Goal: Complete application form: Complete application form

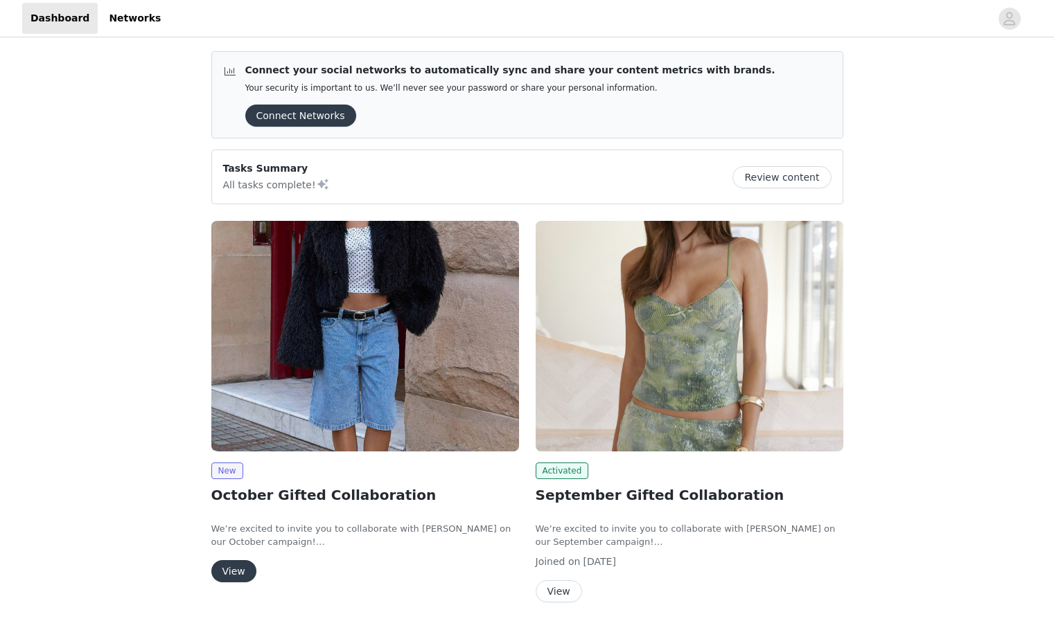
click at [368, 353] on img at bounding box center [365, 336] width 308 height 231
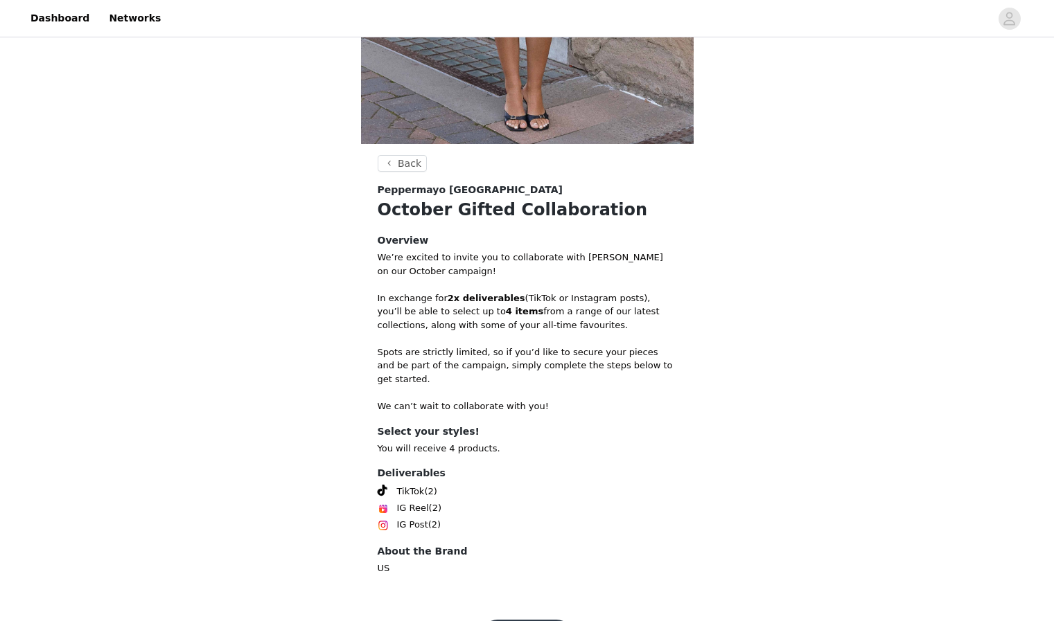
scroll to position [389, 0]
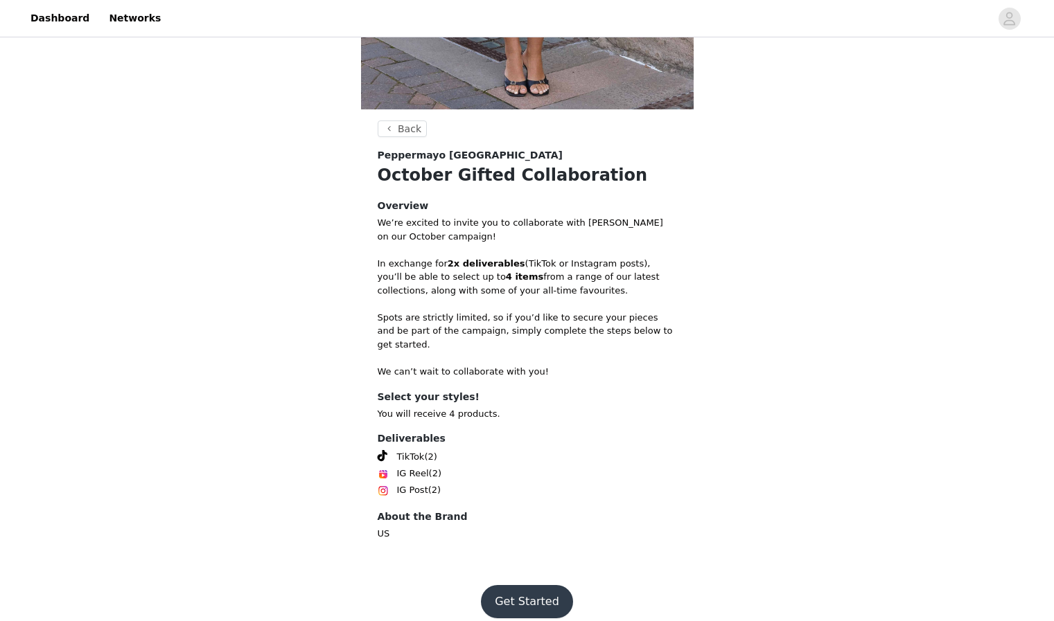
click at [537, 589] on button "Get Started" at bounding box center [527, 601] width 92 height 33
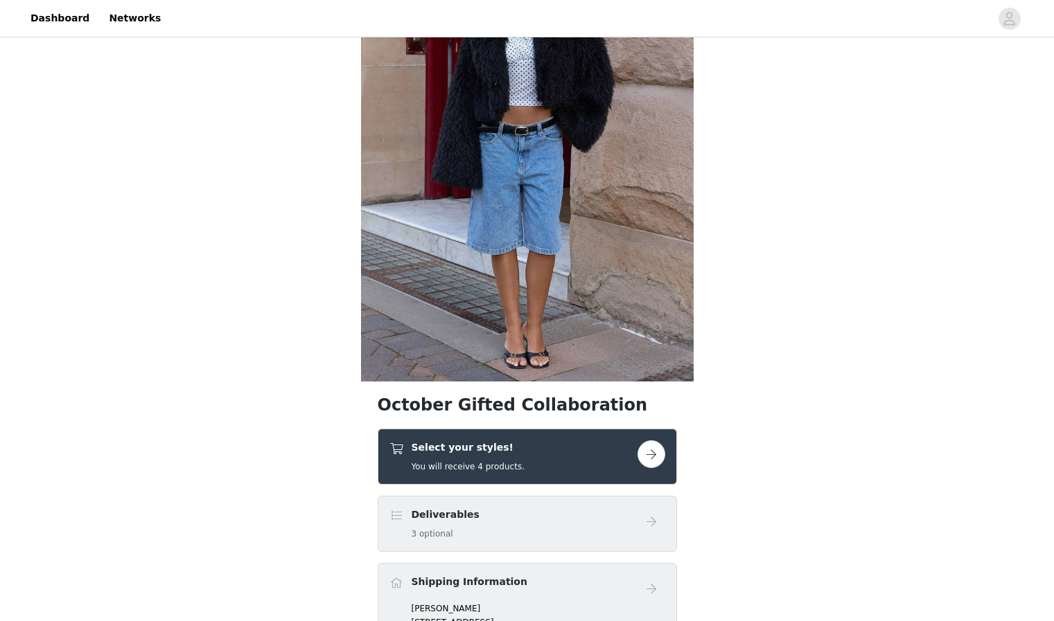
scroll to position [167, 0]
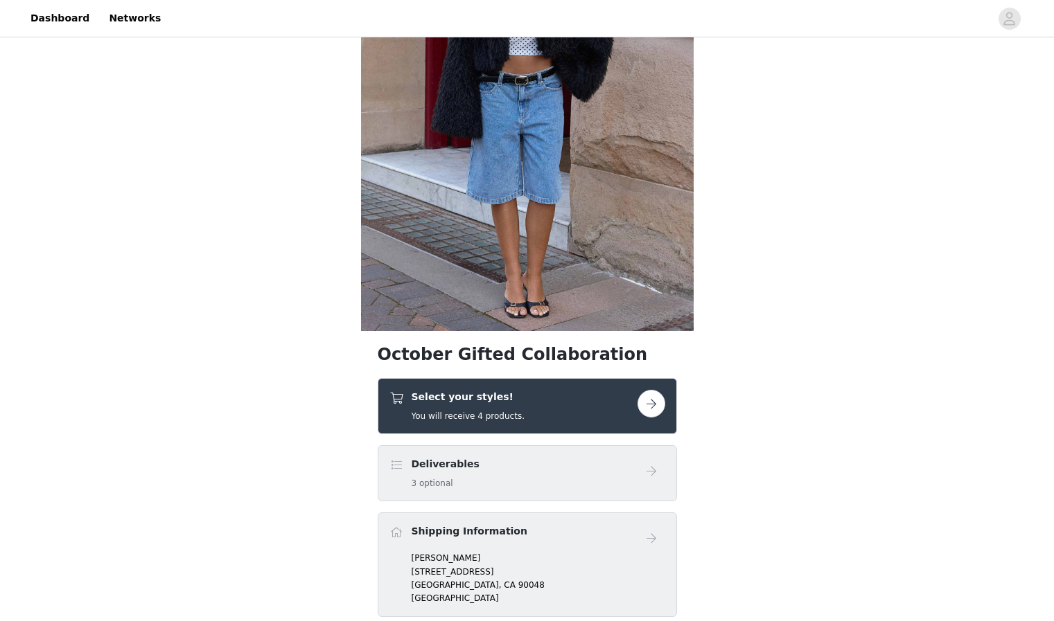
click at [650, 409] on button "button" at bounding box center [651, 404] width 28 height 28
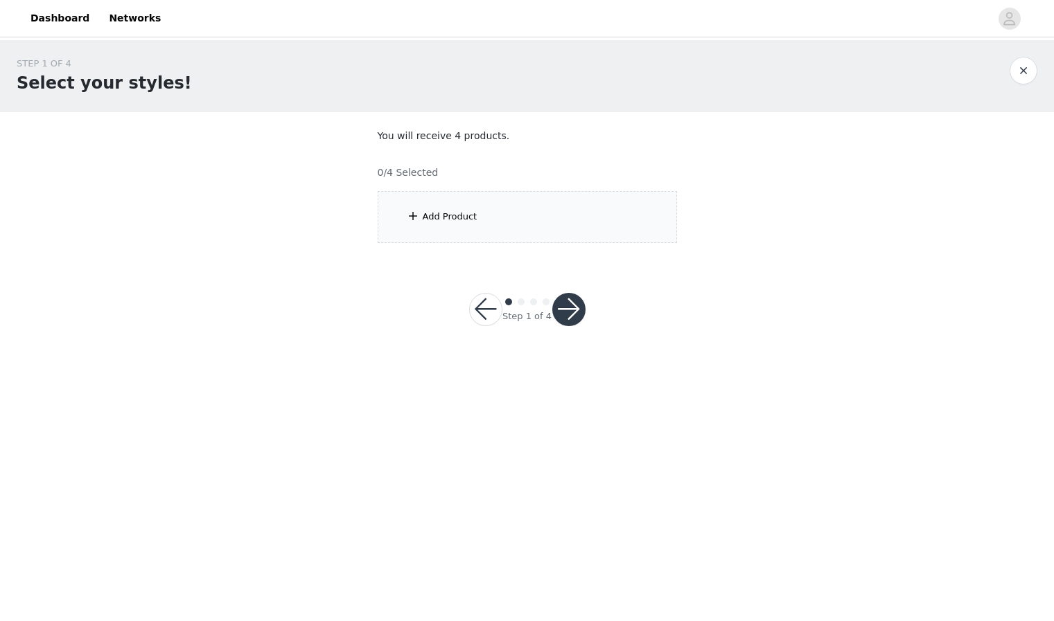
click at [470, 224] on div "Add Product" at bounding box center [527, 217] width 299 height 52
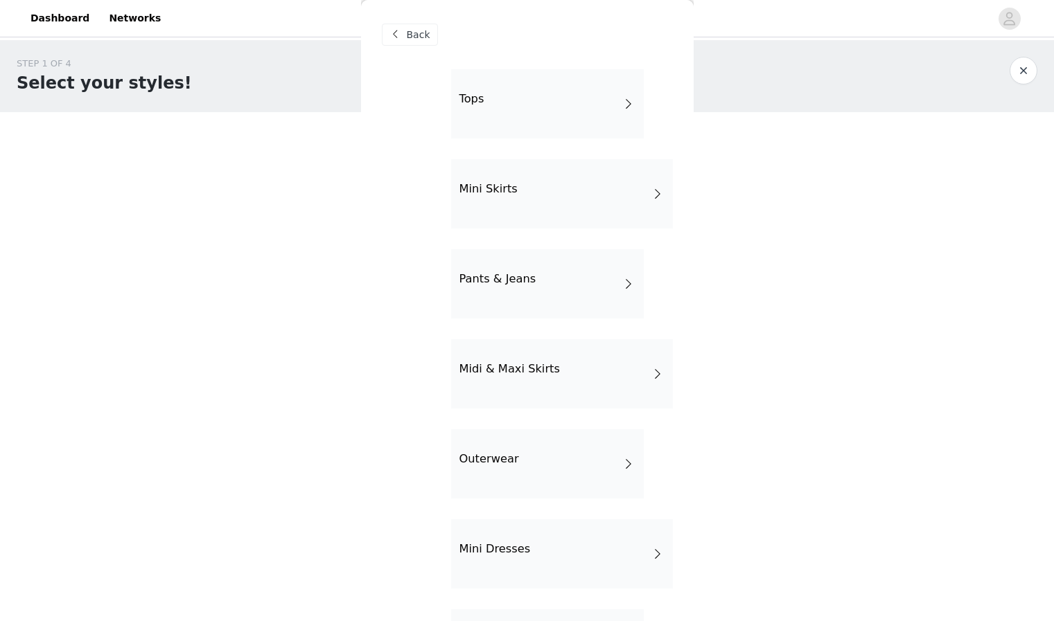
scroll to position [47, 0]
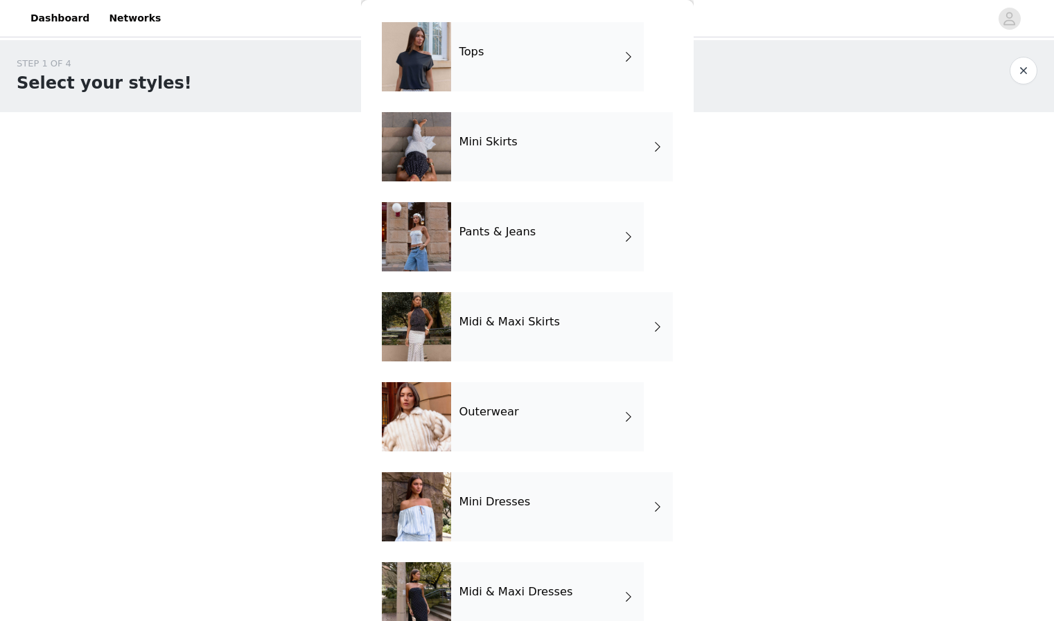
click at [498, 418] on h4 "Outerwear" at bounding box center [489, 412] width 60 height 12
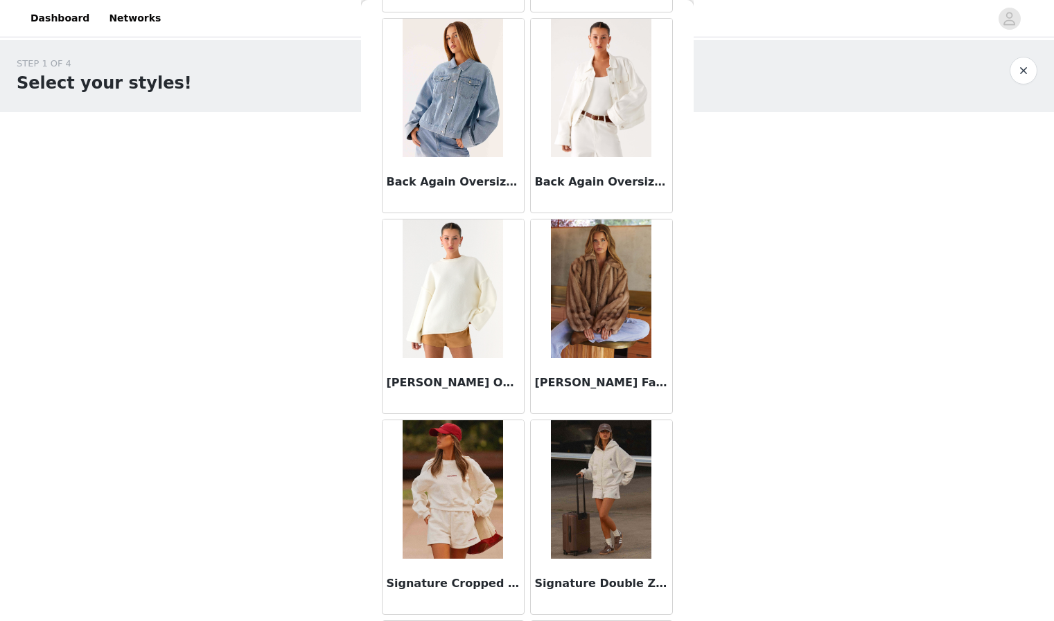
scroll to position [0, 0]
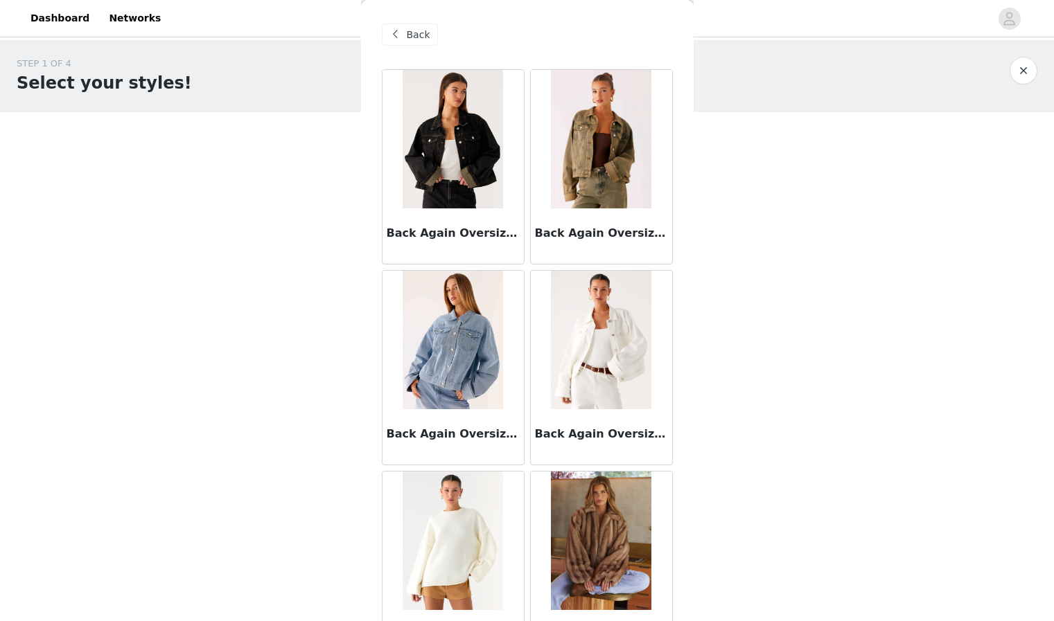
click at [593, 147] on img at bounding box center [601, 139] width 100 height 139
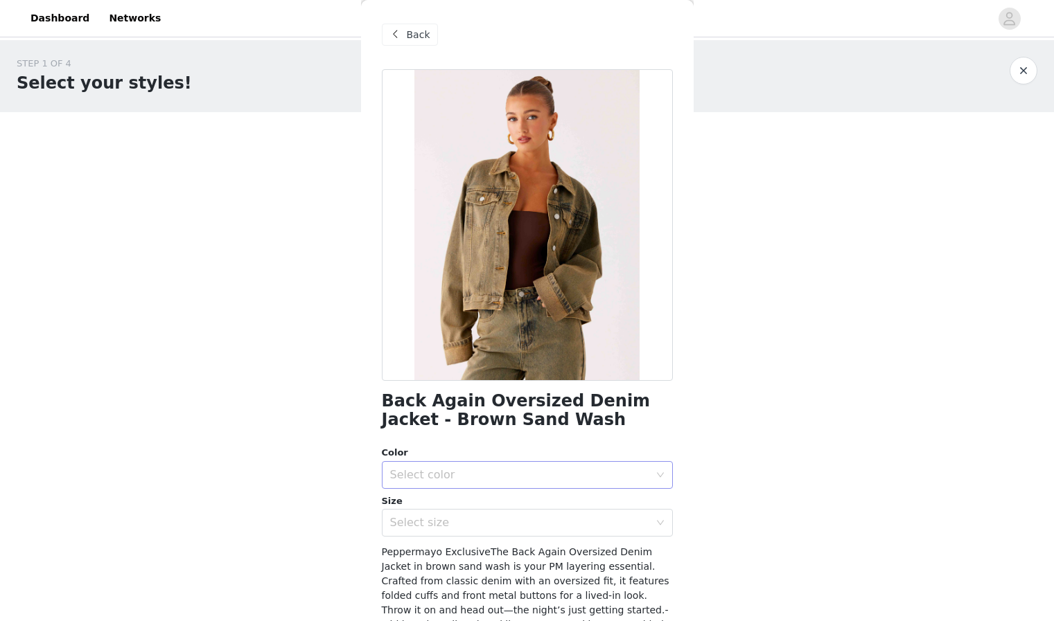
click at [622, 474] on div "Select color" at bounding box center [519, 475] width 259 height 14
click at [617, 510] on li "Brown Sand Wash" at bounding box center [527, 506] width 291 height 22
click at [615, 534] on div "Select size" at bounding box center [522, 523] width 265 height 26
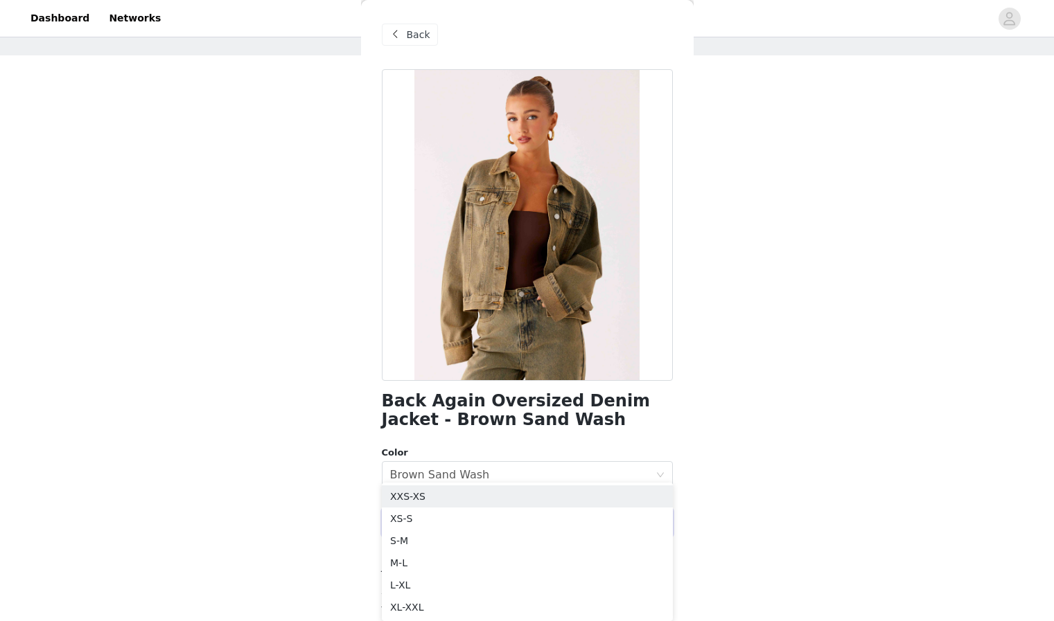
scroll to position [55, 0]
click at [563, 515] on li "XS-S" at bounding box center [527, 520] width 291 height 22
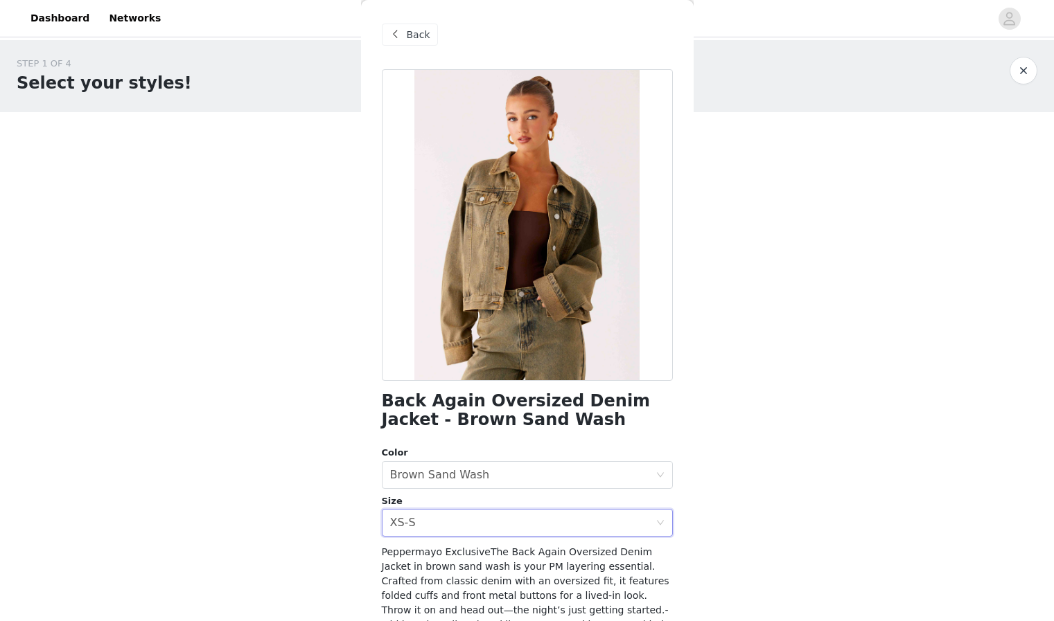
scroll to position [142, 0]
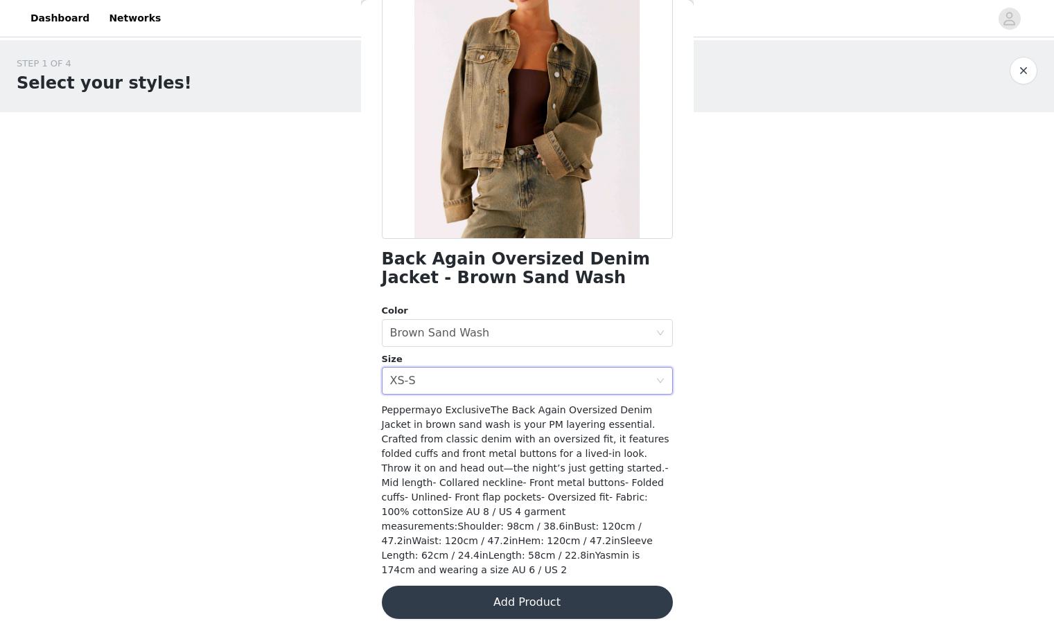
click at [537, 590] on button "Add Product" at bounding box center [527, 602] width 291 height 33
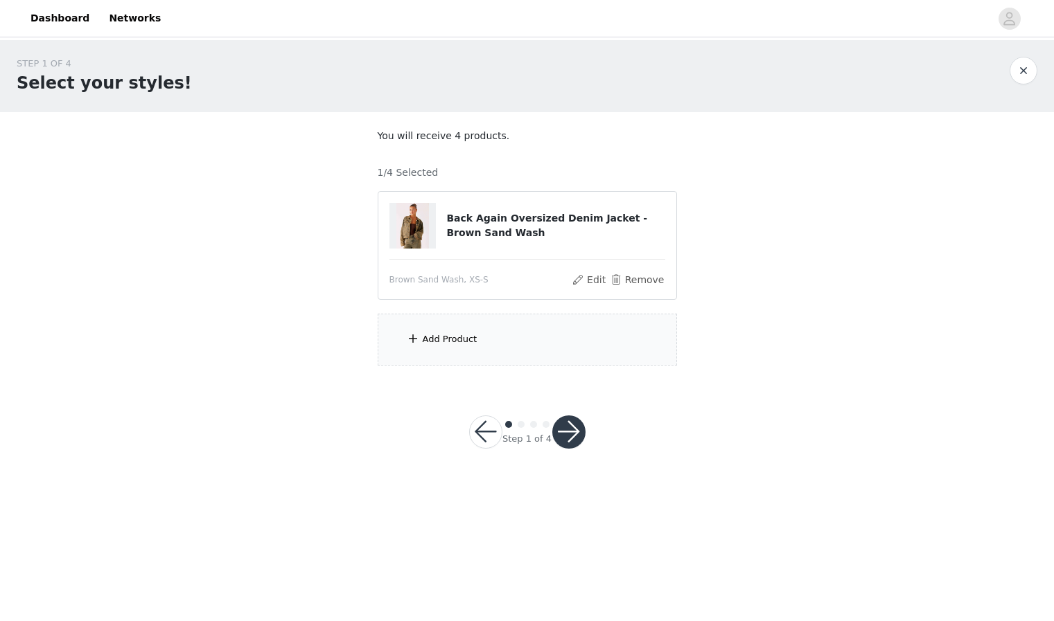
click at [452, 339] on div "Add Product" at bounding box center [450, 340] width 55 height 14
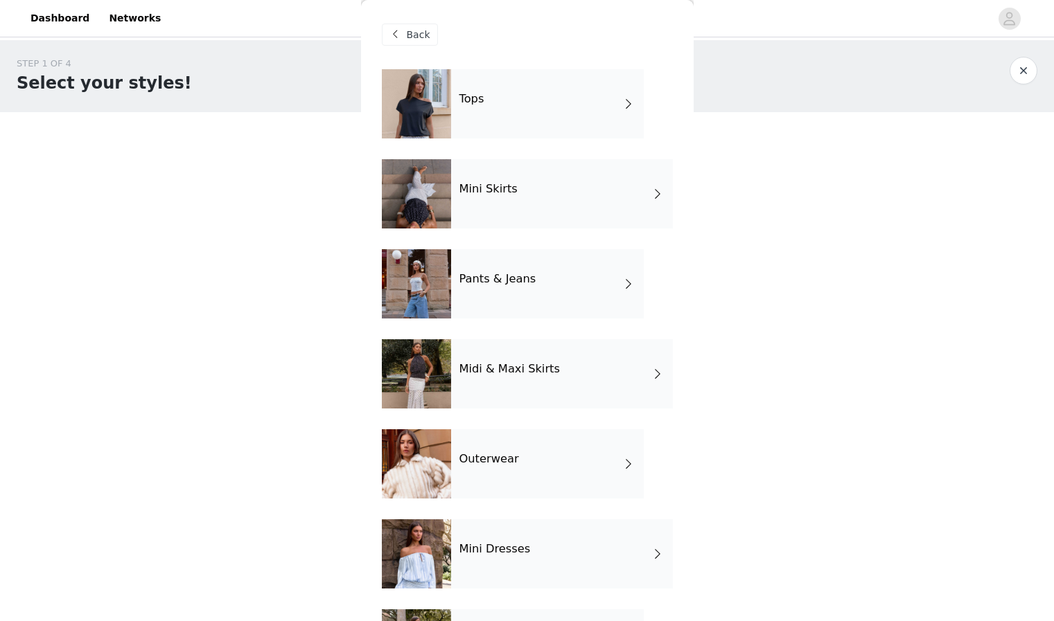
click at [522, 281] on h4 "Pants & Jeans" at bounding box center [497, 279] width 77 height 12
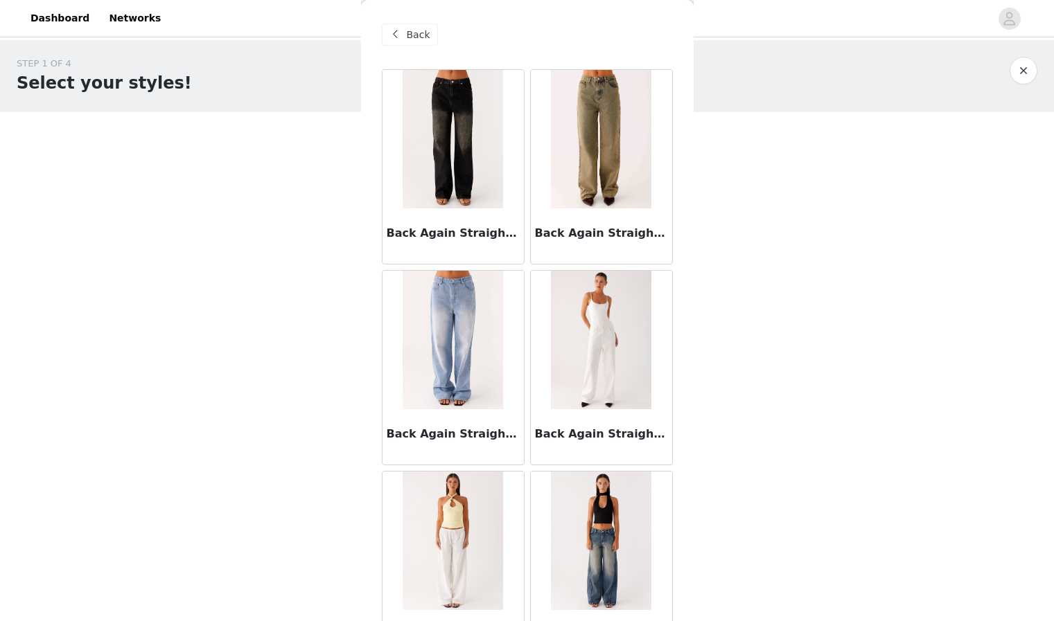
click at [588, 128] on img at bounding box center [601, 139] width 100 height 139
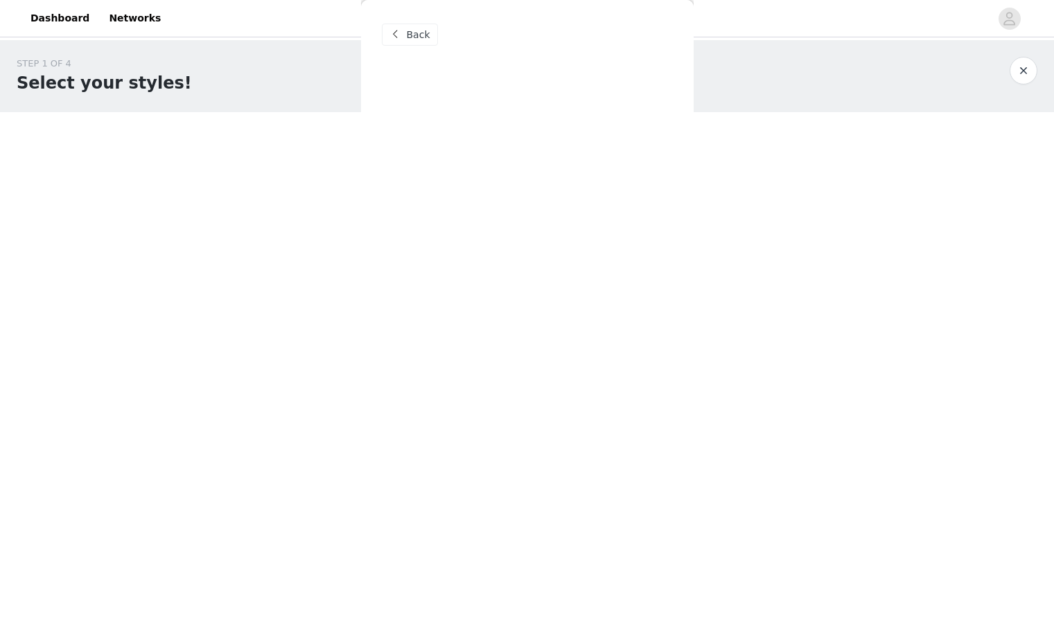
click at [588, 128] on div "Back Back Again Straight Leg Denim Jeans - Acid Charcoal Back Again Straight Le…" at bounding box center [527, 310] width 333 height 621
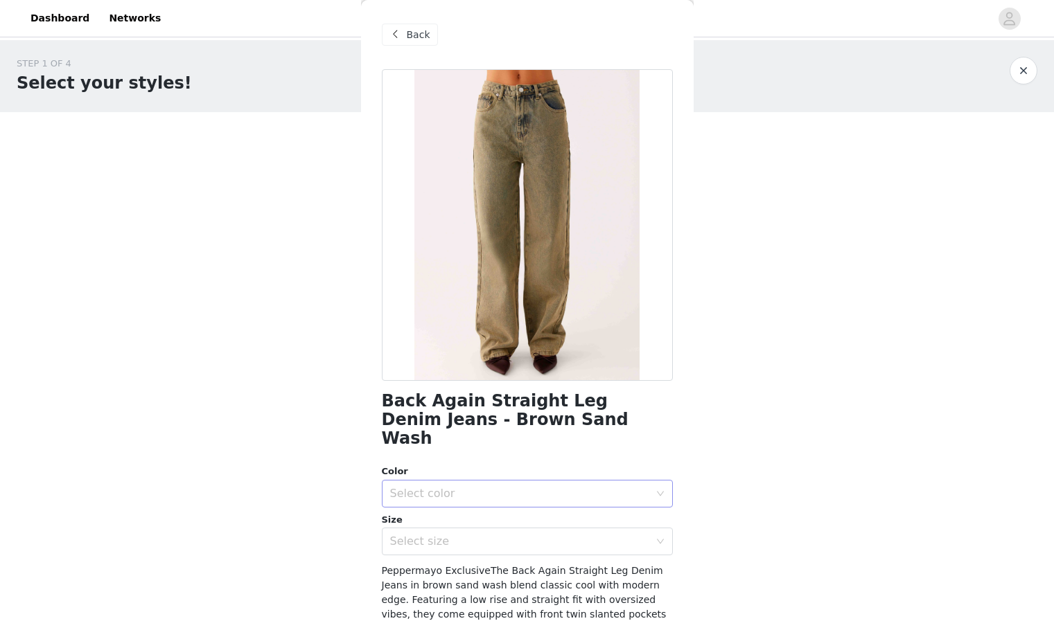
click at [493, 487] on div "Select color" at bounding box center [519, 494] width 259 height 14
click at [489, 503] on li "Brown Sand Wash" at bounding box center [527, 506] width 291 height 22
click at [491, 531] on div "Select size" at bounding box center [522, 542] width 265 height 26
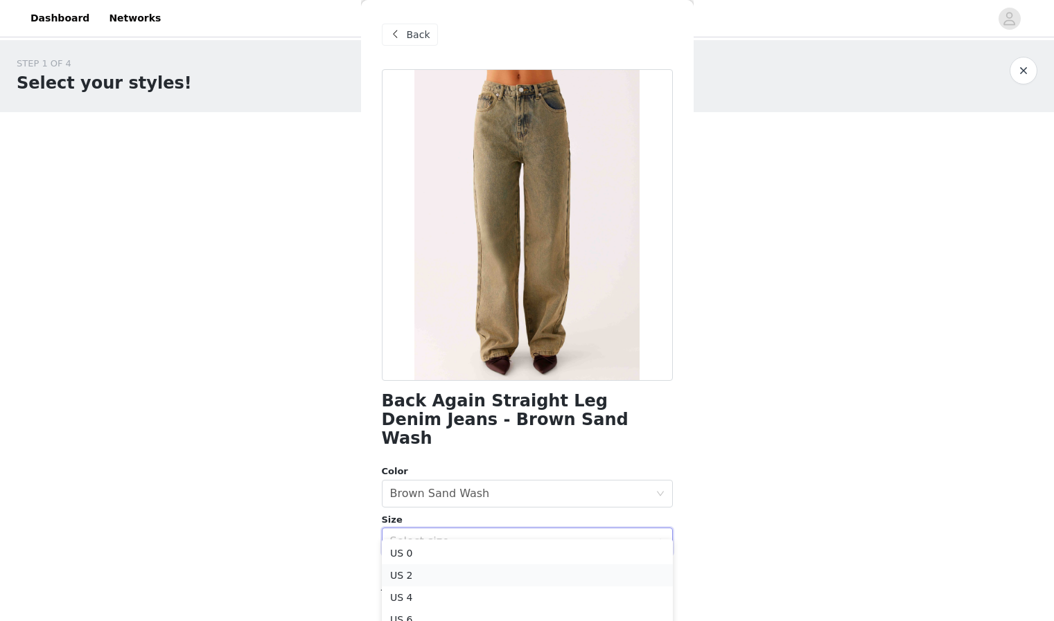
click at [484, 574] on li "US 2" at bounding box center [527, 576] width 291 height 22
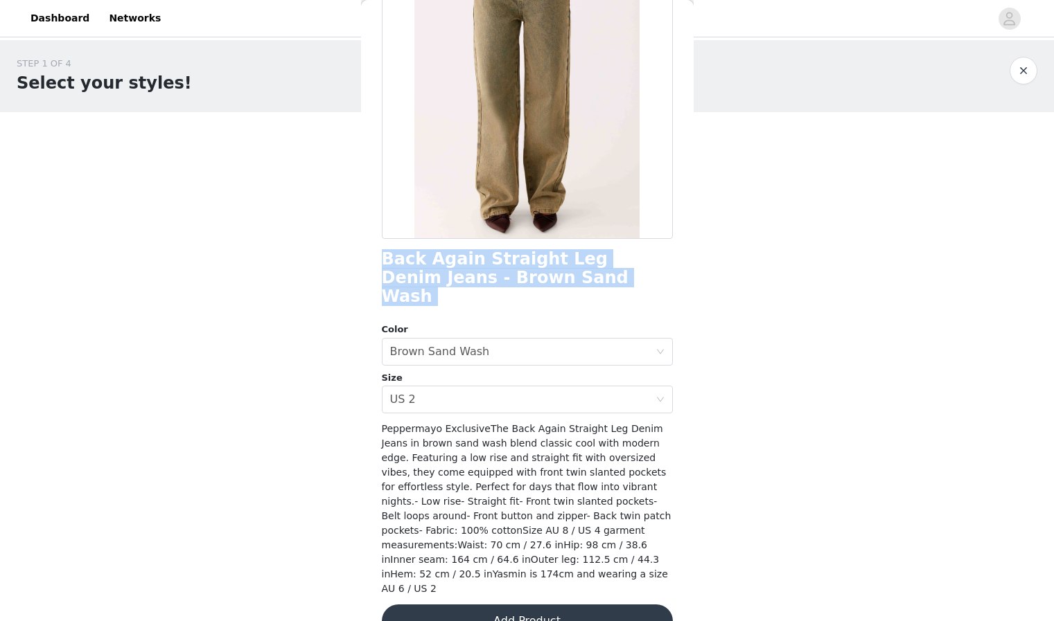
drag, startPoint x: 383, startPoint y: 260, endPoint x: 547, endPoint y: 287, distance: 165.7
click at [547, 287] on h1 "Back Again Straight Leg Denim Jeans - Brown Sand Wash" at bounding box center [527, 278] width 291 height 56
copy h1 "Back Again Straight Leg Denim Jeans - Brown Sand Wash"
click at [506, 605] on button "Add Product" at bounding box center [527, 621] width 291 height 33
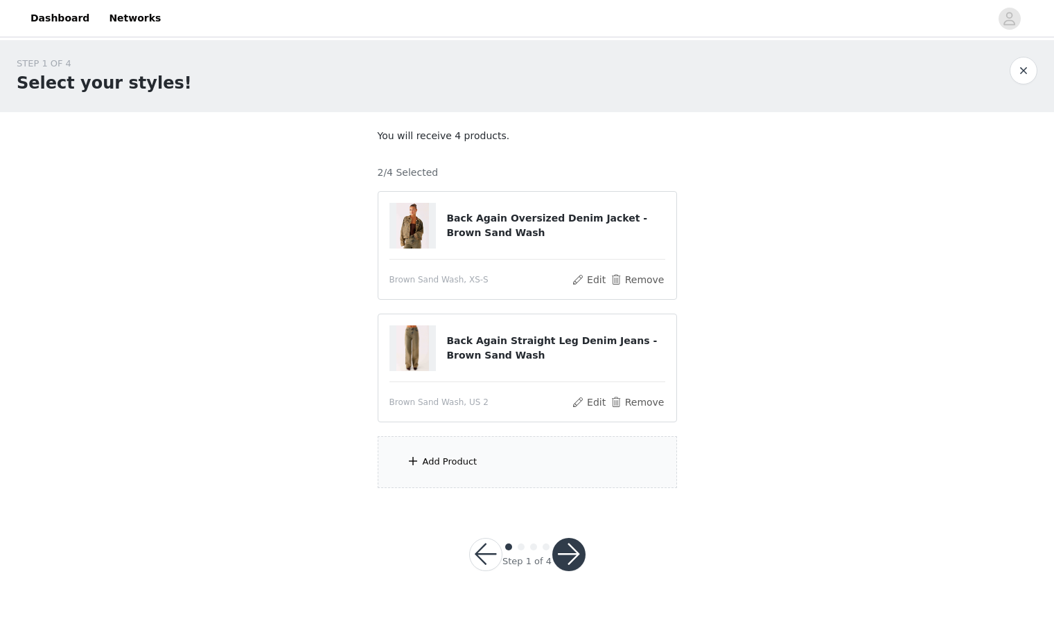
click at [457, 462] on div "Add Product" at bounding box center [450, 462] width 55 height 14
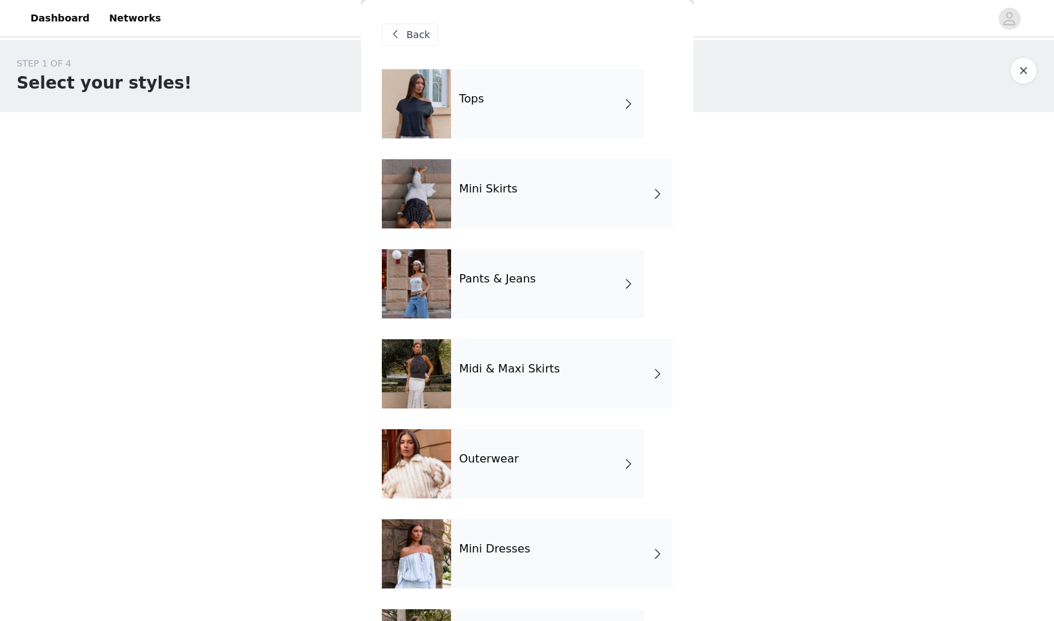
click at [476, 283] on h4 "Pants & Jeans" at bounding box center [497, 279] width 77 height 12
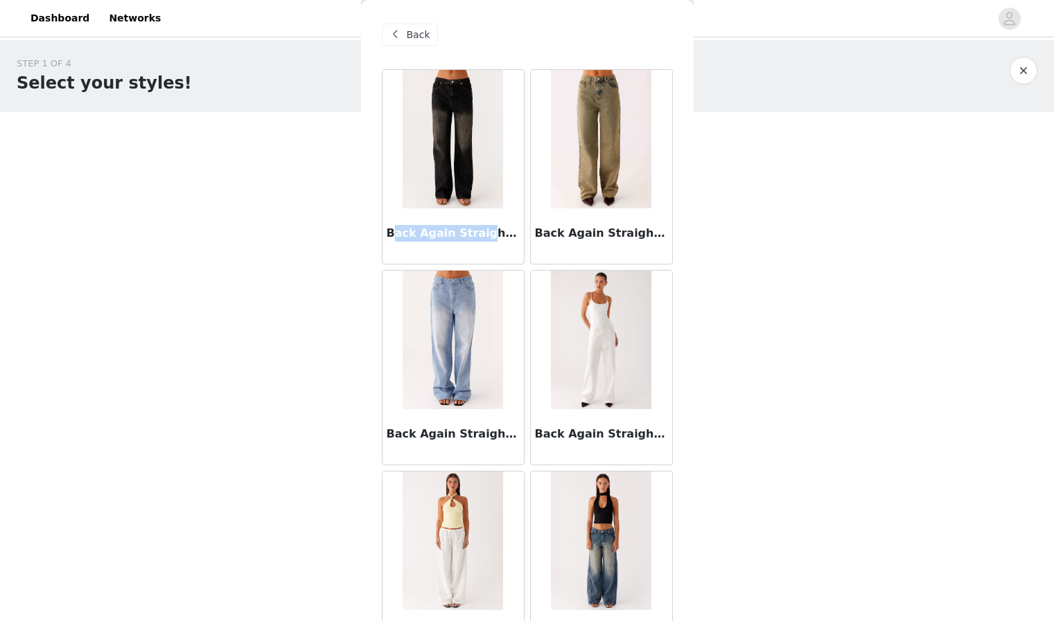
drag, startPoint x: 411, startPoint y: 237, endPoint x: 477, endPoint y: 240, distance: 65.9
click at [477, 240] on h3 "Back Again Straight Leg Denim Jeans - Acid Charcoal" at bounding box center [453, 233] width 133 height 17
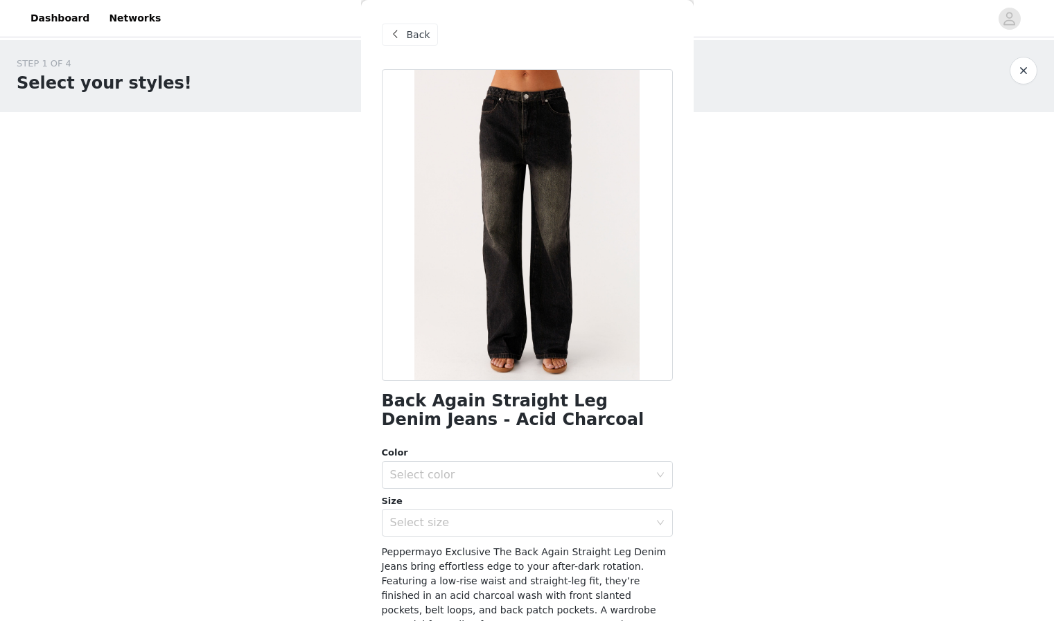
click at [1023, 65] on button "button" at bounding box center [1023, 71] width 28 height 28
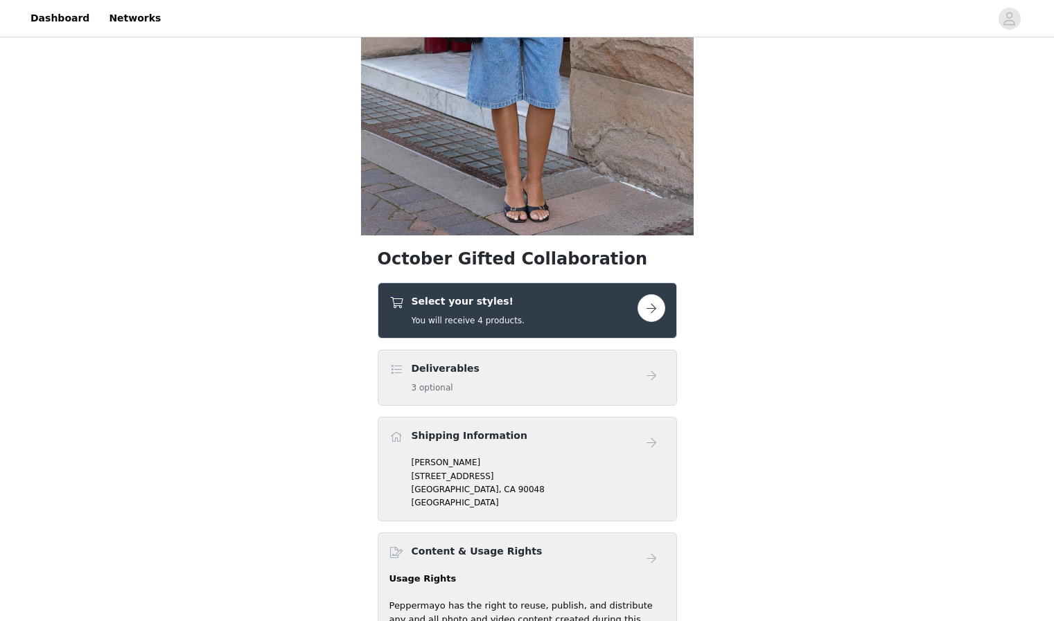
scroll to position [265, 0]
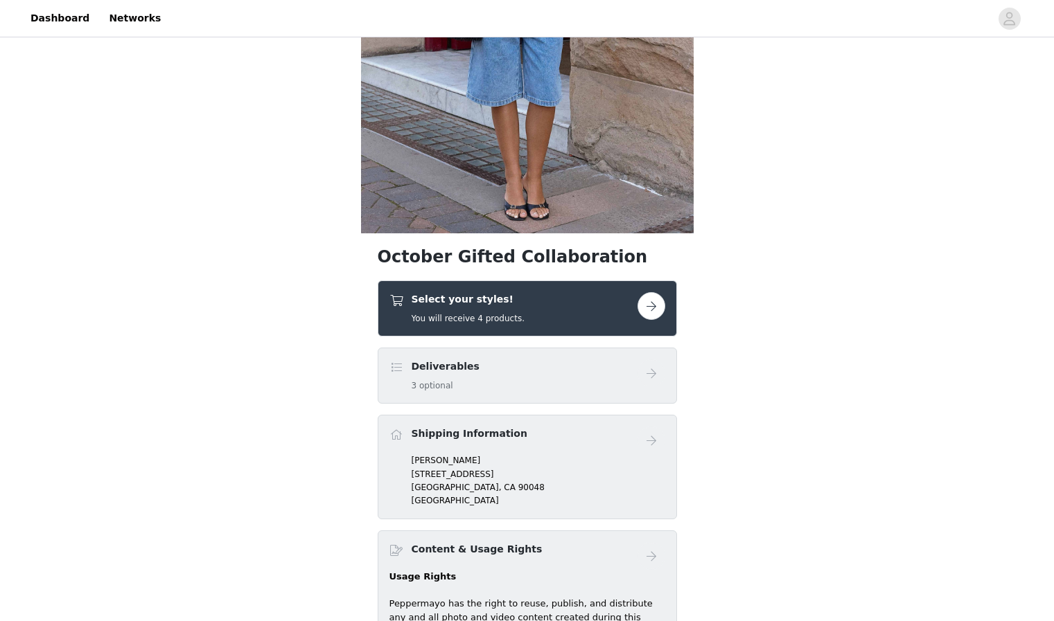
click at [652, 309] on button "button" at bounding box center [651, 306] width 28 height 28
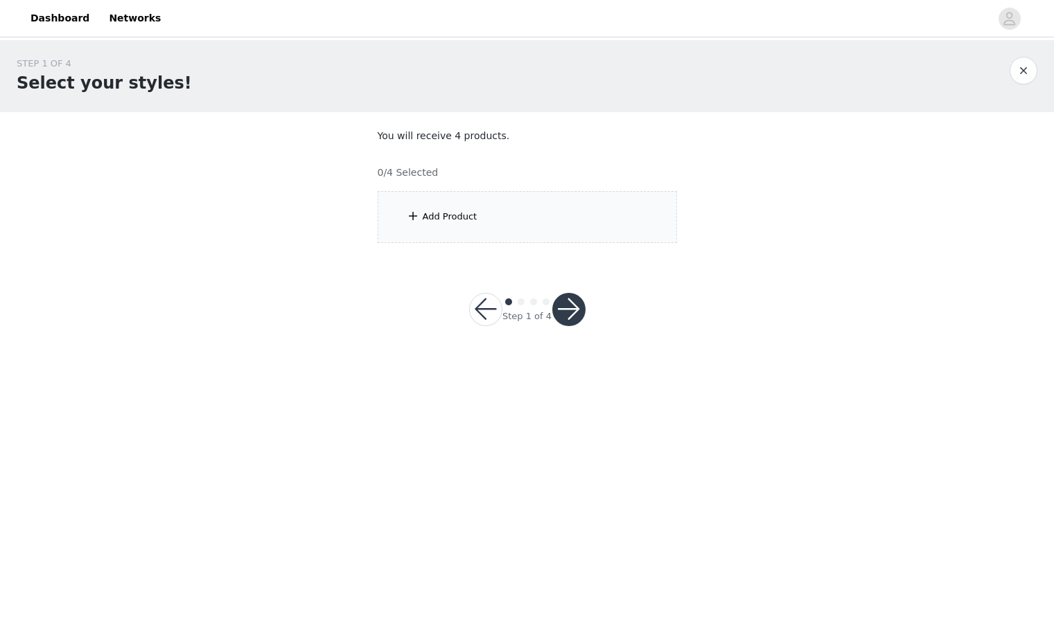
click at [427, 211] on div "Add Product" at bounding box center [450, 217] width 55 height 14
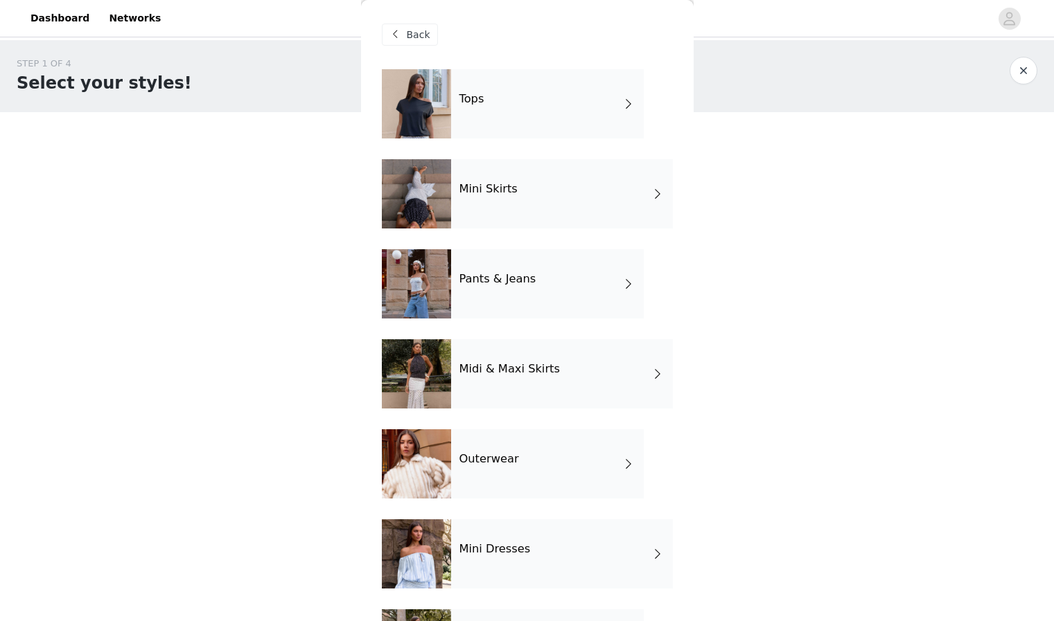
click at [494, 365] on h4 "Midi & Maxi Skirts" at bounding box center [509, 369] width 100 height 12
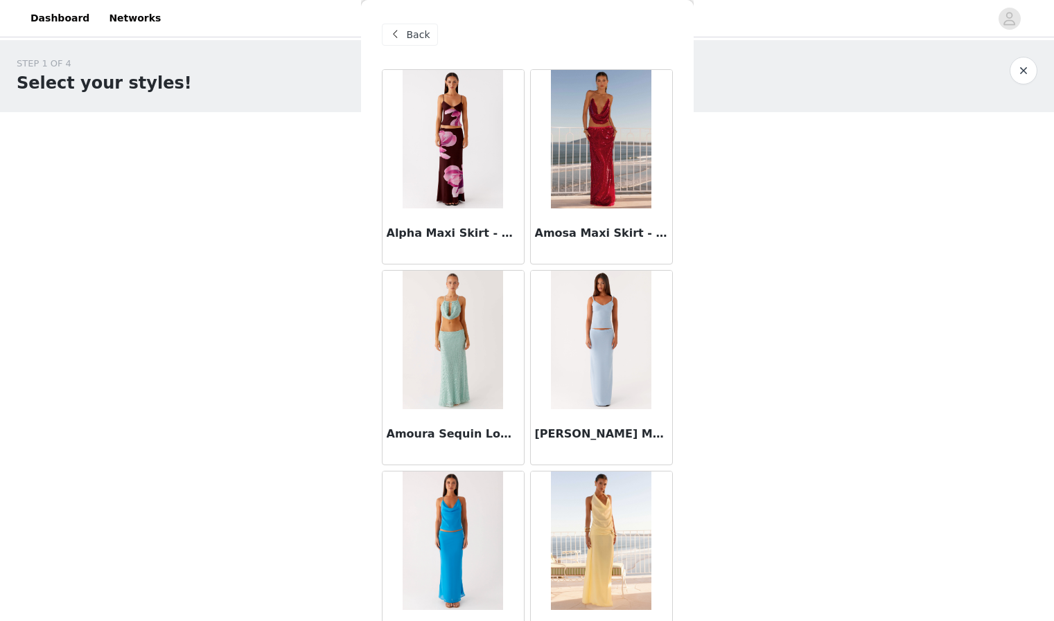
scroll to position [678, 0]
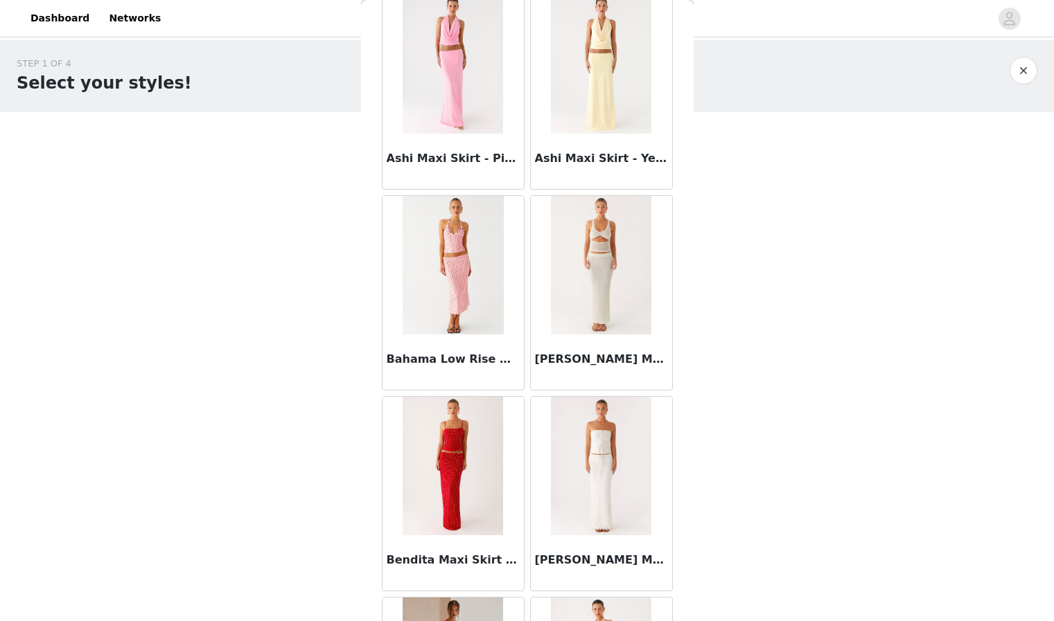
click at [1022, 69] on button "button" at bounding box center [1023, 71] width 28 height 28
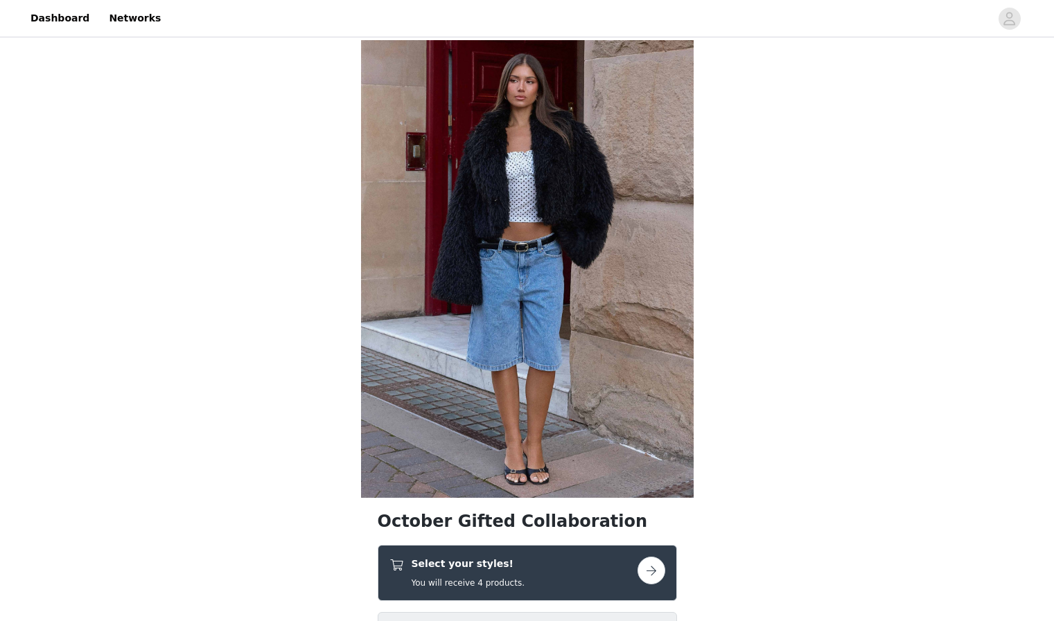
click at [645, 566] on button "button" at bounding box center [651, 571] width 28 height 28
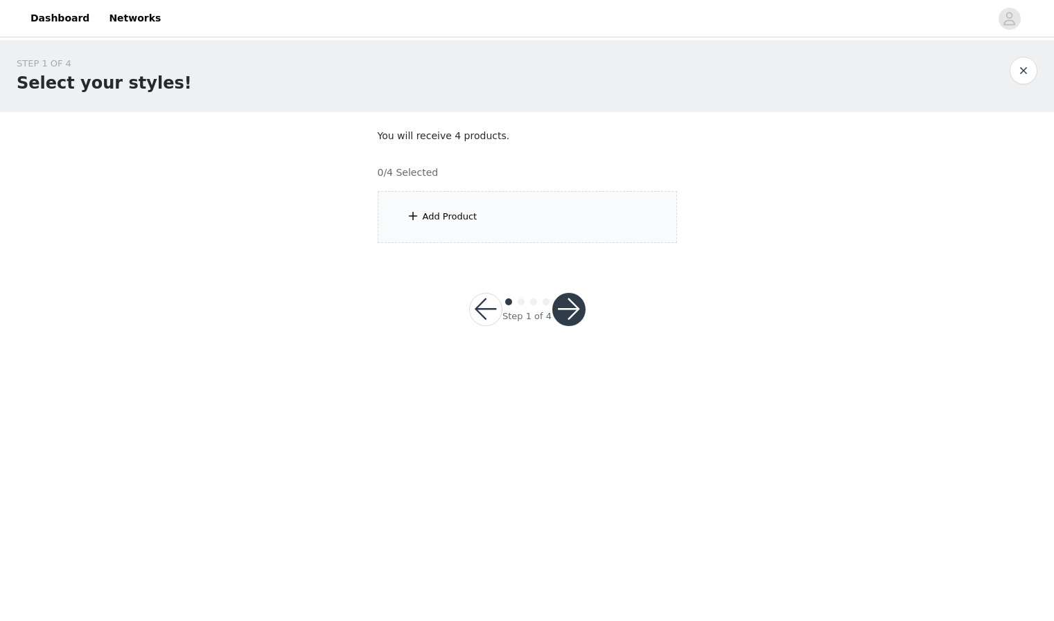
click at [483, 215] on div "Add Product" at bounding box center [527, 217] width 299 height 52
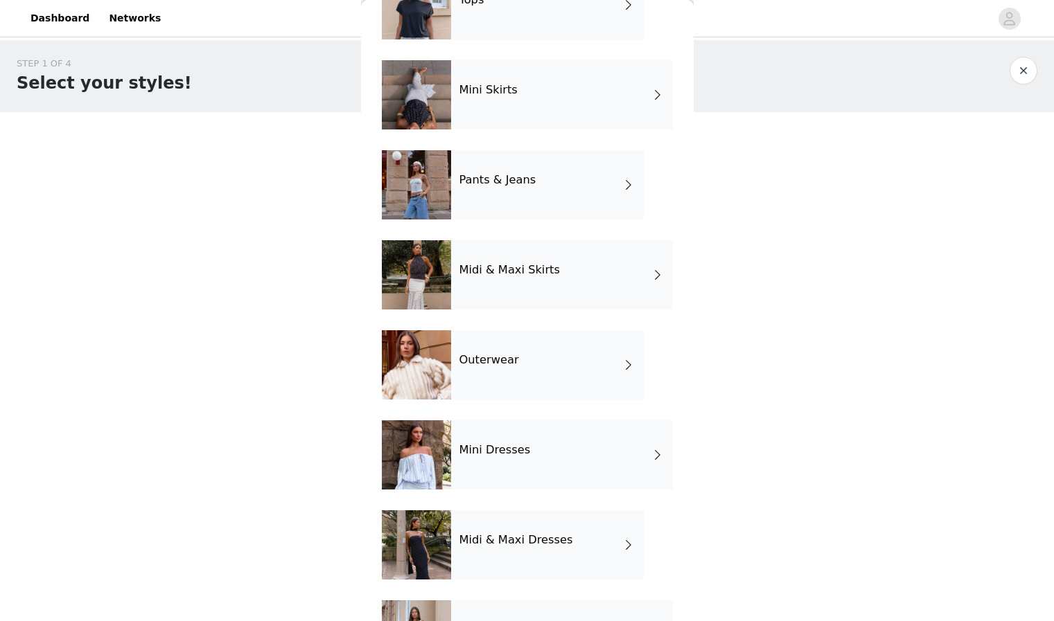
scroll to position [7, 0]
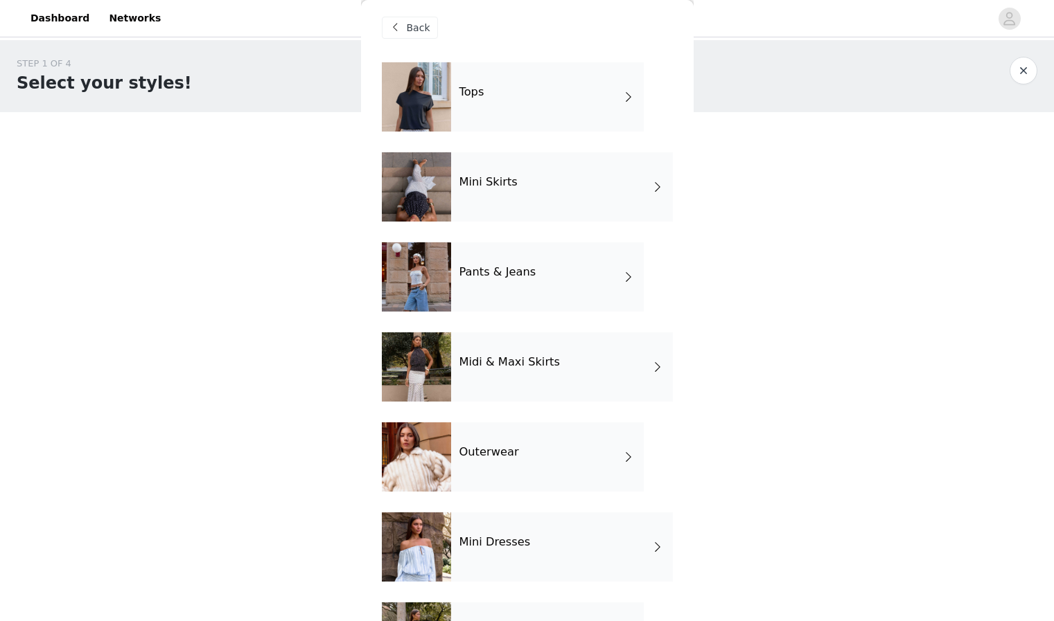
click at [603, 102] on div "Tops" at bounding box center [547, 96] width 193 height 69
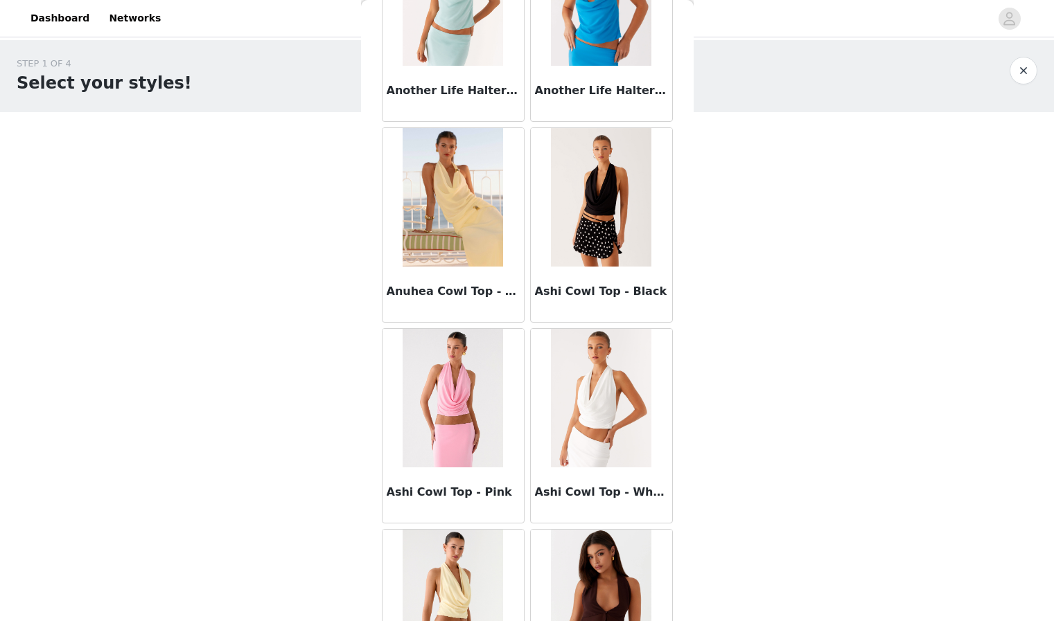
scroll to position [1498, 0]
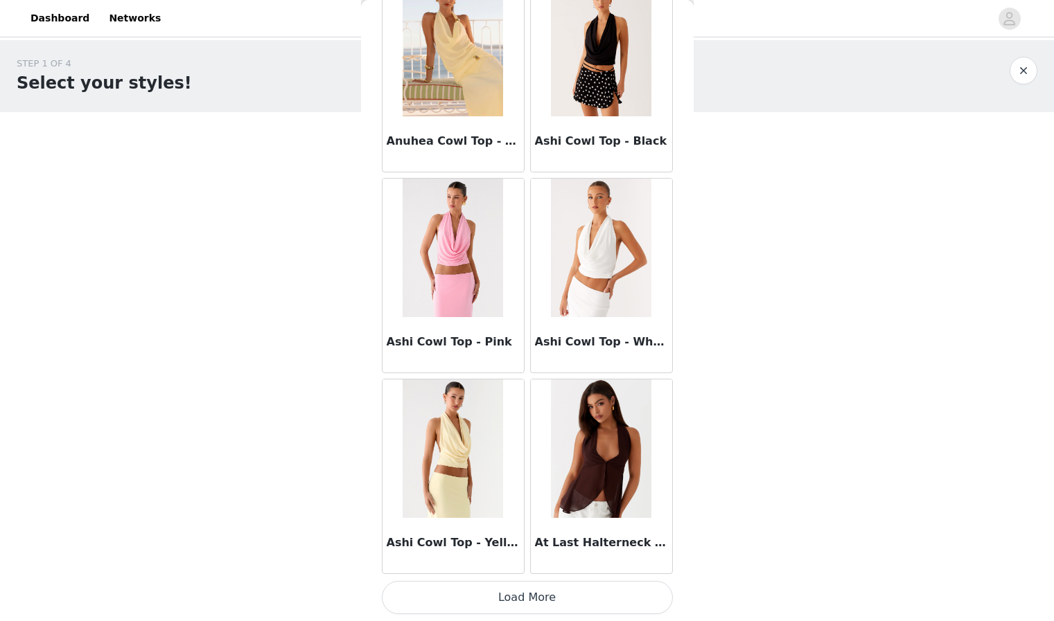
click at [520, 602] on button "Load More" at bounding box center [527, 597] width 291 height 33
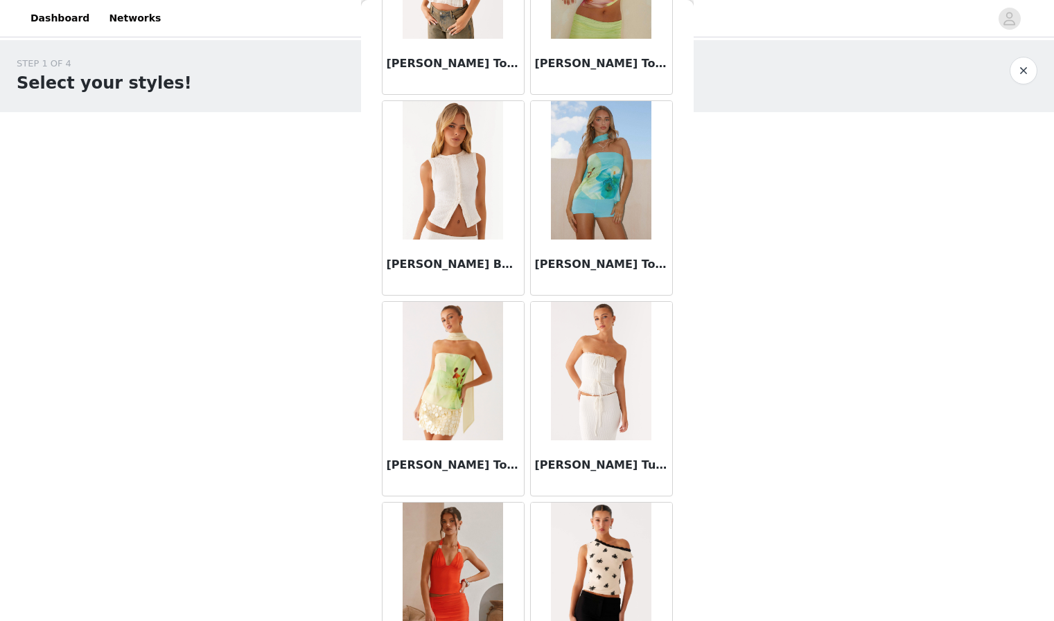
scroll to position [3507, 0]
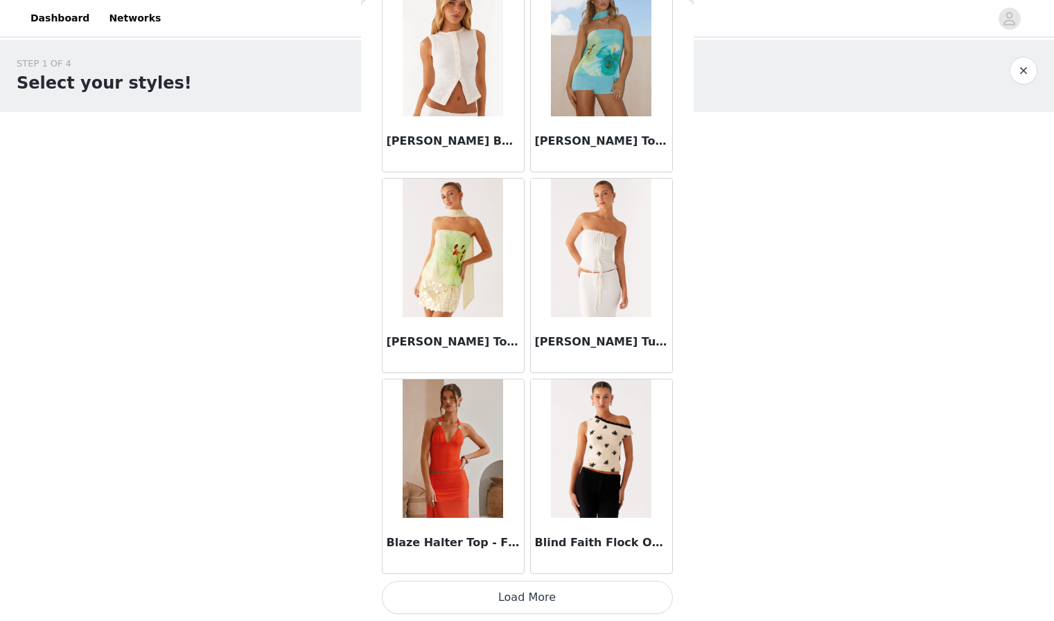
click at [525, 598] on button "Load More" at bounding box center [527, 597] width 291 height 33
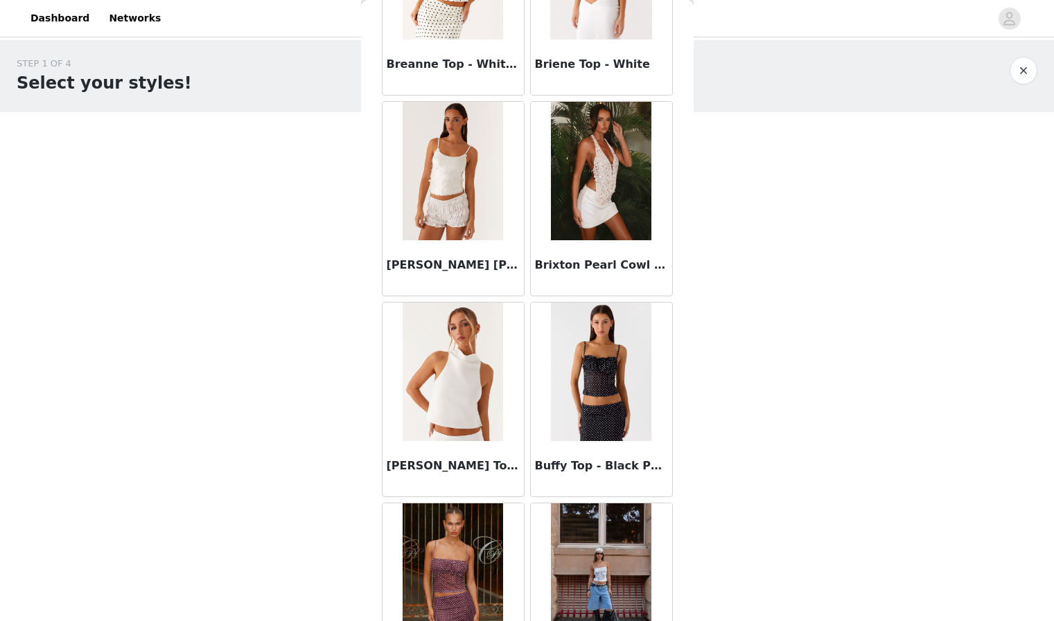
scroll to position [5516, 0]
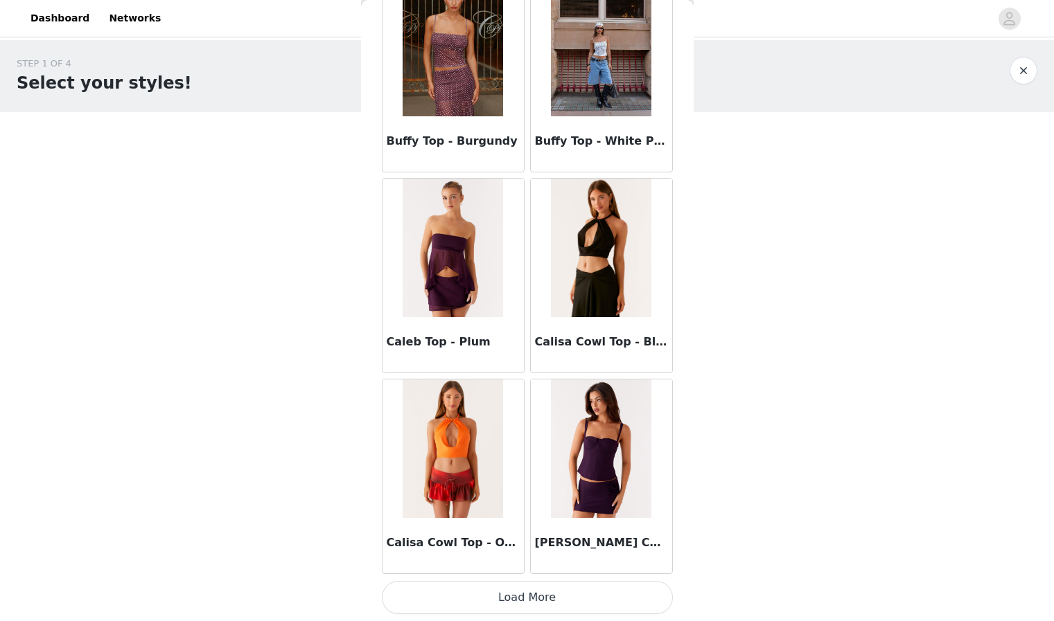
click at [516, 595] on button "Load More" at bounding box center [527, 597] width 291 height 33
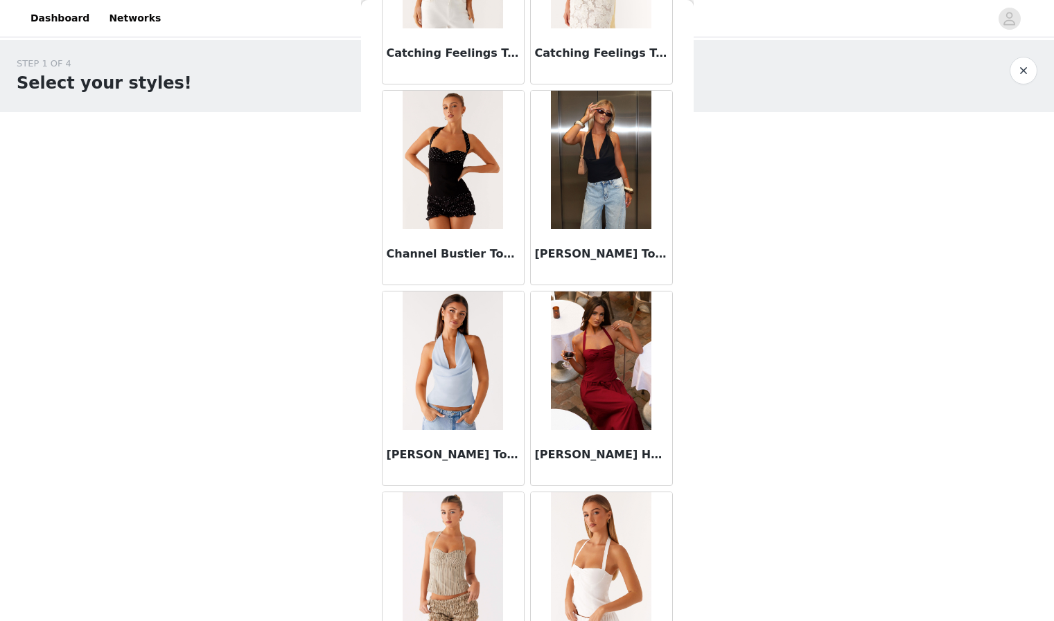
scroll to position [7525, 0]
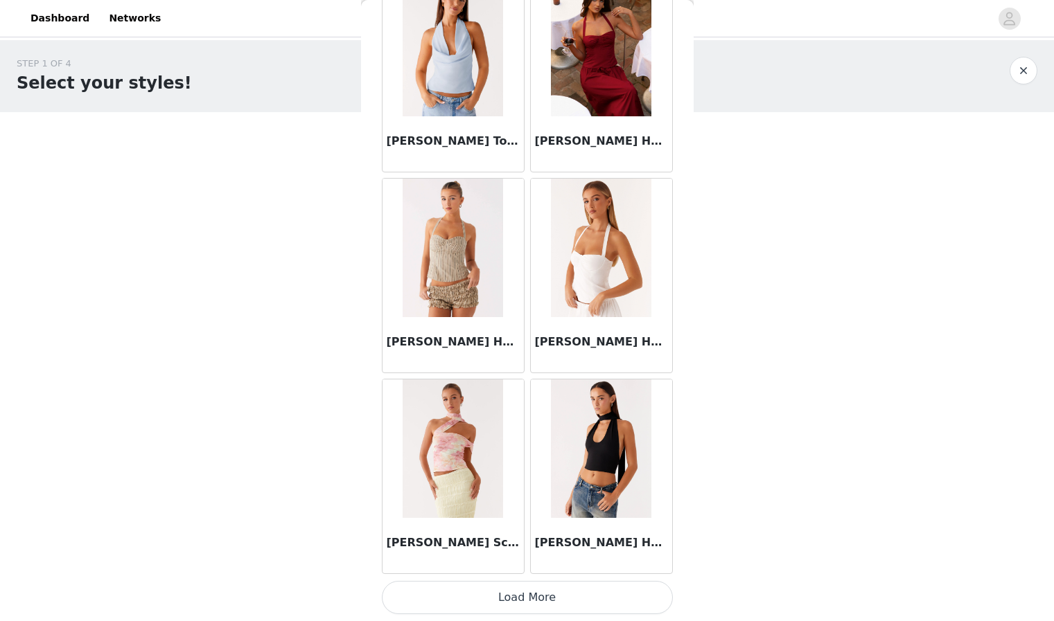
click at [520, 594] on button "Load More" at bounding box center [527, 597] width 291 height 33
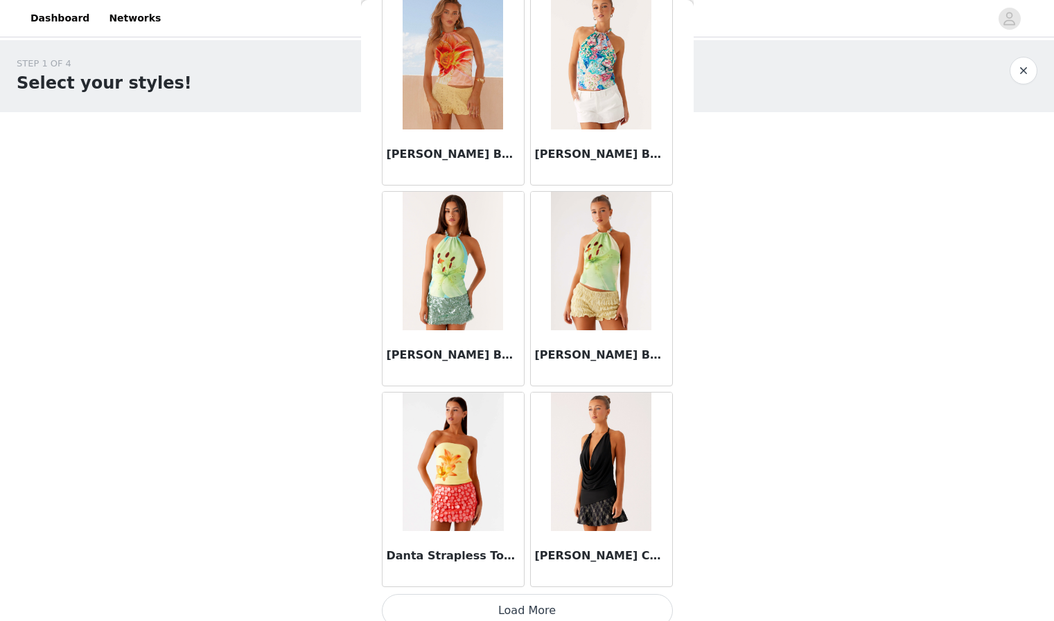
scroll to position [9534, 0]
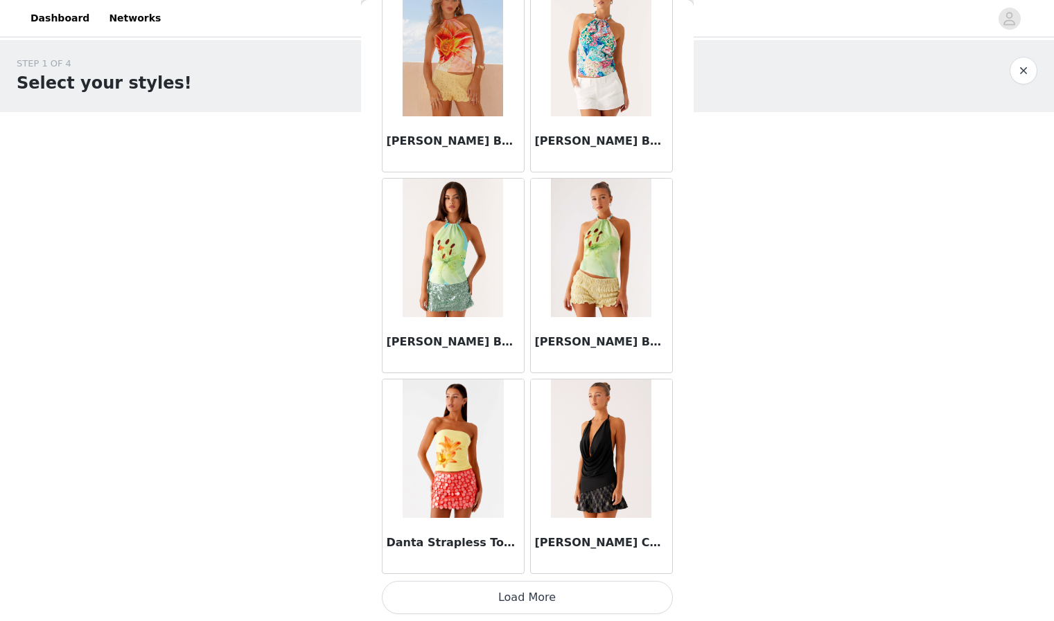
click at [507, 591] on button "Load More" at bounding box center [527, 597] width 291 height 33
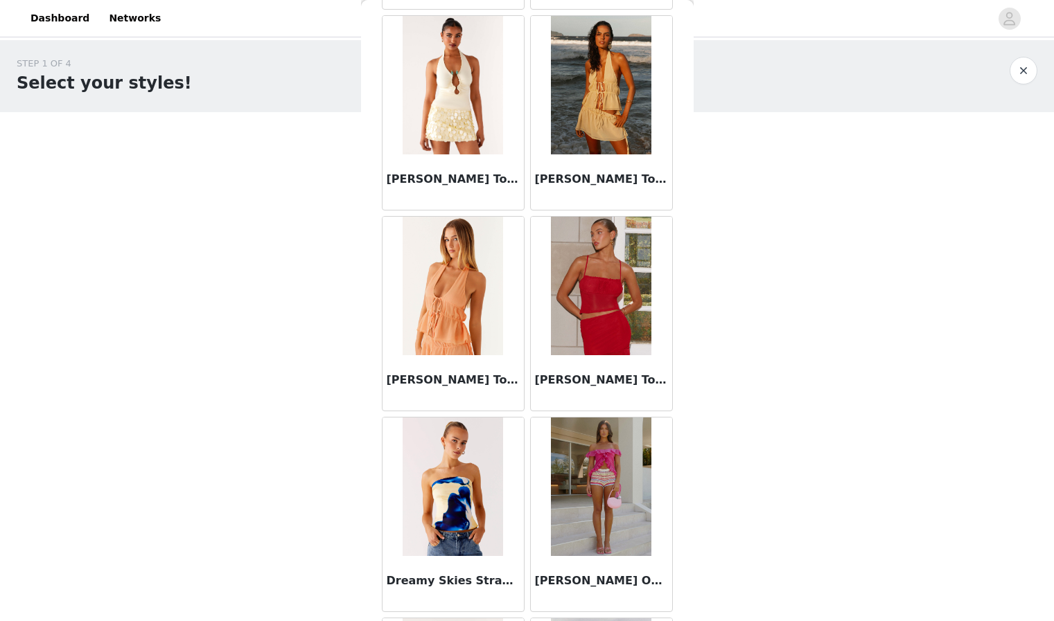
scroll to position [11543, 0]
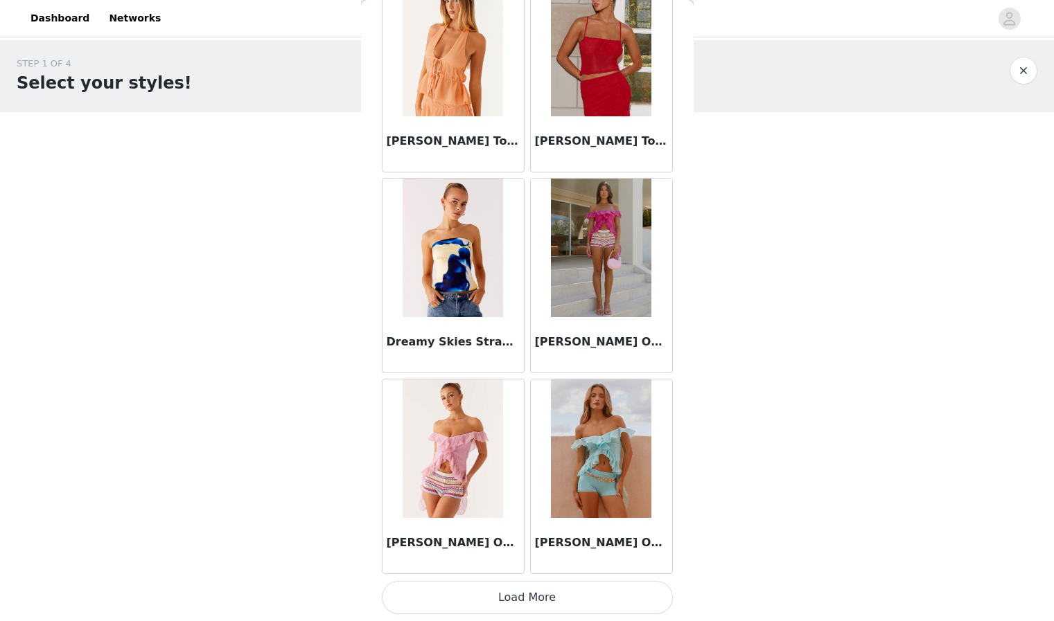
click at [522, 603] on button "Load More" at bounding box center [527, 597] width 291 height 33
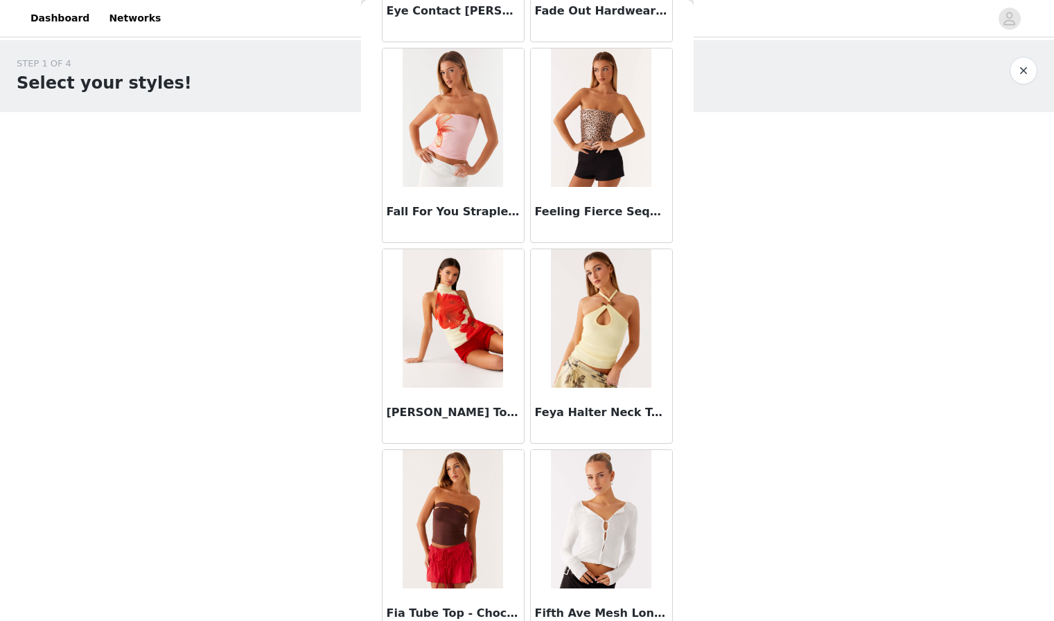
scroll to position [13552, 0]
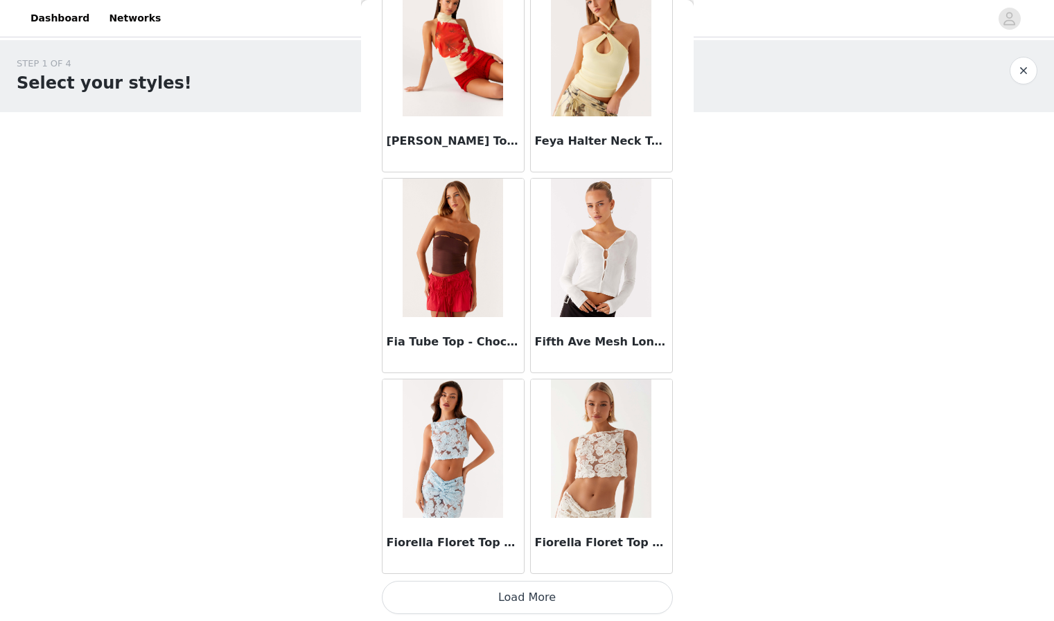
click at [520, 599] on button "Load More" at bounding box center [527, 597] width 291 height 33
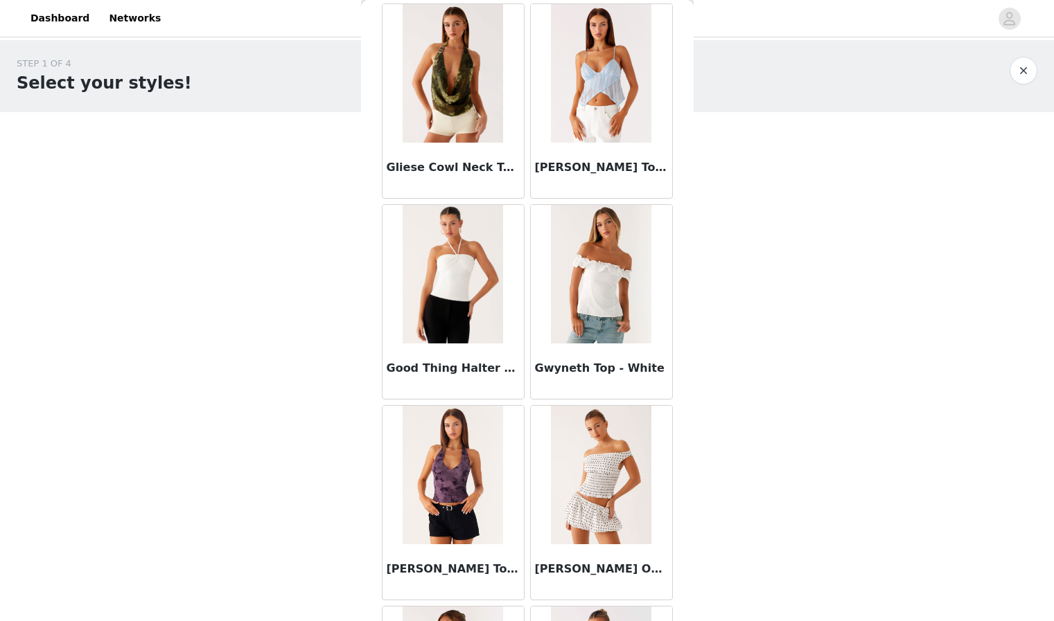
scroll to position [15047, 0]
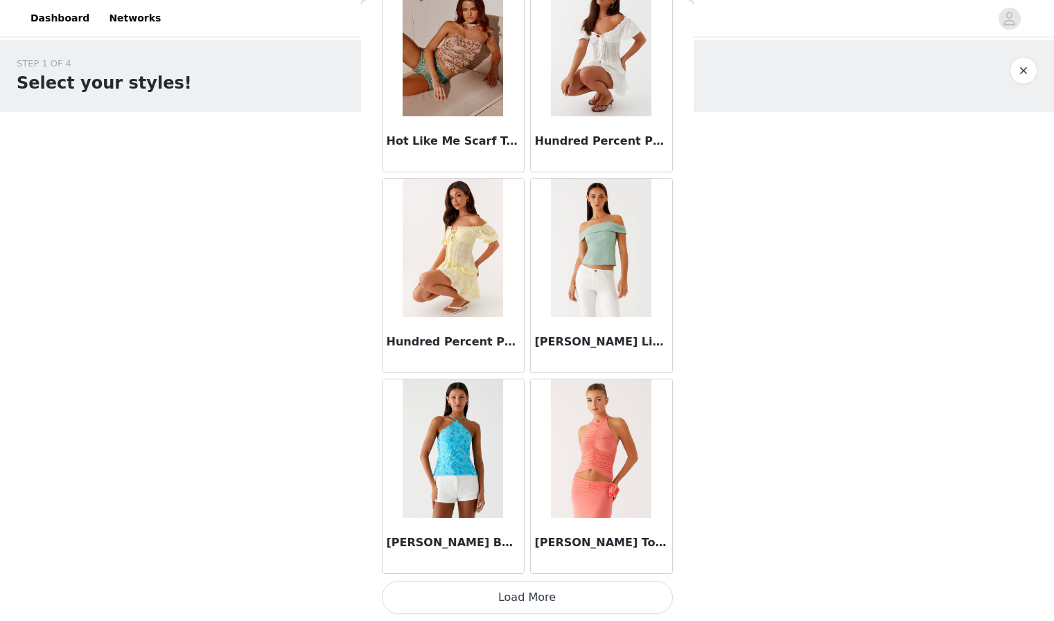
click at [523, 594] on button "Load More" at bounding box center [527, 597] width 291 height 33
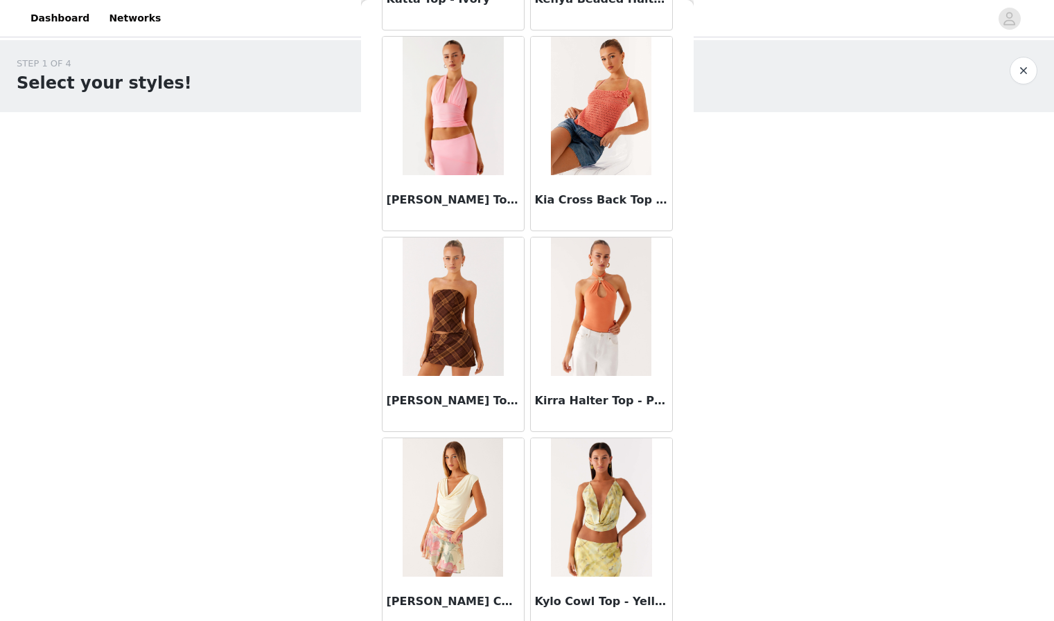
scroll to position [17570, 0]
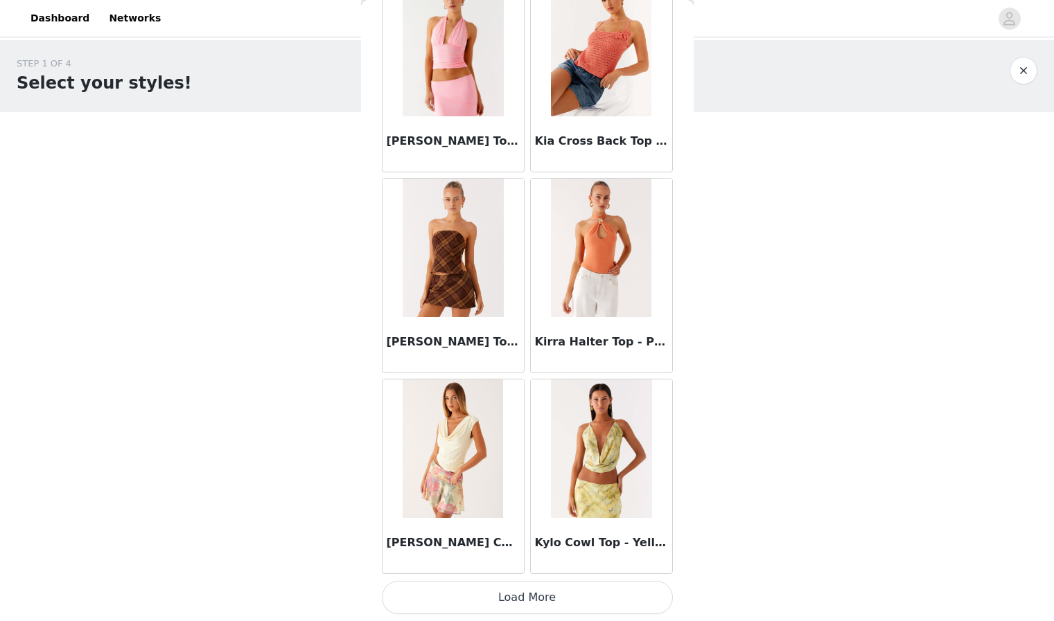
click at [523, 594] on button "Load More" at bounding box center [527, 597] width 291 height 33
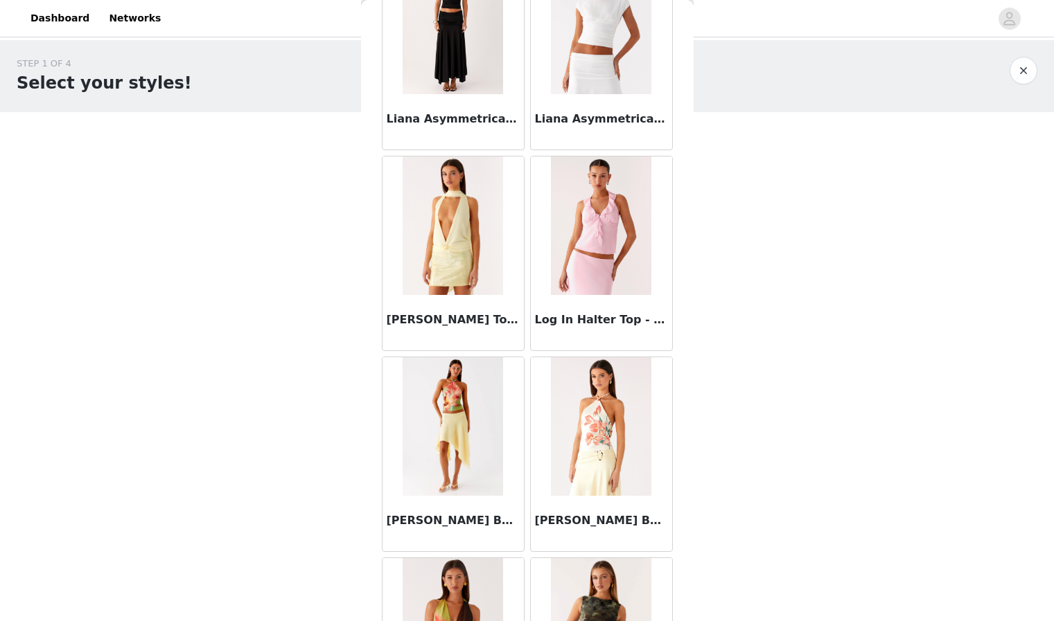
scroll to position [19579, 0]
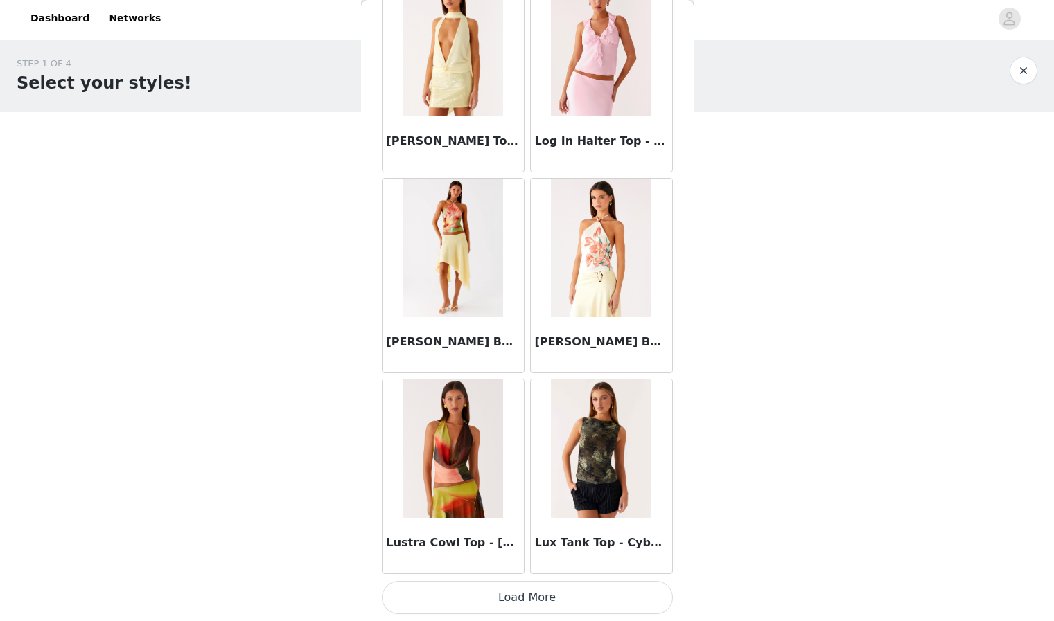
click at [527, 594] on button "Load More" at bounding box center [527, 597] width 291 height 33
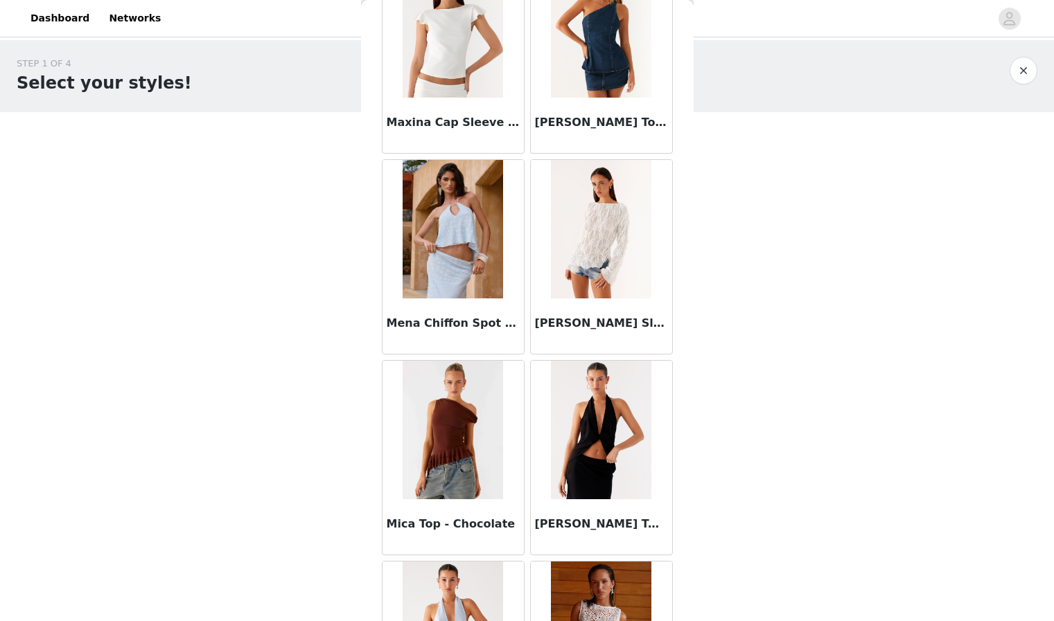
scroll to position [21166, 0]
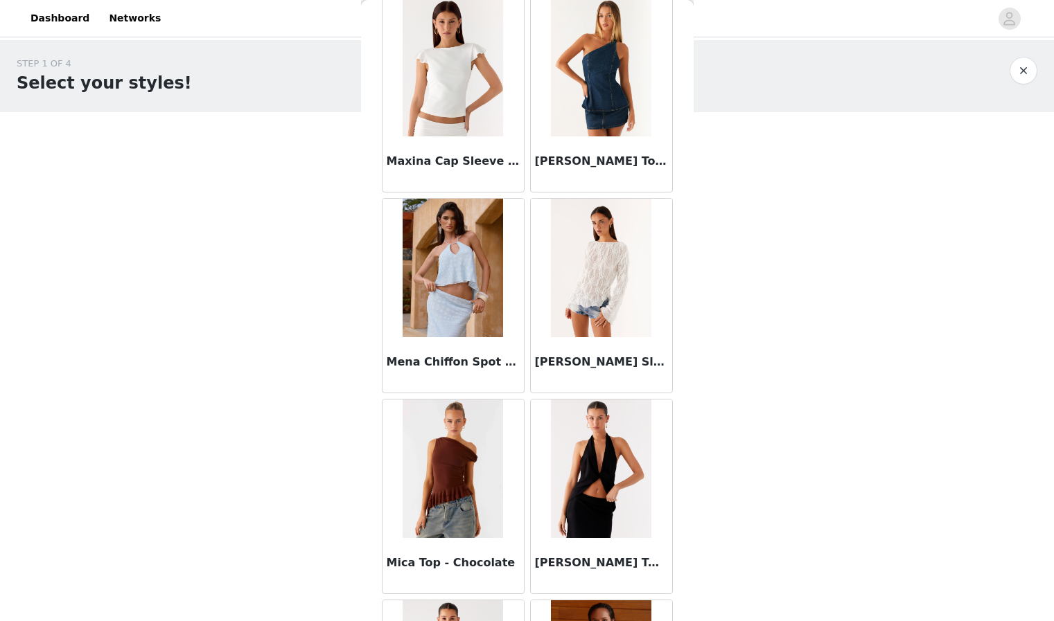
click at [617, 303] on img at bounding box center [601, 268] width 100 height 139
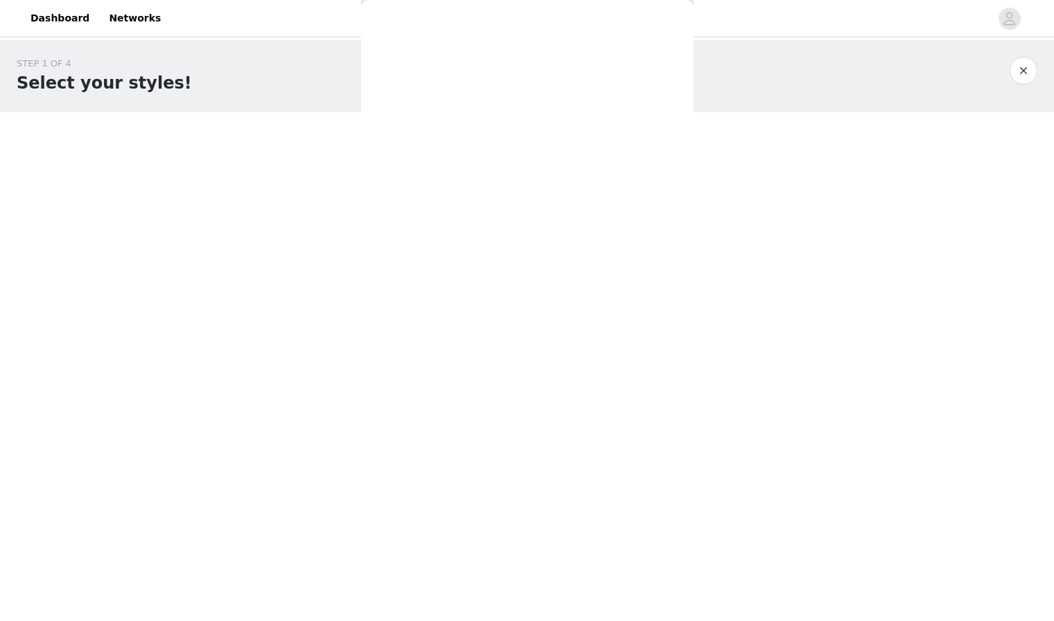
scroll to position [0, 0]
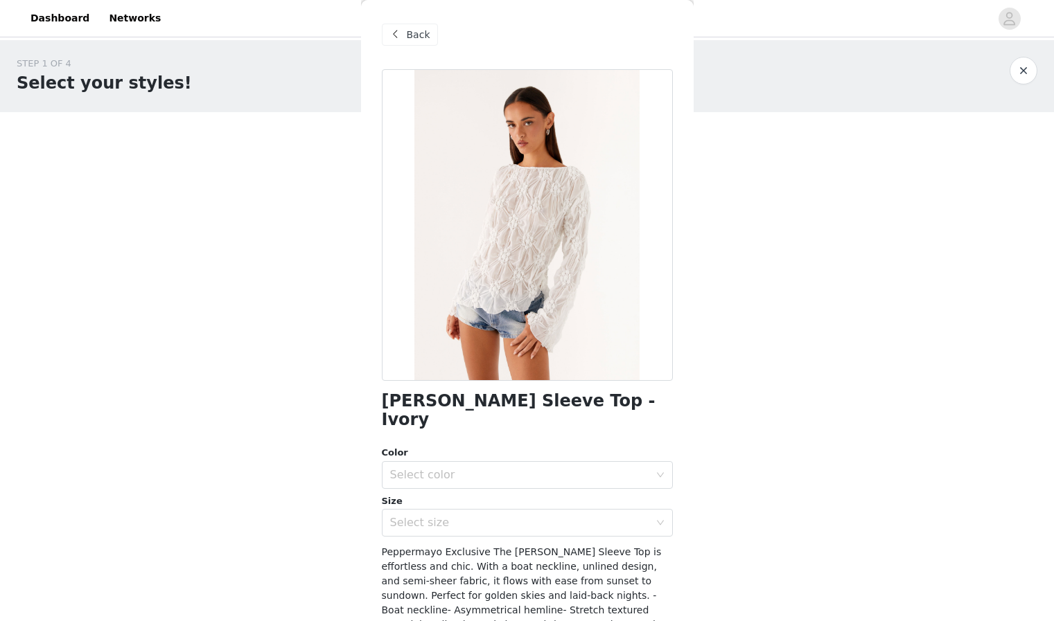
click at [407, 35] on span "Back" at bounding box center [419, 35] width 24 height 15
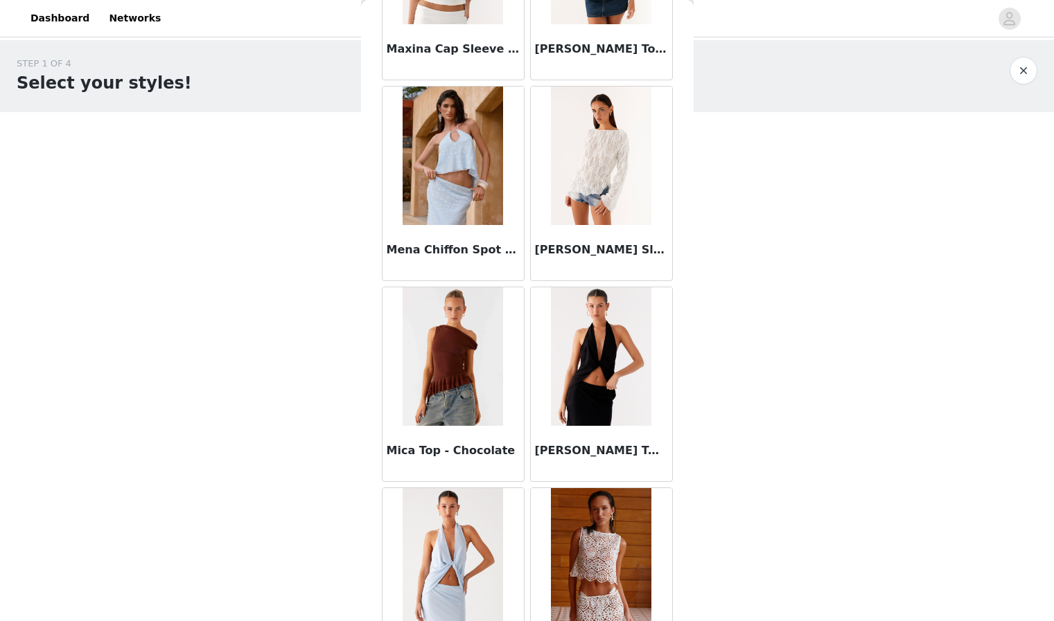
scroll to position [21588, 0]
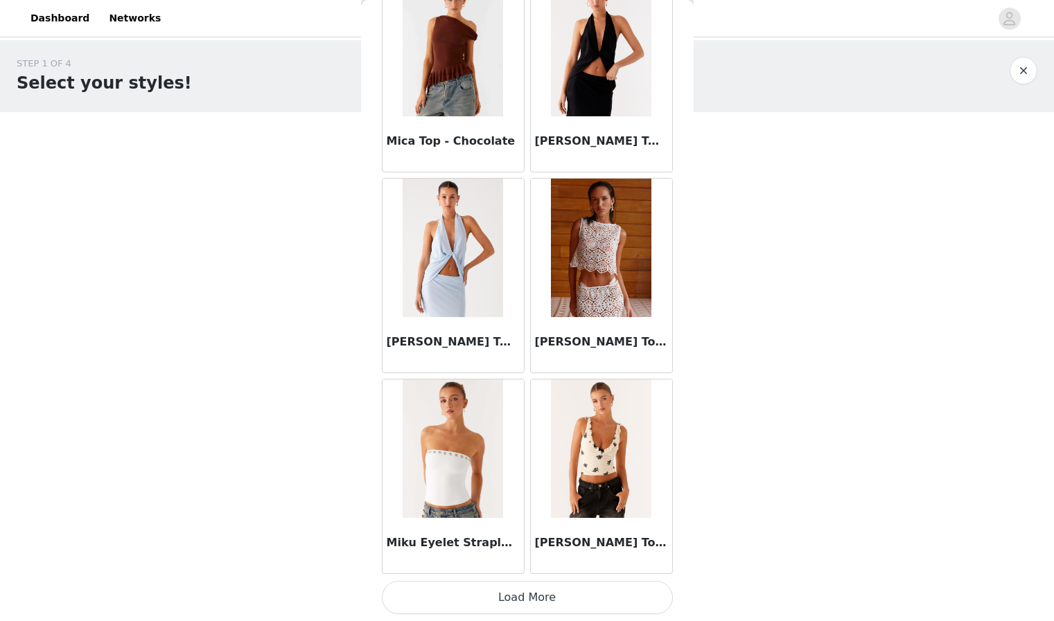
click at [516, 600] on button "Load More" at bounding box center [527, 597] width 291 height 33
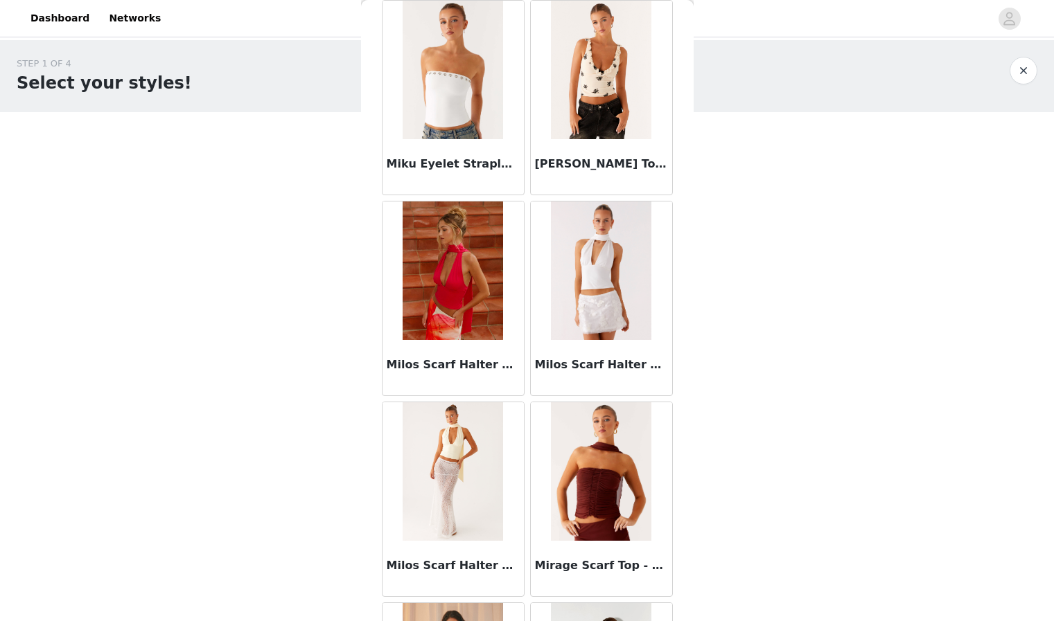
scroll to position [22556, 0]
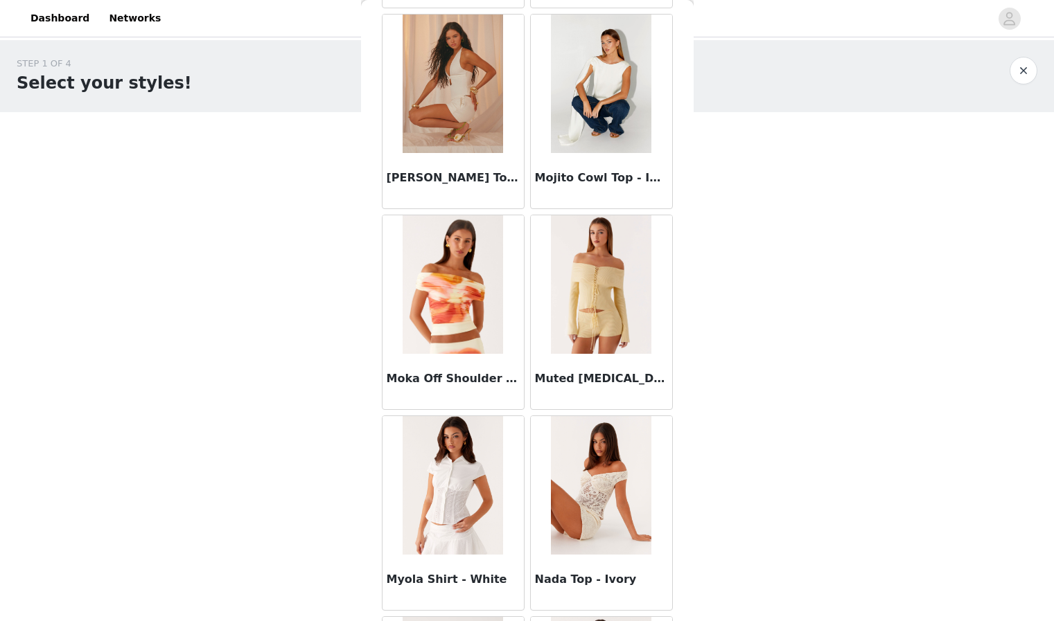
click at [606, 293] on img at bounding box center [601, 284] width 100 height 139
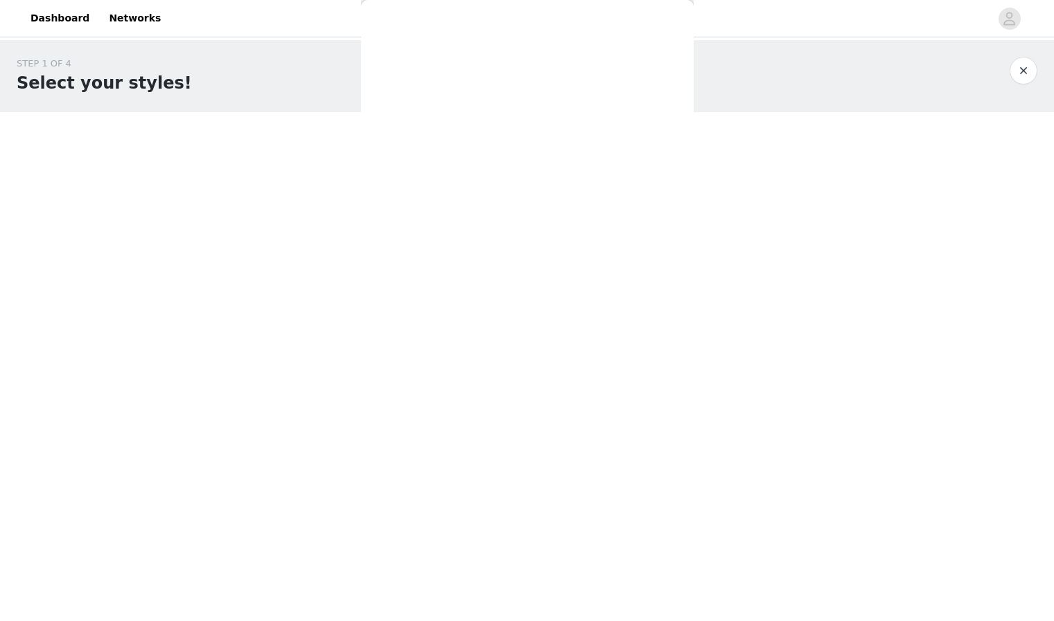
scroll to position [0, 0]
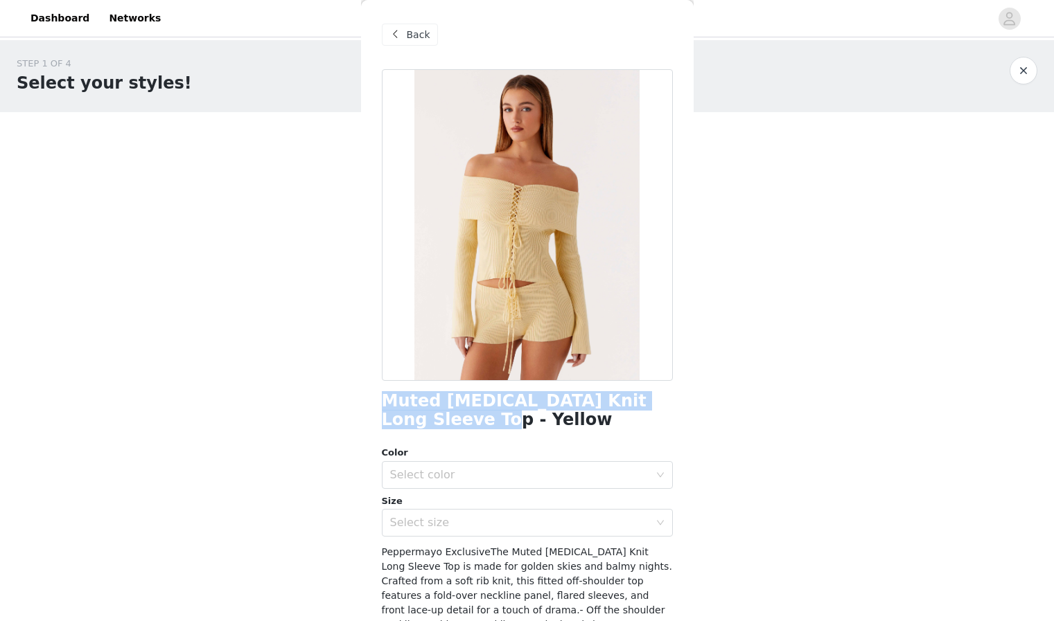
drag, startPoint x: 381, startPoint y: 400, endPoint x: 469, endPoint y: 420, distance: 90.4
click at [469, 420] on h1 "Muted [MEDICAL_DATA] Knit Long Sleeve Top - Yellow" at bounding box center [527, 410] width 291 height 37
copy h1 "Muted [MEDICAL_DATA] Knit Long Sleeve Top - Yellow"
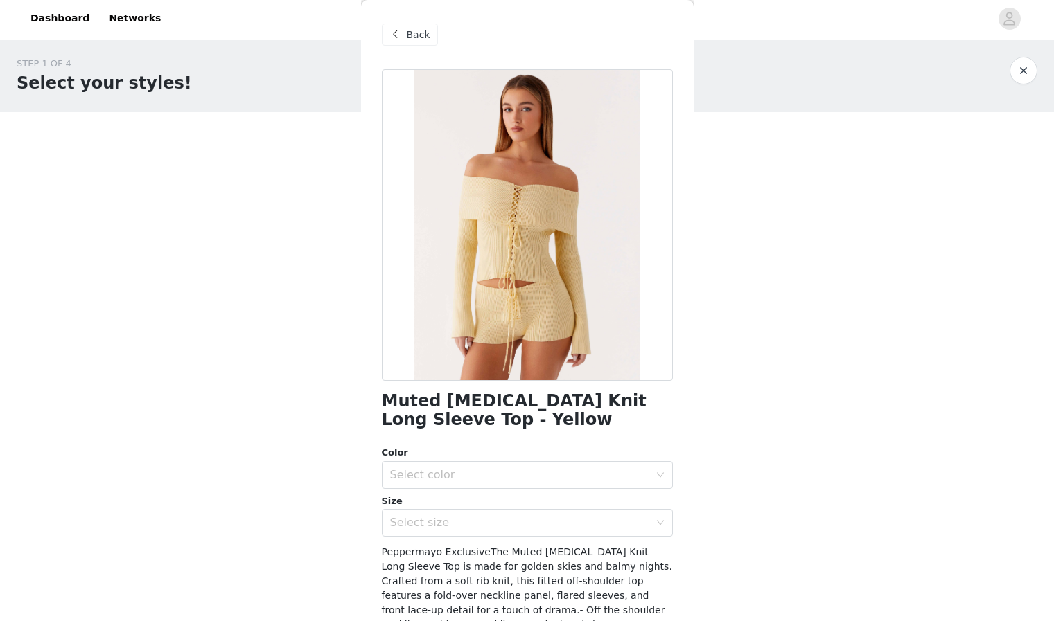
click at [418, 37] on span "Back" at bounding box center [419, 35] width 24 height 15
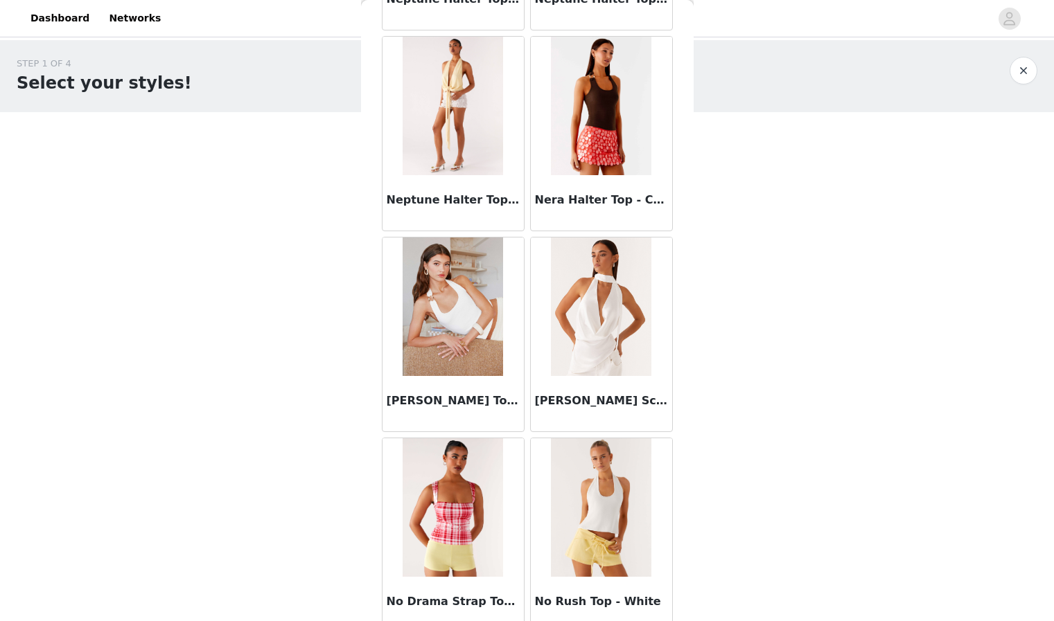
scroll to position [23597, 0]
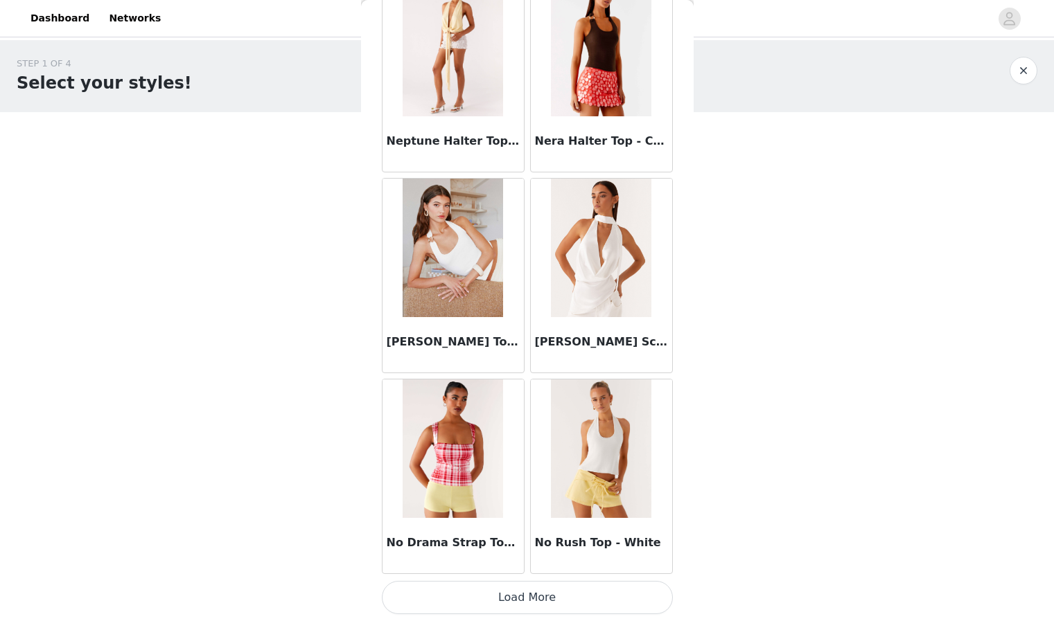
click at [517, 599] on button "Load More" at bounding box center [527, 597] width 291 height 33
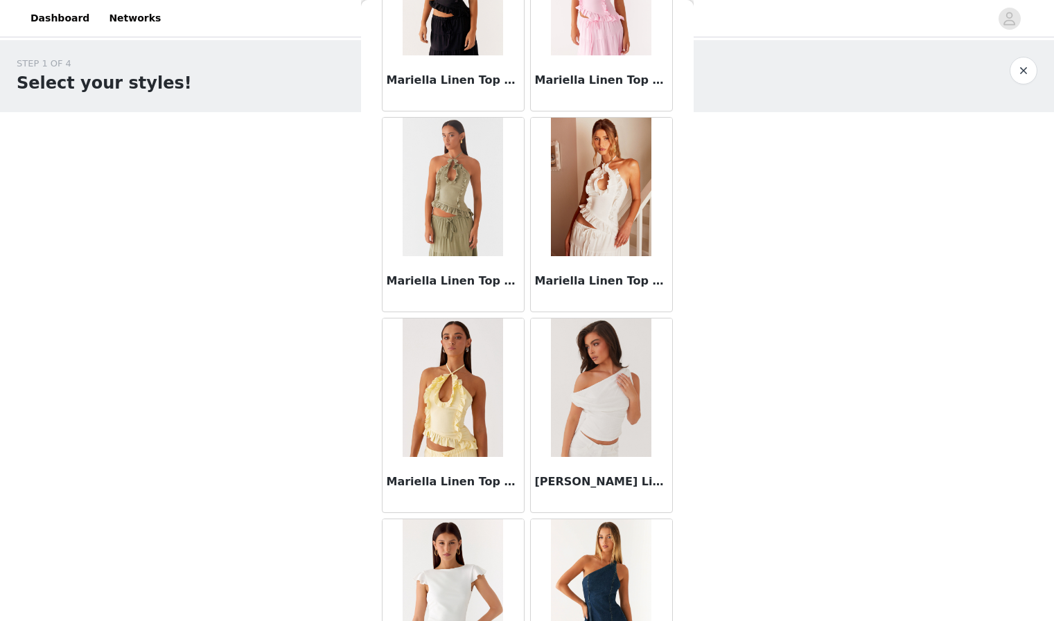
scroll to position [20270, 0]
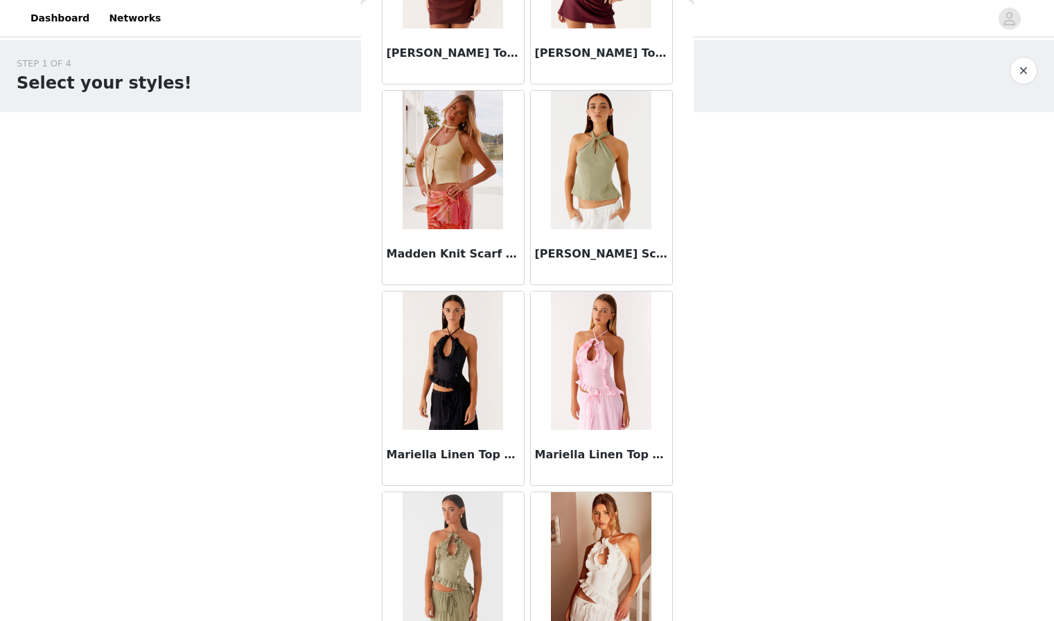
click at [1028, 61] on button "button" at bounding box center [1023, 71] width 28 height 28
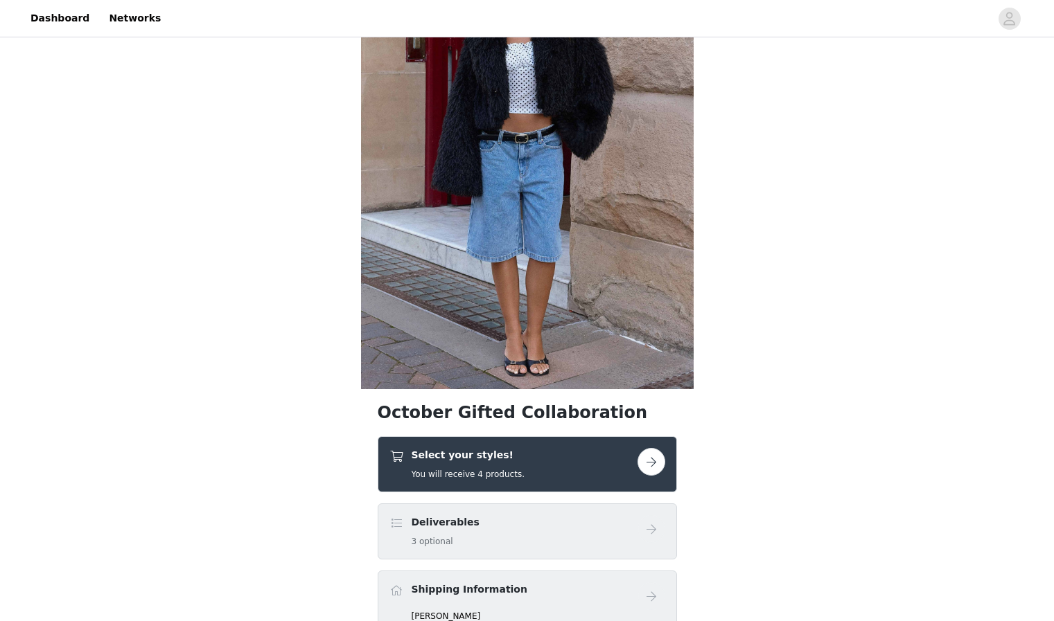
scroll to position [177, 0]
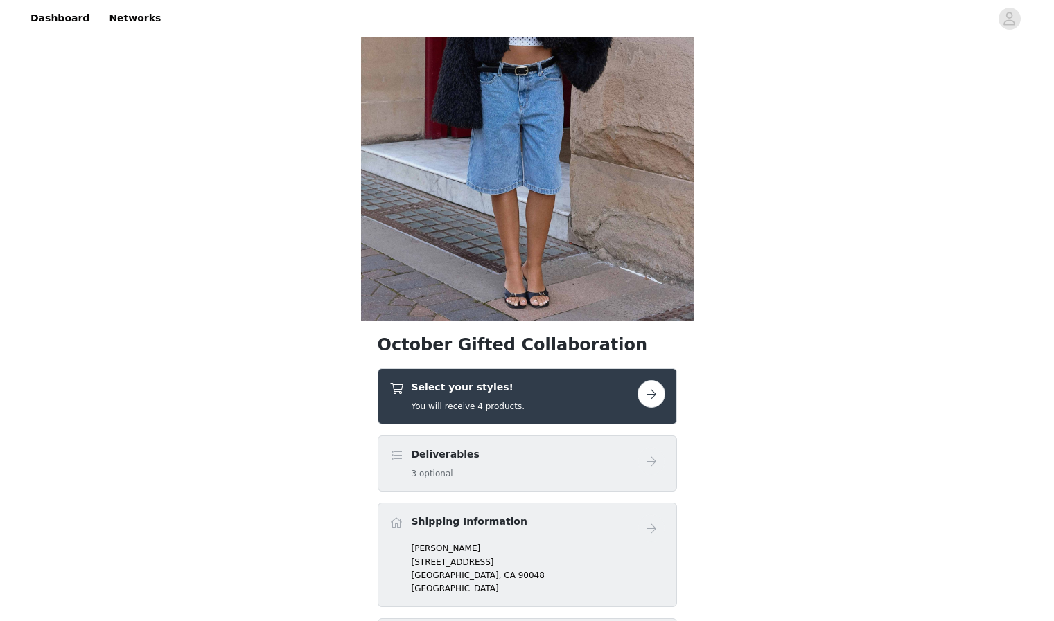
click at [648, 397] on button "button" at bounding box center [651, 394] width 28 height 28
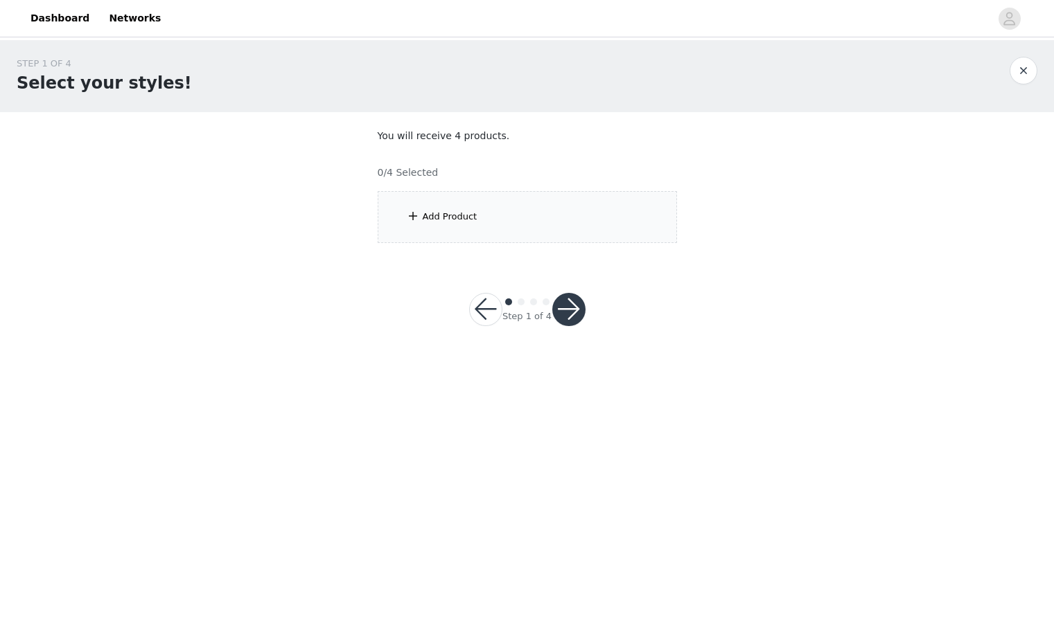
click at [462, 220] on div "Add Product" at bounding box center [450, 217] width 55 height 14
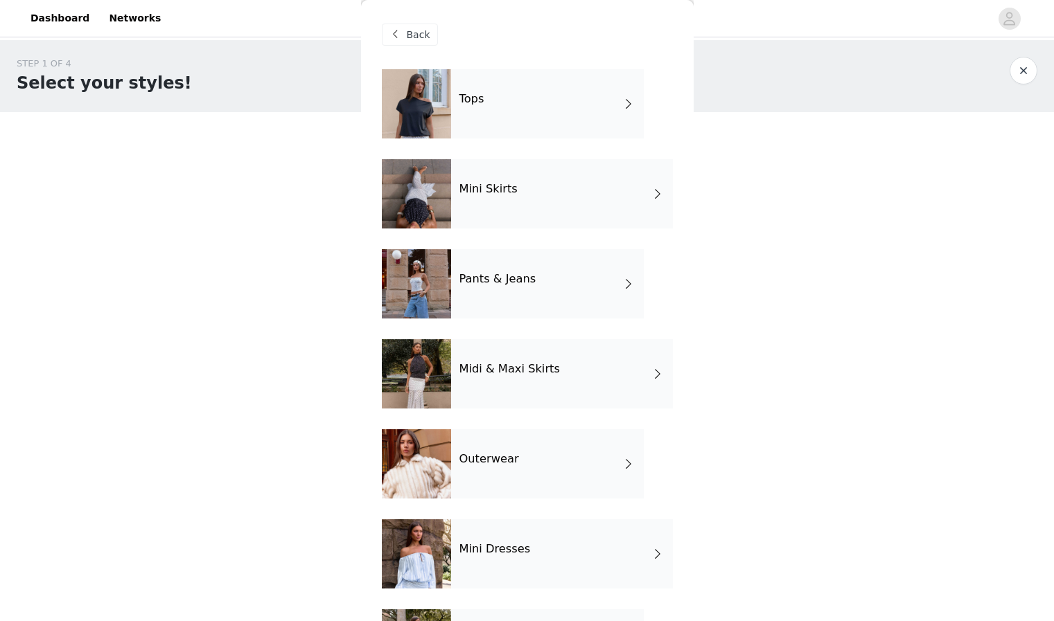
click at [510, 373] on h4 "Midi & Maxi Skirts" at bounding box center [509, 369] width 100 height 12
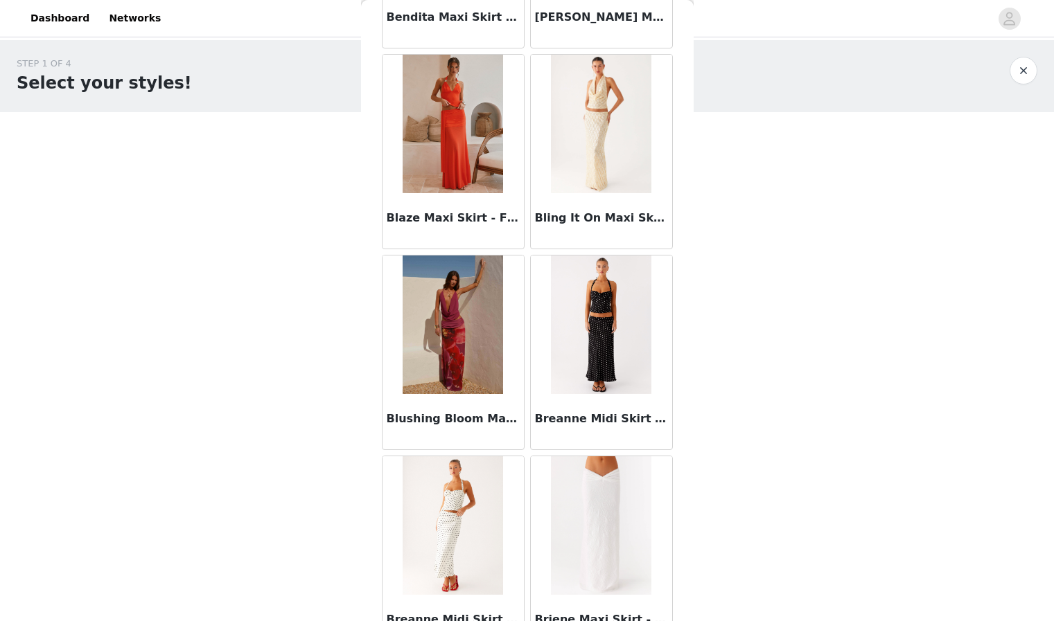
scroll to position [1498, 0]
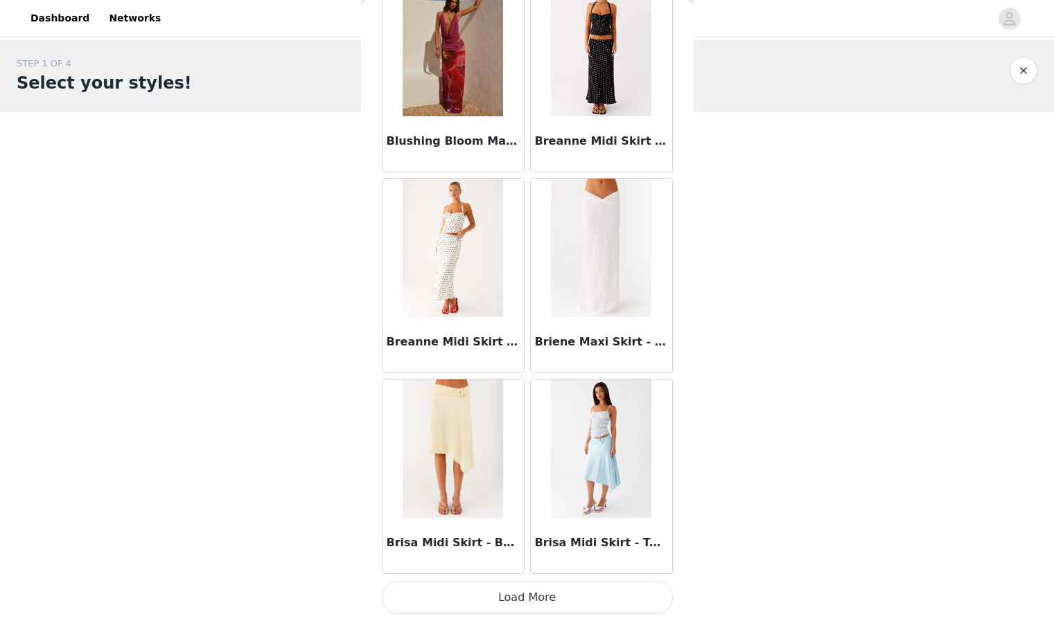
click at [512, 598] on button "Load More" at bounding box center [527, 597] width 291 height 33
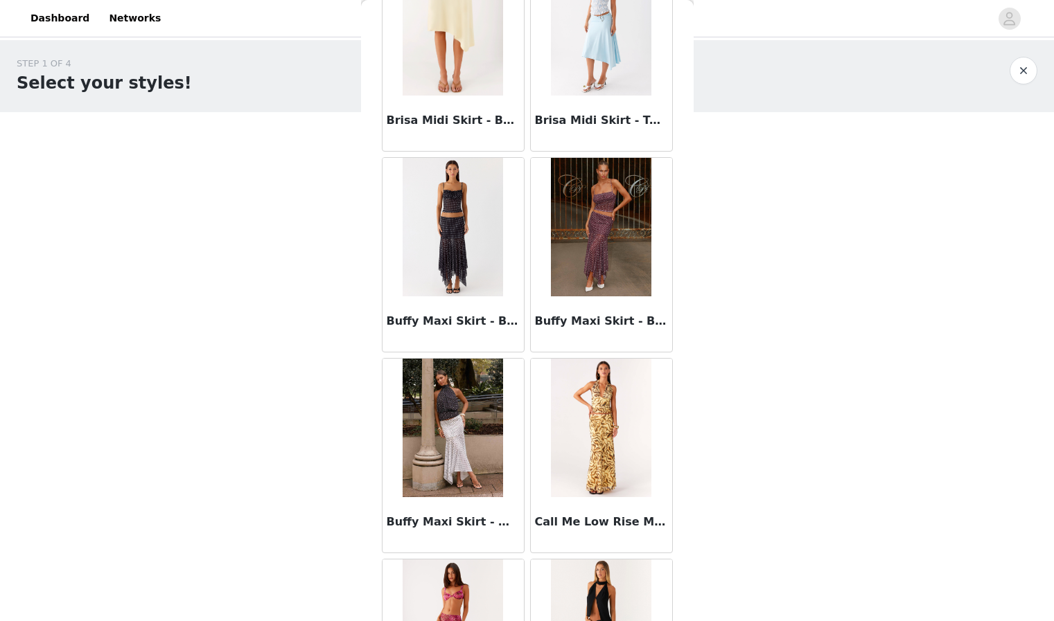
scroll to position [1920, 0]
click at [462, 74] on img at bounding box center [452, 27] width 100 height 139
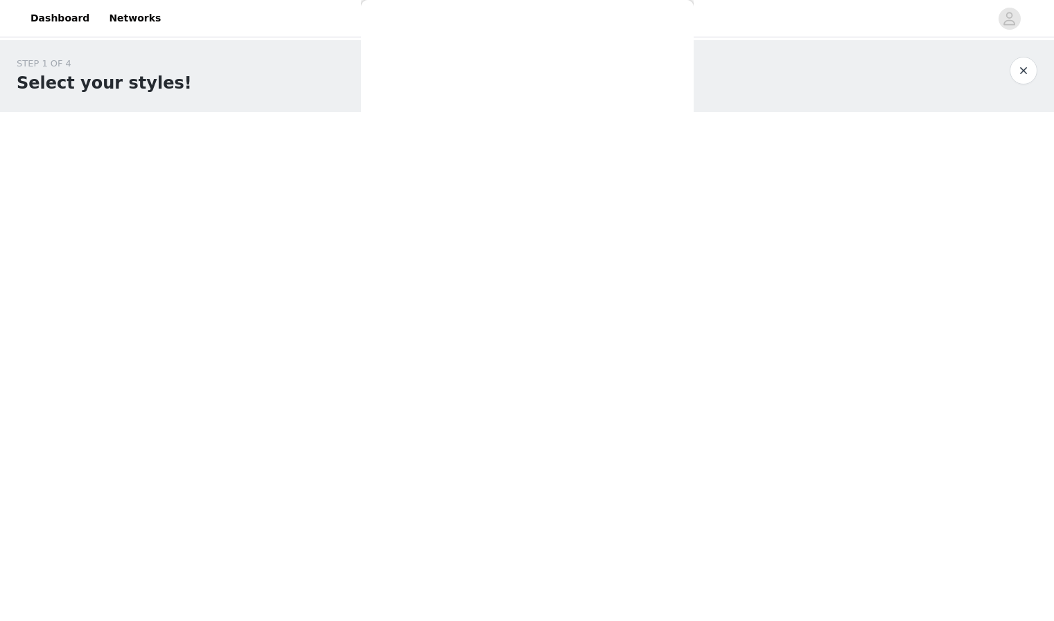
scroll to position [0, 0]
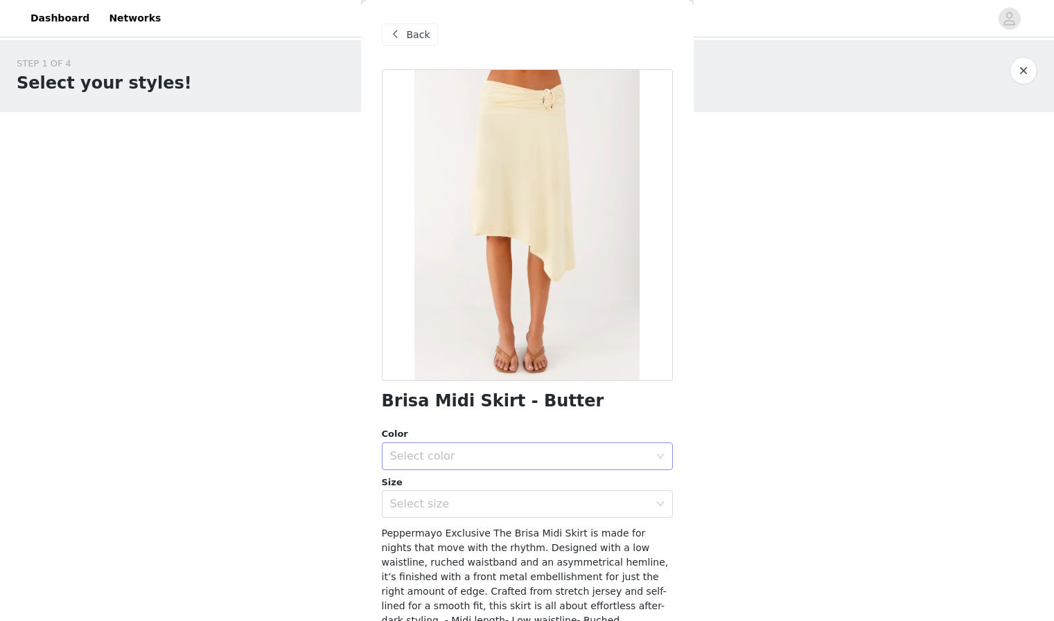
click at [488, 453] on div "Select color" at bounding box center [519, 457] width 259 height 14
click at [769, 360] on body "Dashboard Networks STEP 1 OF 4 Select your styles! You will receive 4 products.…" at bounding box center [527, 310] width 1054 height 621
click at [399, 40] on span at bounding box center [395, 34] width 17 height 17
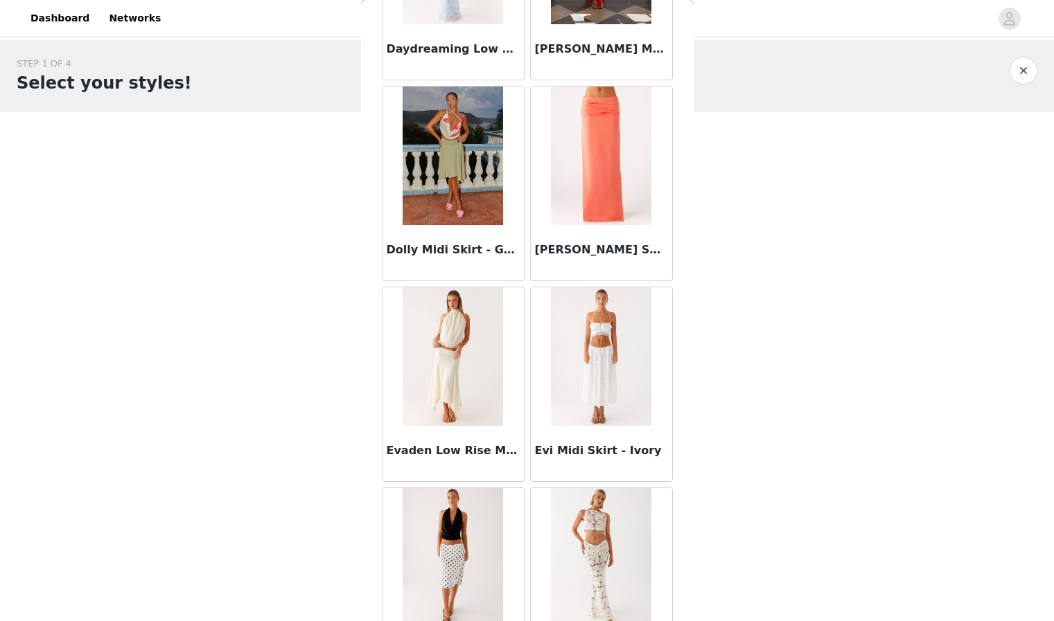
scroll to position [3507, 0]
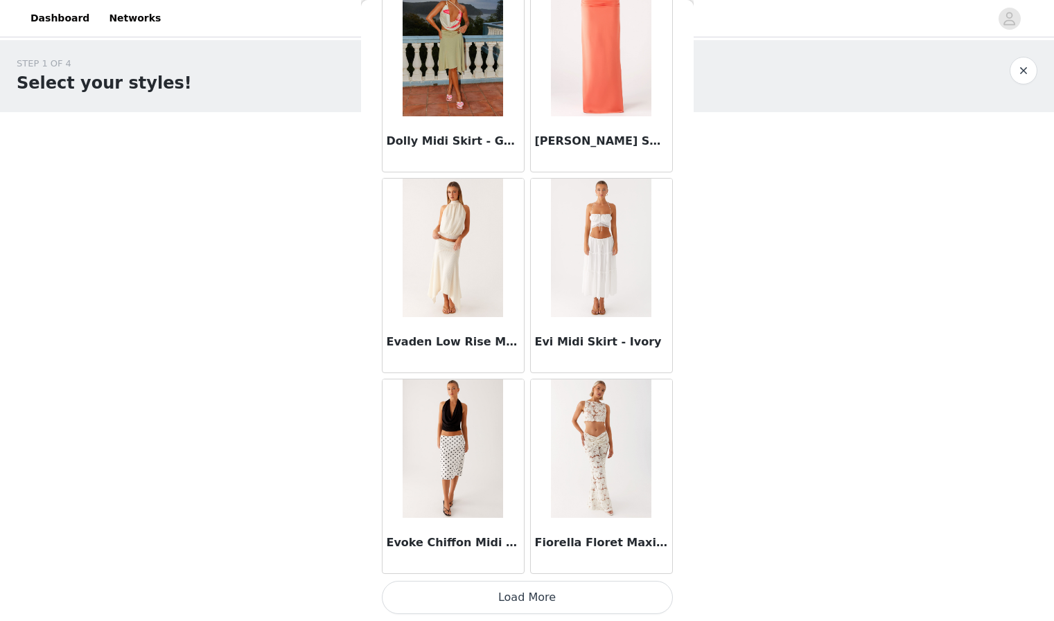
click at [525, 602] on button "Load More" at bounding box center [527, 597] width 291 height 33
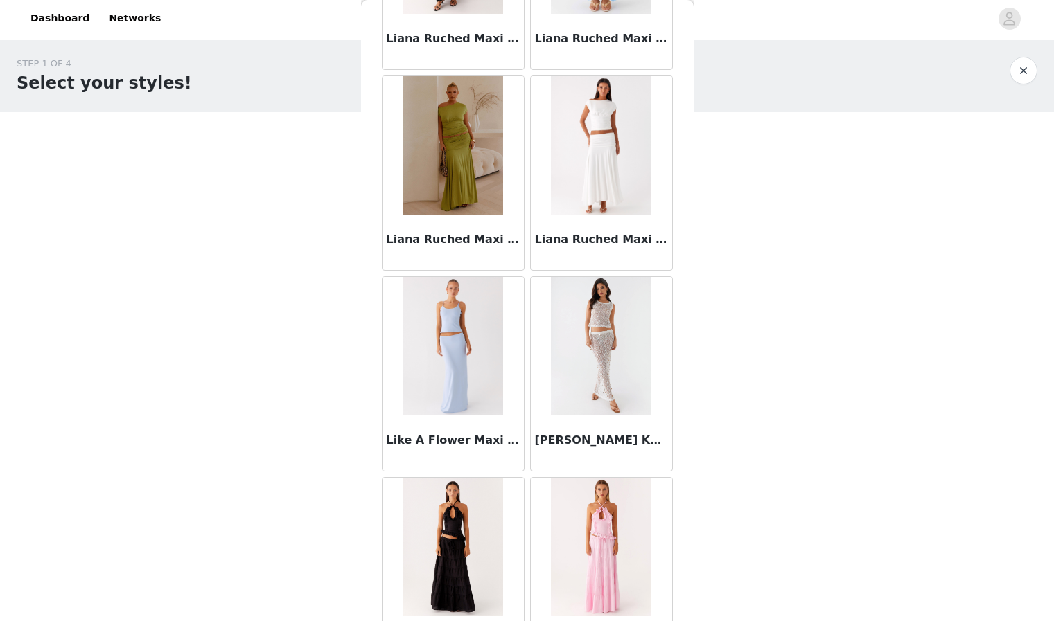
scroll to position [5516, 0]
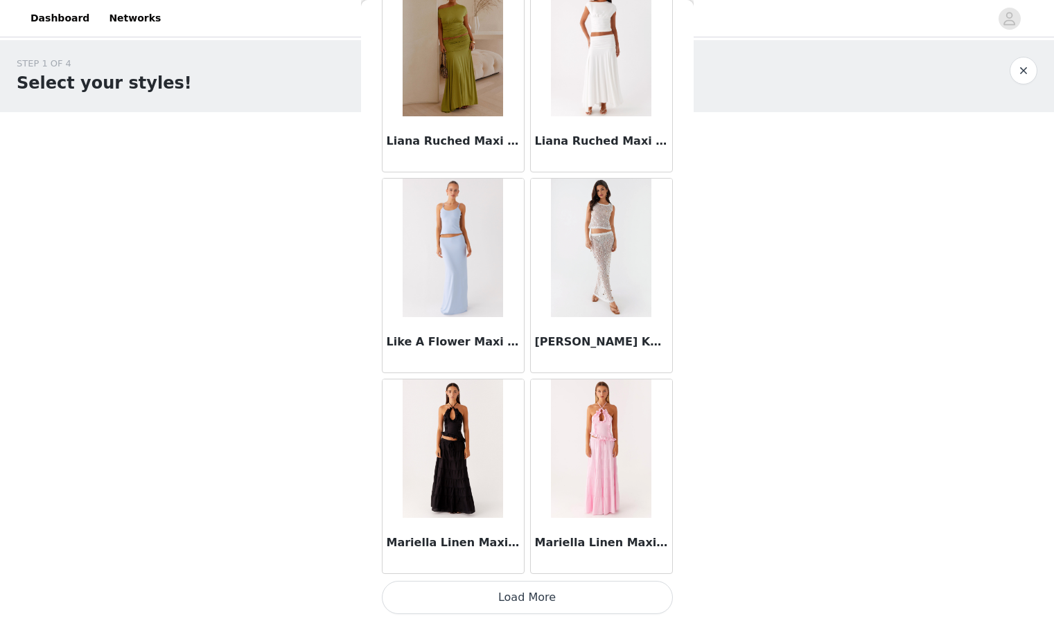
click at [524, 592] on button "Load More" at bounding box center [527, 597] width 291 height 33
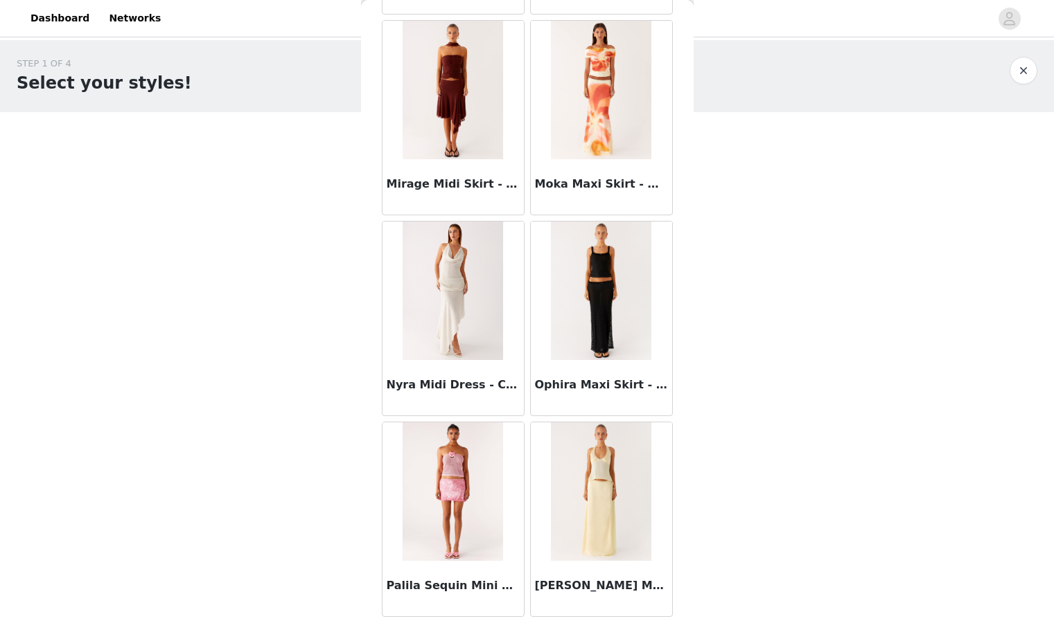
scroll to position [7525, 0]
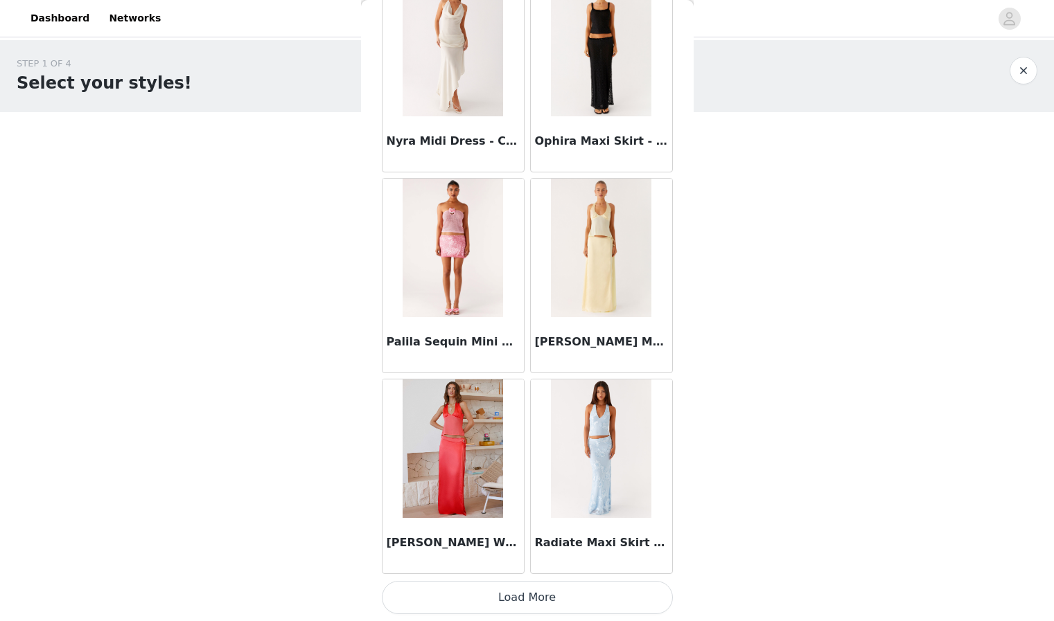
click at [520, 593] on button "Load More" at bounding box center [527, 597] width 291 height 33
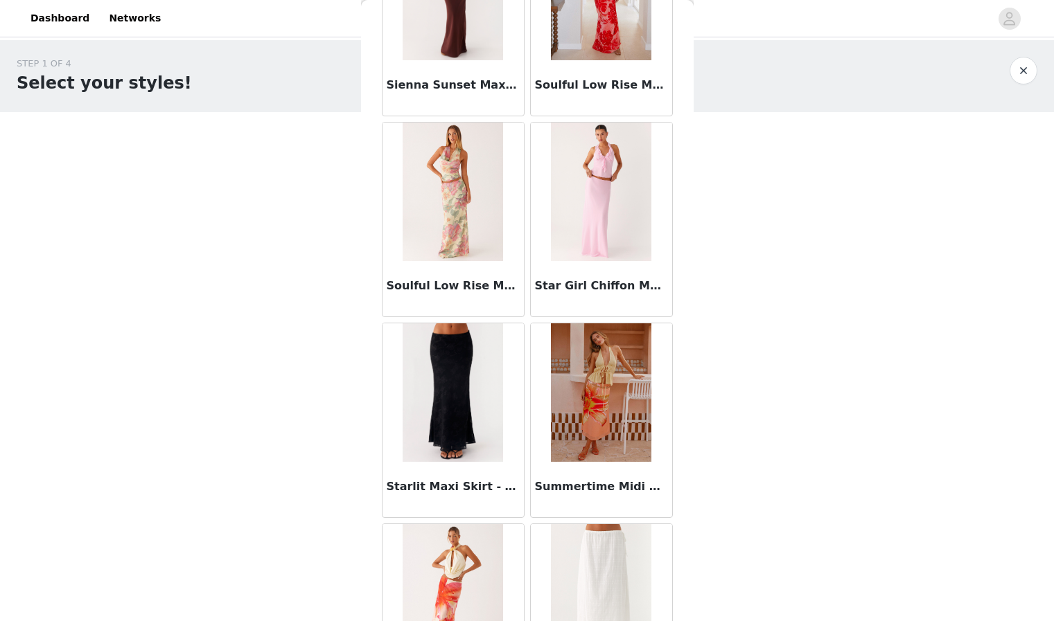
scroll to position [8951, 0]
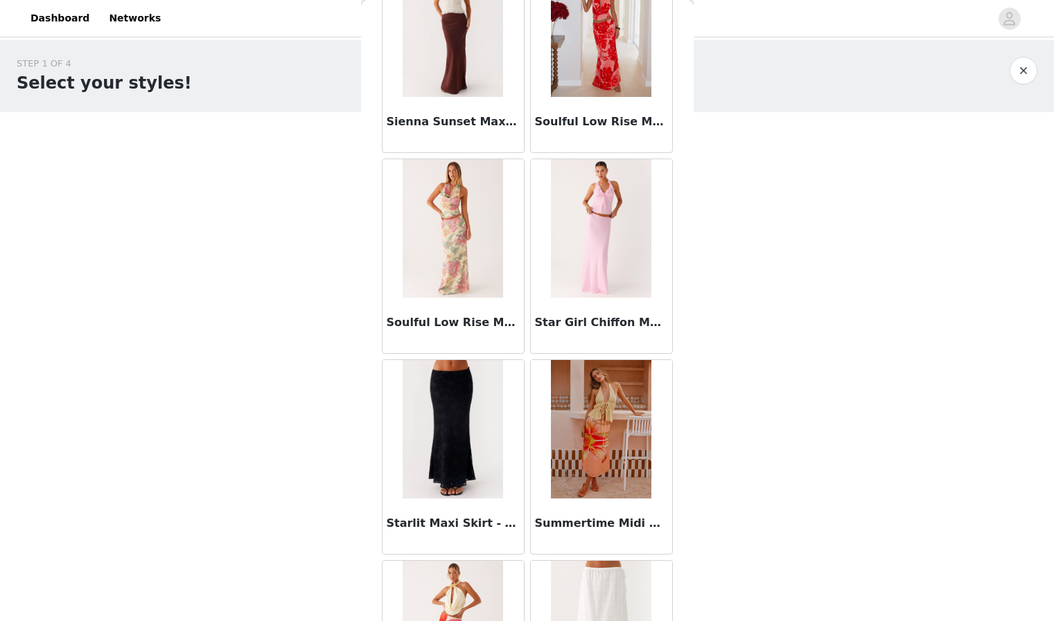
click at [1025, 69] on button "button" at bounding box center [1023, 71] width 28 height 28
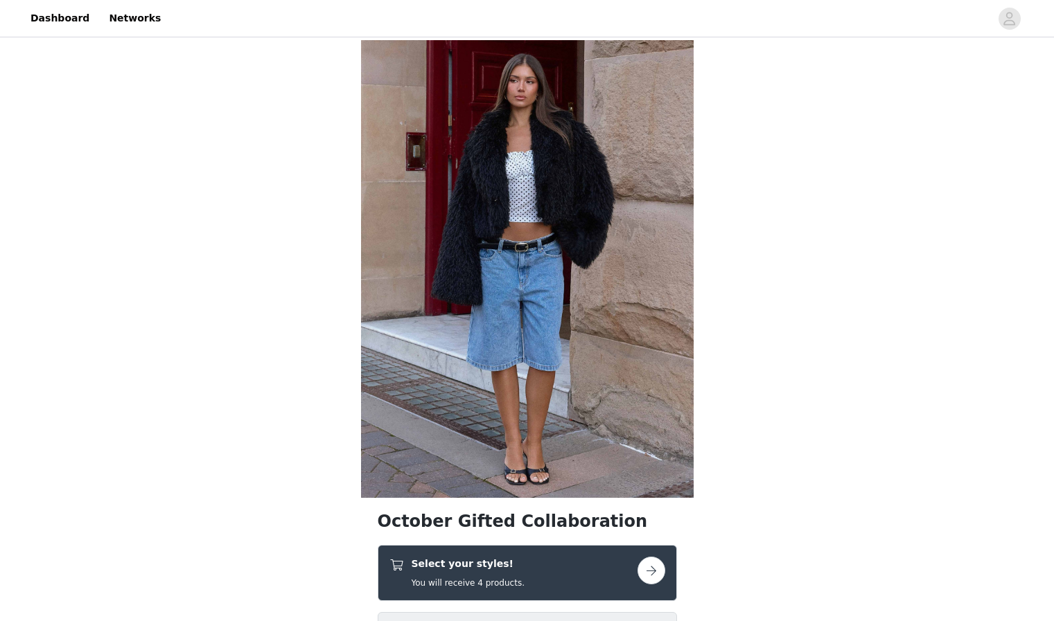
click at [653, 573] on button "button" at bounding box center [651, 571] width 28 height 28
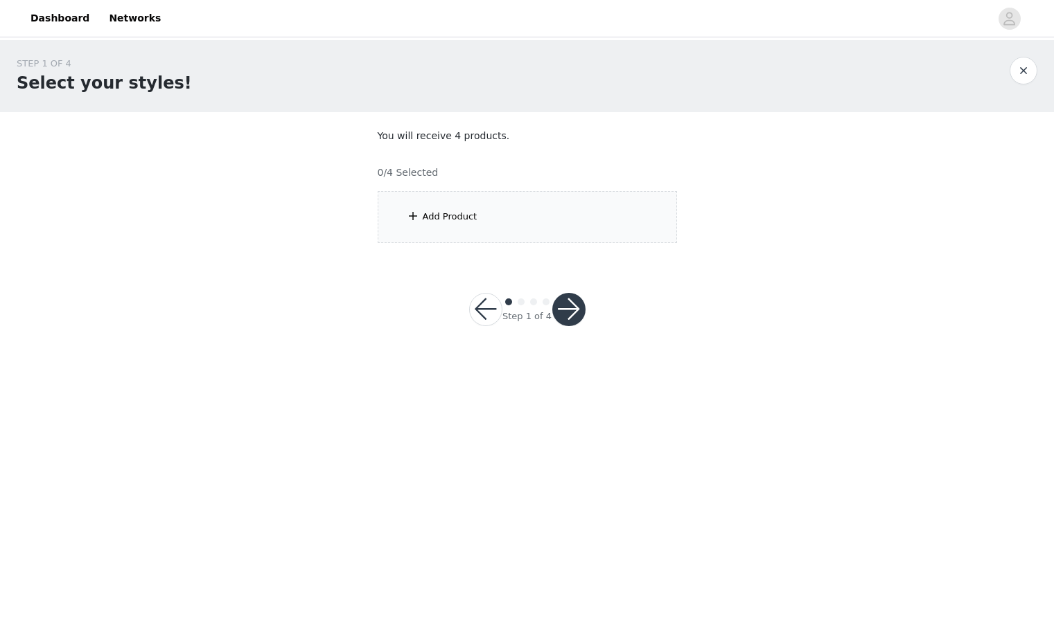
click at [474, 219] on div "Add Product" at bounding box center [450, 217] width 55 height 14
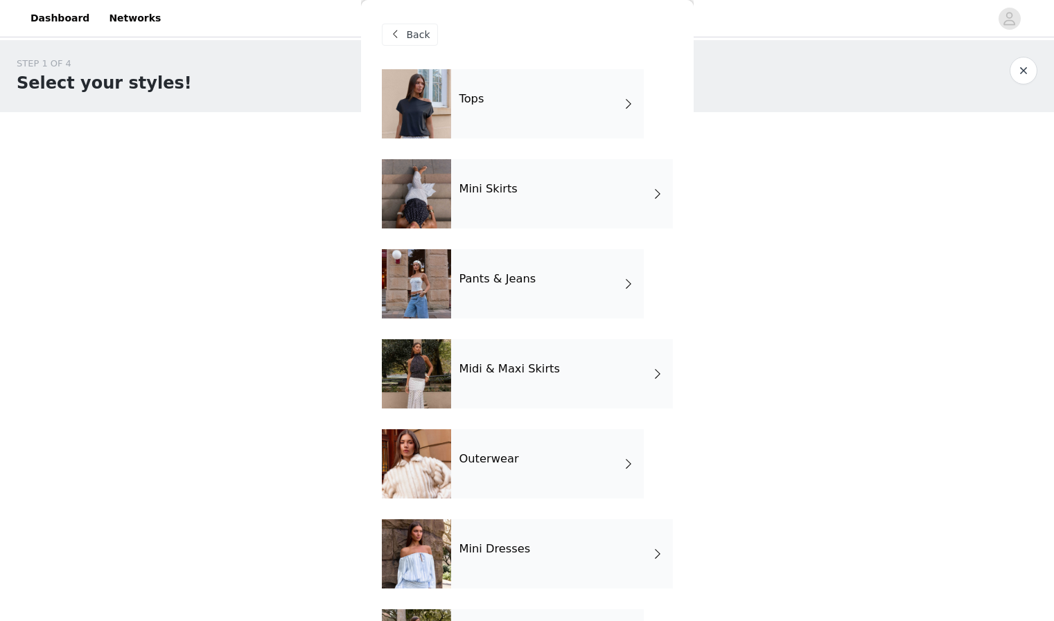
click at [493, 278] on h4 "Pants & Jeans" at bounding box center [497, 279] width 77 height 12
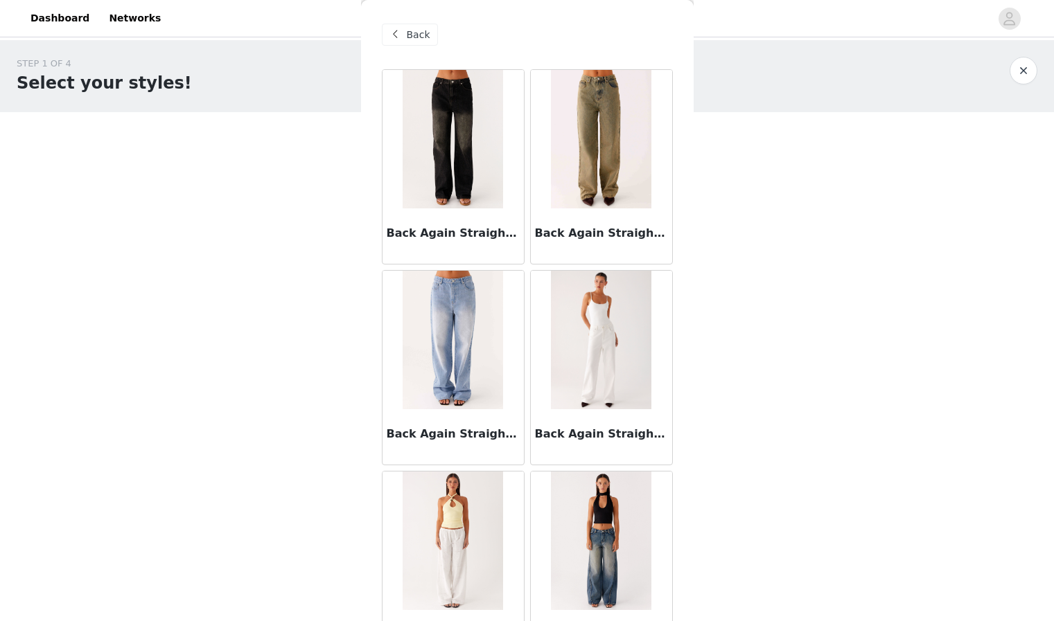
click at [441, 163] on img at bounding box center [452, 139] width 100 height 139
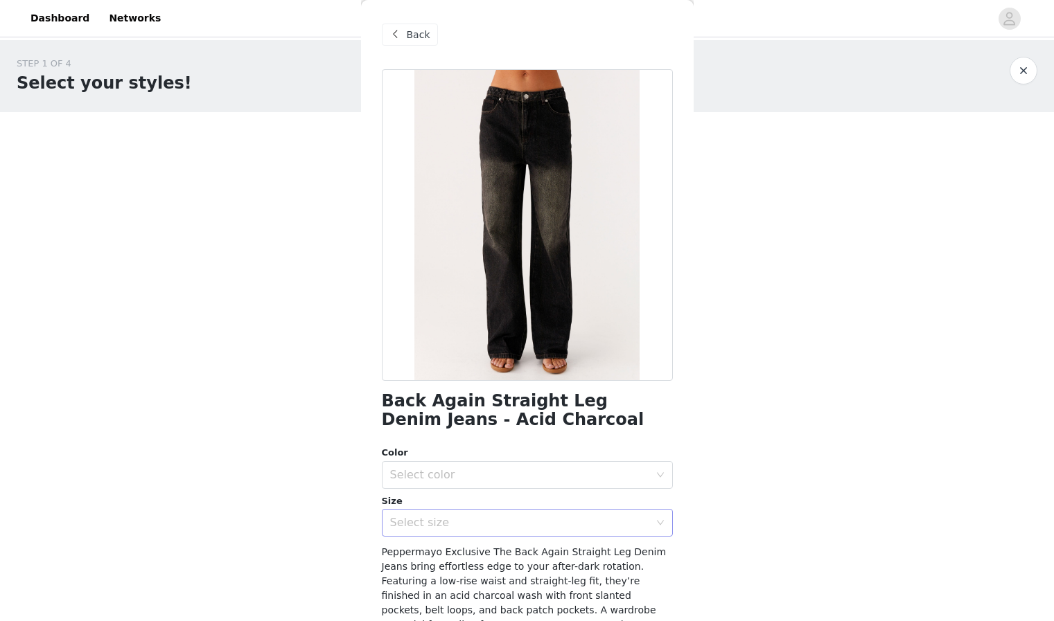
click at [488, 520] on div "Select size" at bounding box center [519, 523] width 259 height 14
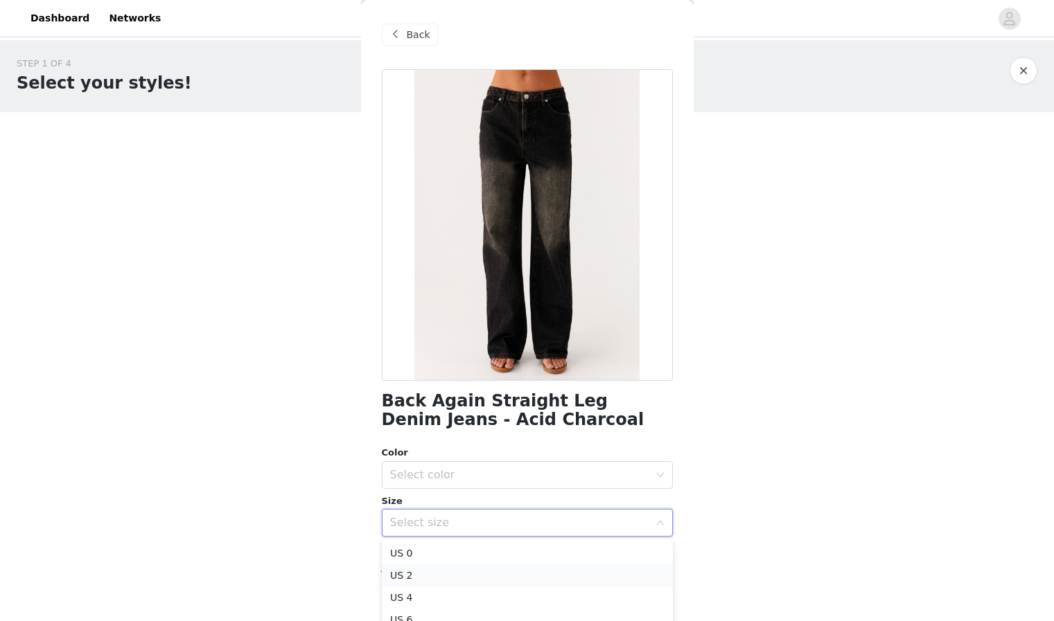
click at [466, 576] on li "US 2" at bounding box center [527, 576] width 291 height 22
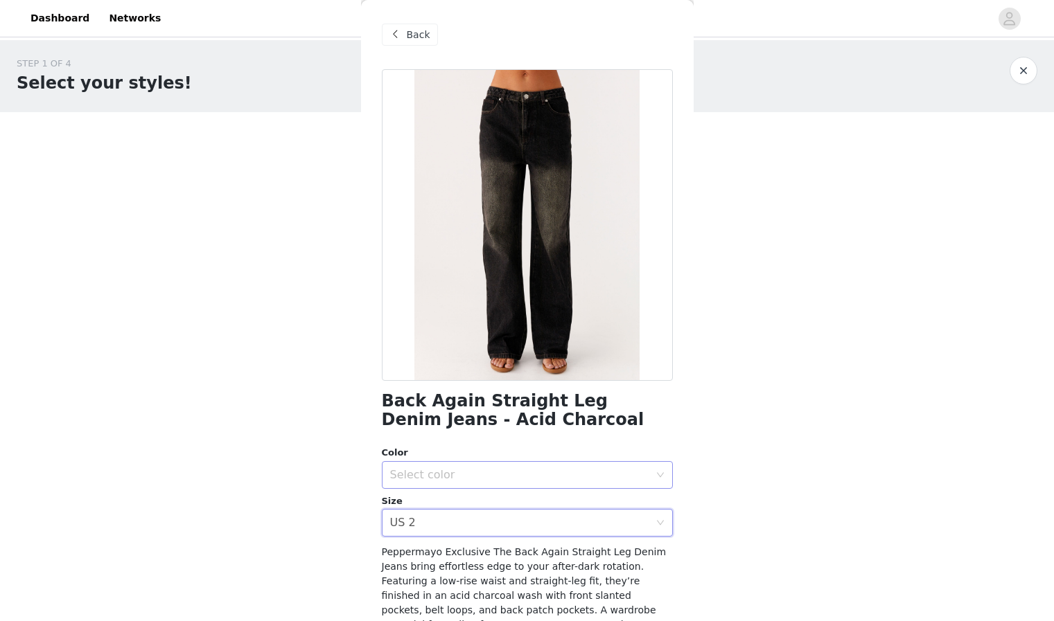
click at [499, 475] on div "Select color" at bounding box center [519, 475] width 259 height 14
click at [496, 506] on li "Acid Charcoal" at bounding box center [527, 506] width 291 height 22
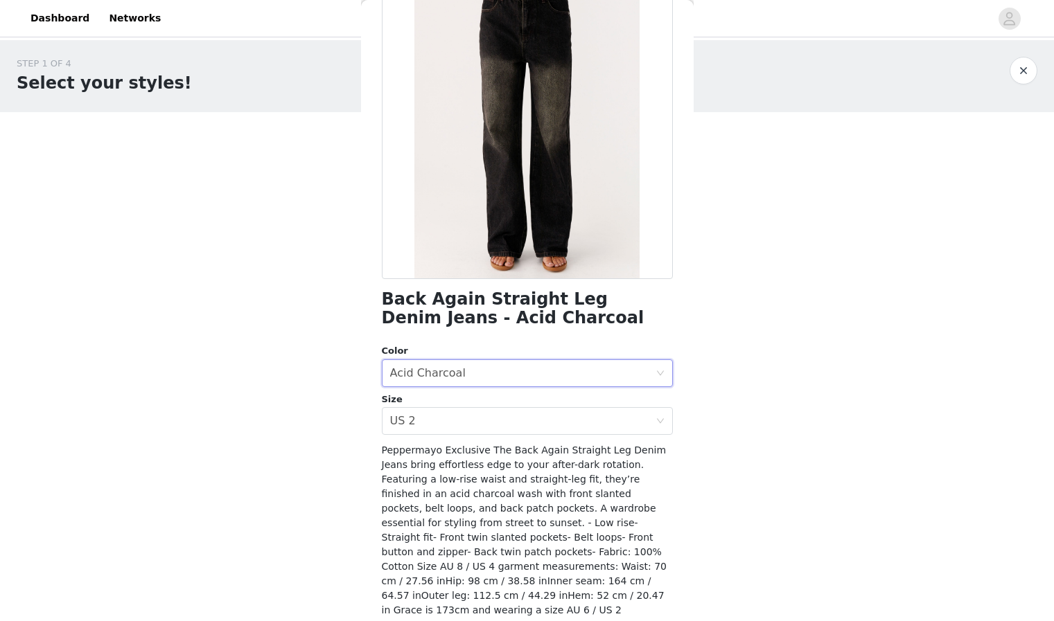
scroll to position [142, 0]
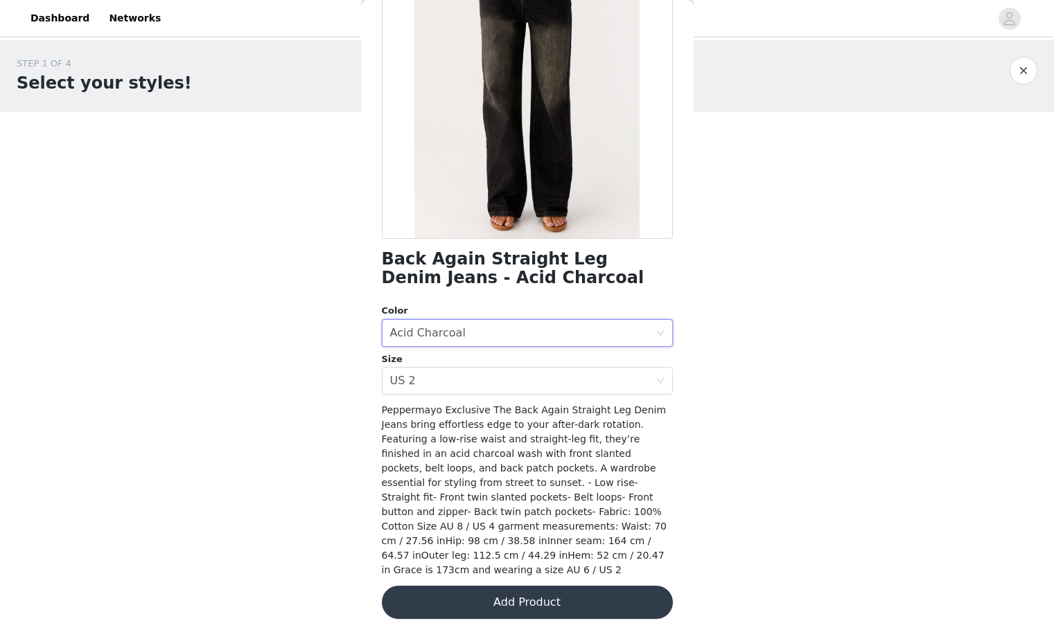
click at [529, 594] on button "Add Product" at bounding box center [527, 602] width 291 height 33
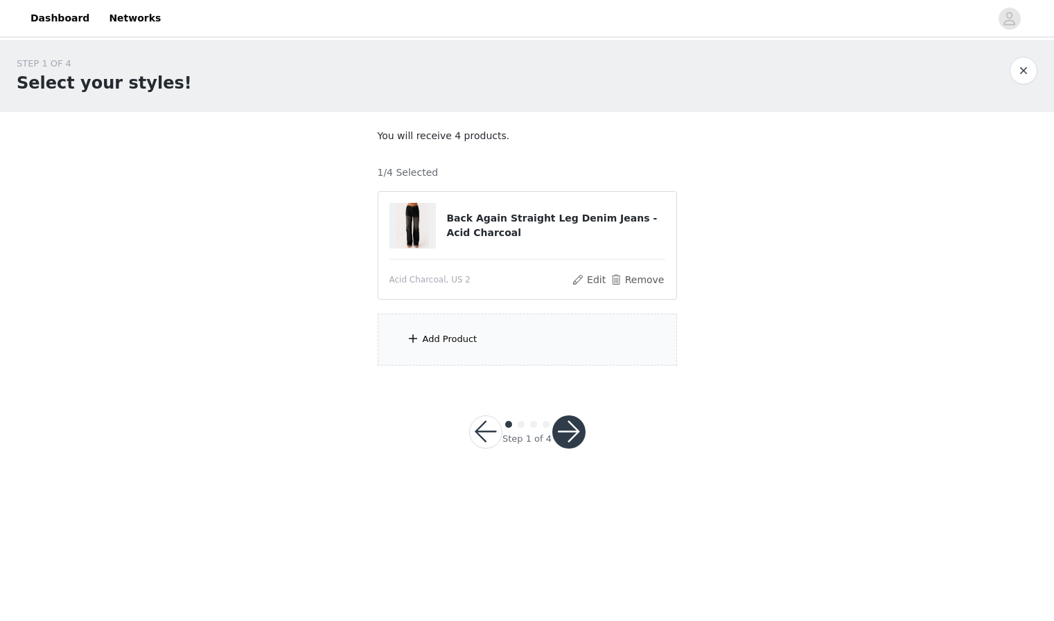
click at [463, 346] on div "Add Product" at bounding box center [450, 340] width 55 height 14
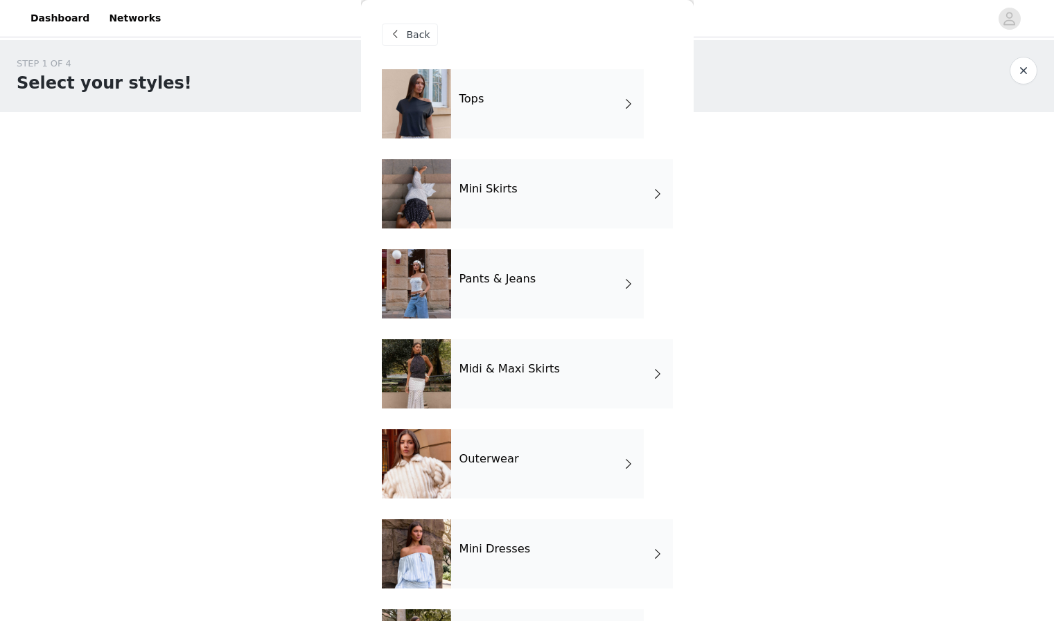
click at [522, 276] on h4 "Pants & Jeans" at bounding box center [497, 279] width 77 height 12
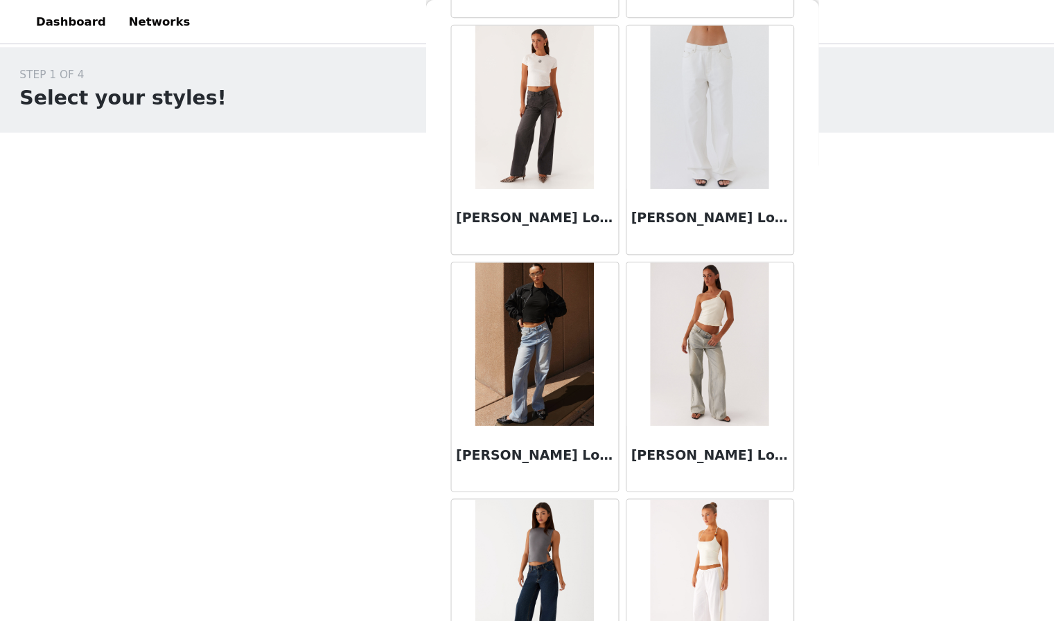
scroll to position [1133, 0]
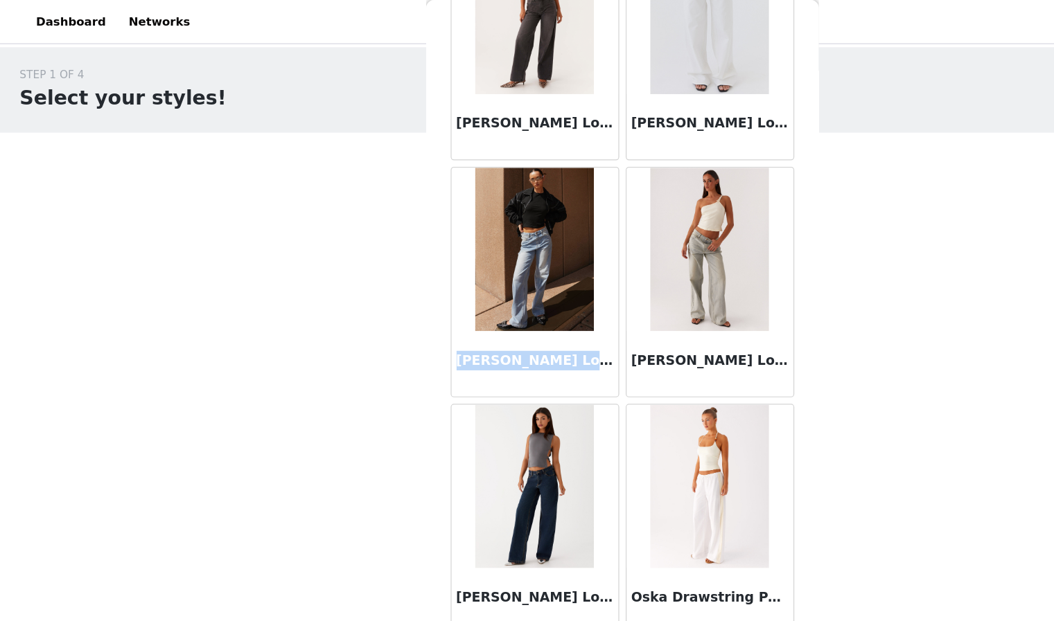
drag, startPoint x: 388, startPoint y: 307, endPoint x: 503, endPoint y: 306, distance: 115.0
click at [503, 306] on h3 "[PERSON_NAME] Low Rise Denim Jeans - Light Blue" at bounding box center [453, 305] width 133 height 17
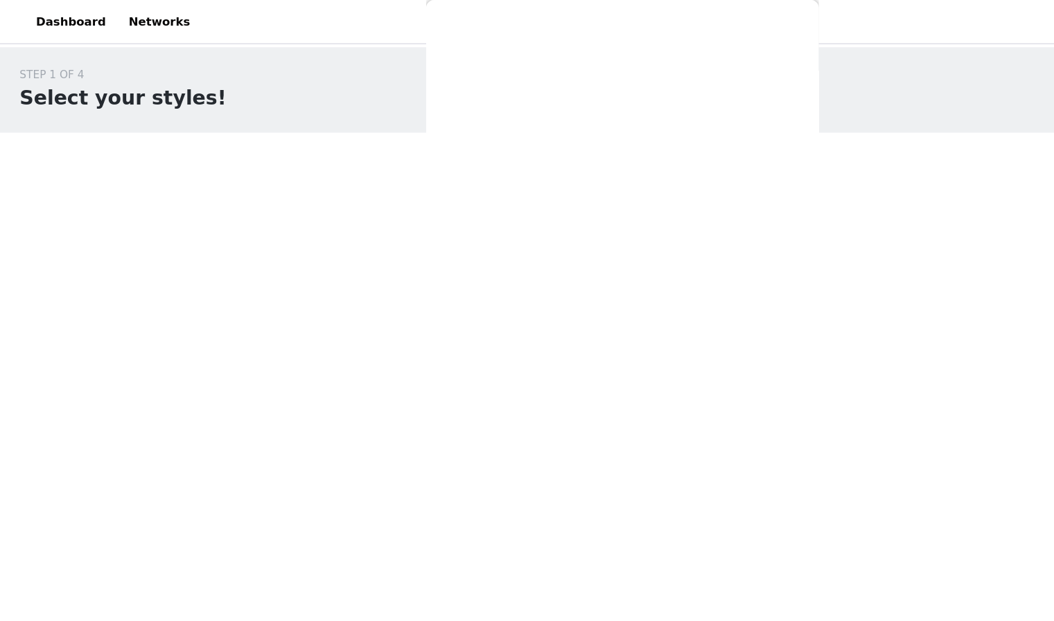
scroll to position [0, 0]
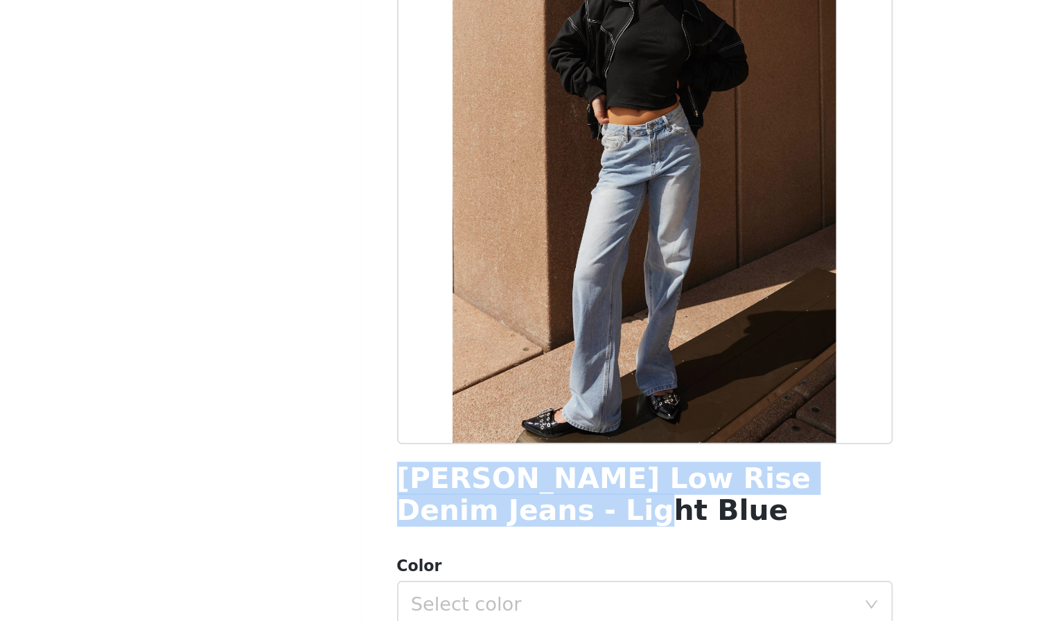
drag, startPoint x: 382, startPoint y: 404, endPoint x: 416, endPoint y: 416, distance: 36.2
click at [416, 416] on h1 "[PERSON_NAME] Low Rise Denim Jeans - Light Blue" at bounding box center [527, 410] width 291 height 37
copy h1 "[PERSON_NAME] Low Rise Denim Jeans - Light Blue"
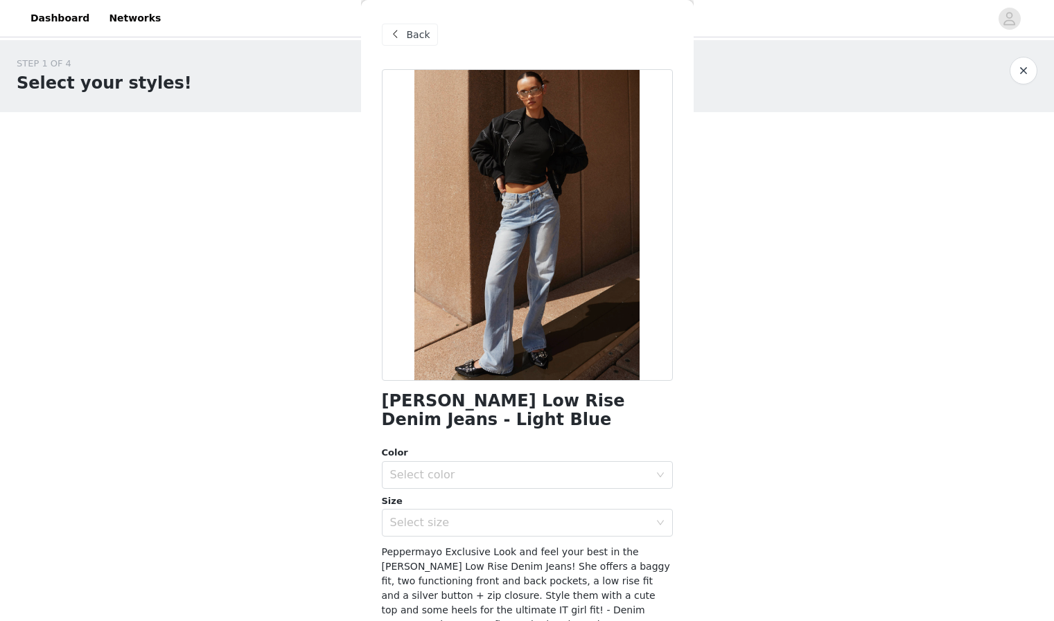
click at [422, 33] on span "Back" at bounding box center [419, 35] width 24 height 15
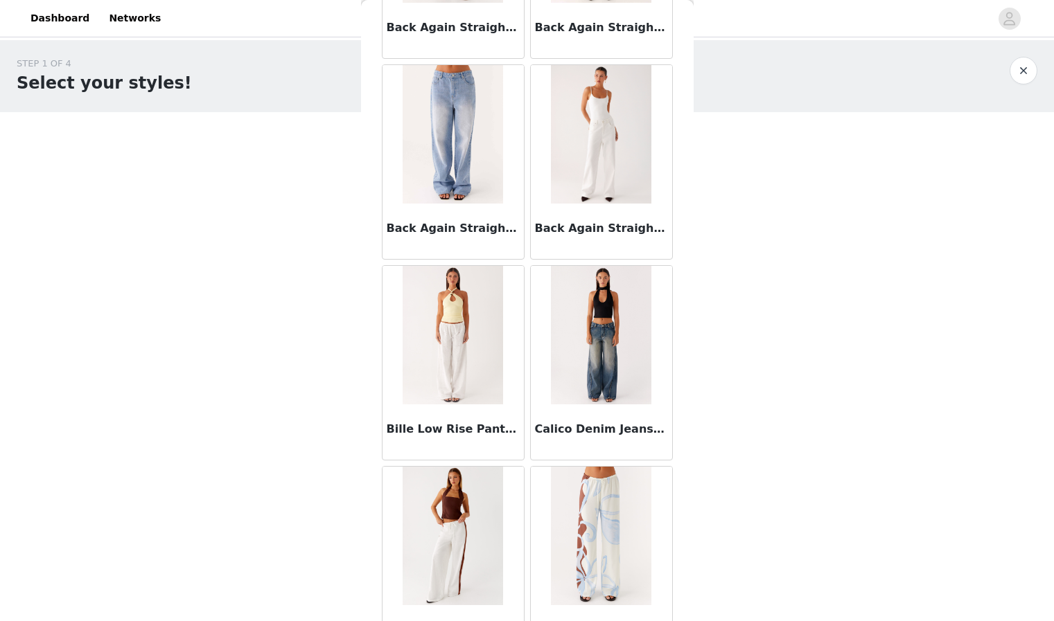
scroll to position [205, 0]
click at [427, 136] on img at bounding box center [452, 135] width 100 height 139
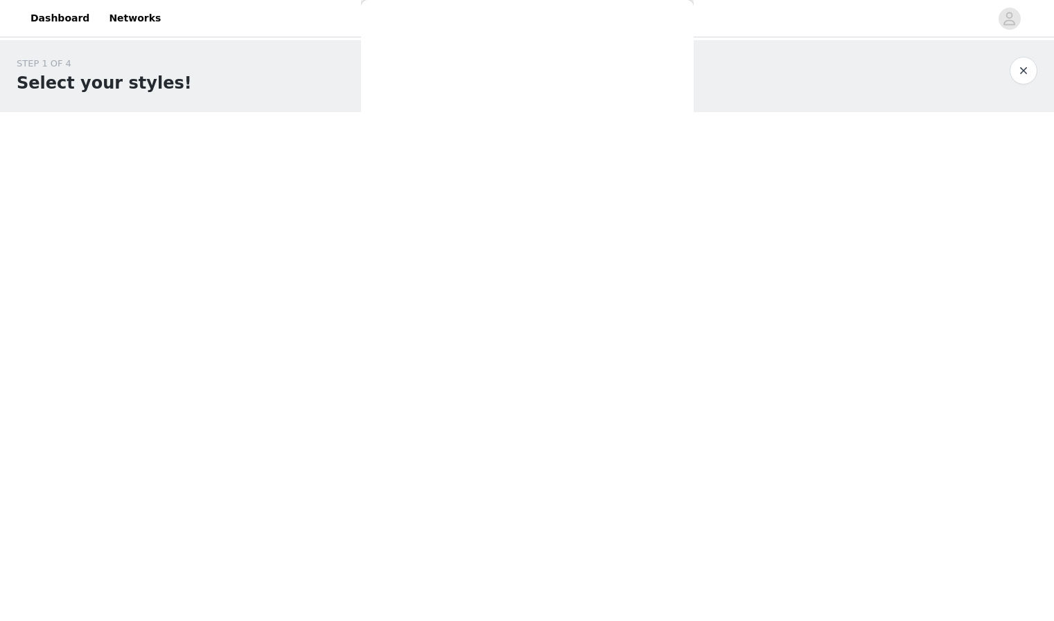
scroll to position [0, 0]
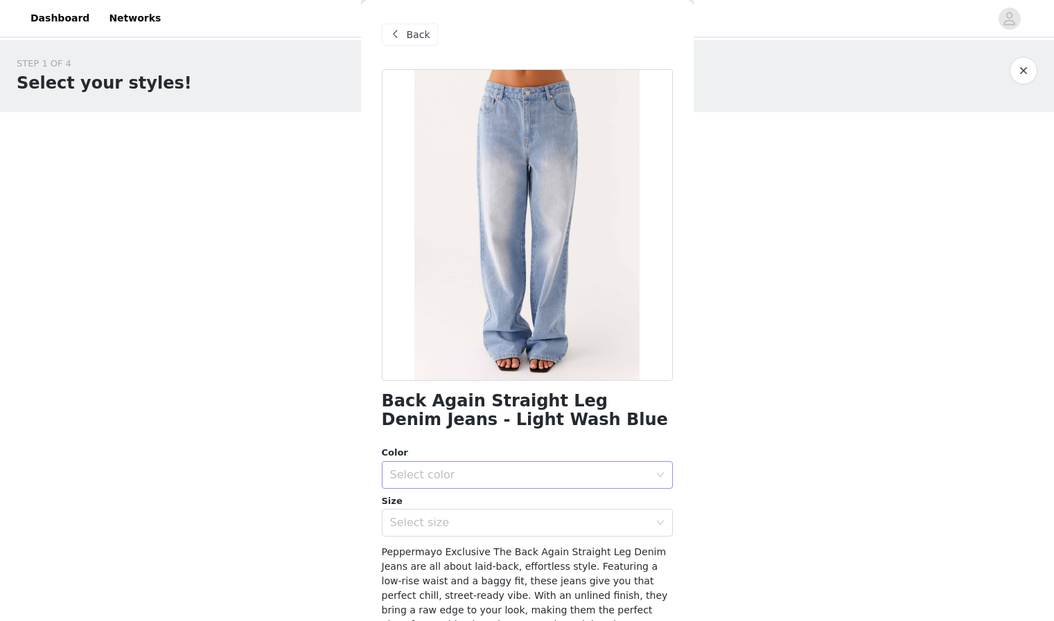
click at [430, 471] on div "Select color" at bounding box center [519, 475] width 259 height 14
click at [430, 504] on li "Light Wash Blue" at bounding box center [527, 506] width 291 height 22
click at [430, 517] on div "Select size" at bounding box center [519, 523] width 259 height 14
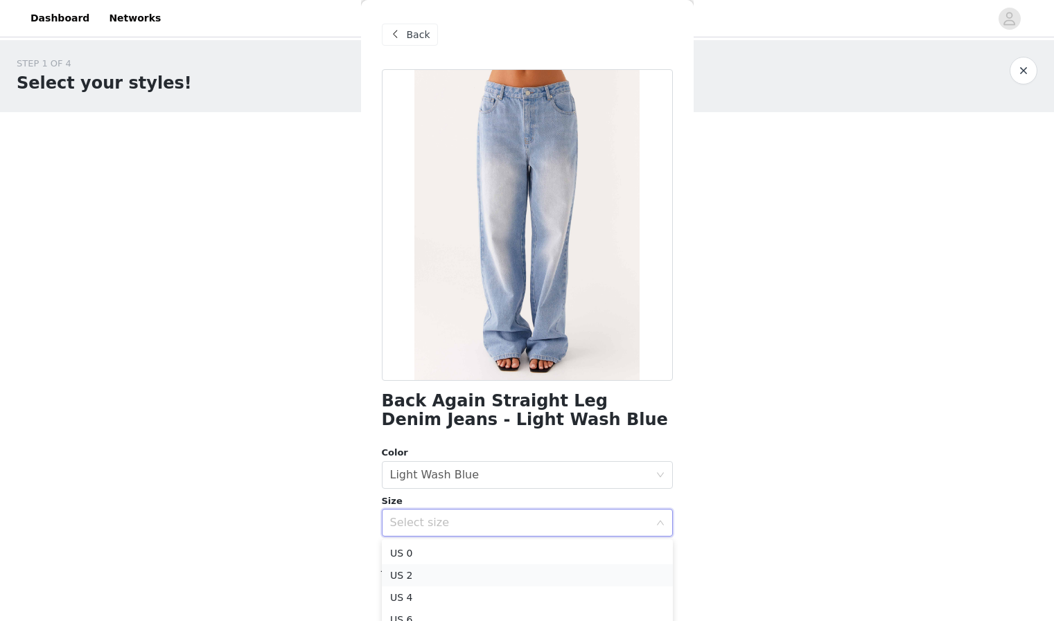
click at [427, 569] on li "US 2" at bounding box center [527, 576] width 291 height 22
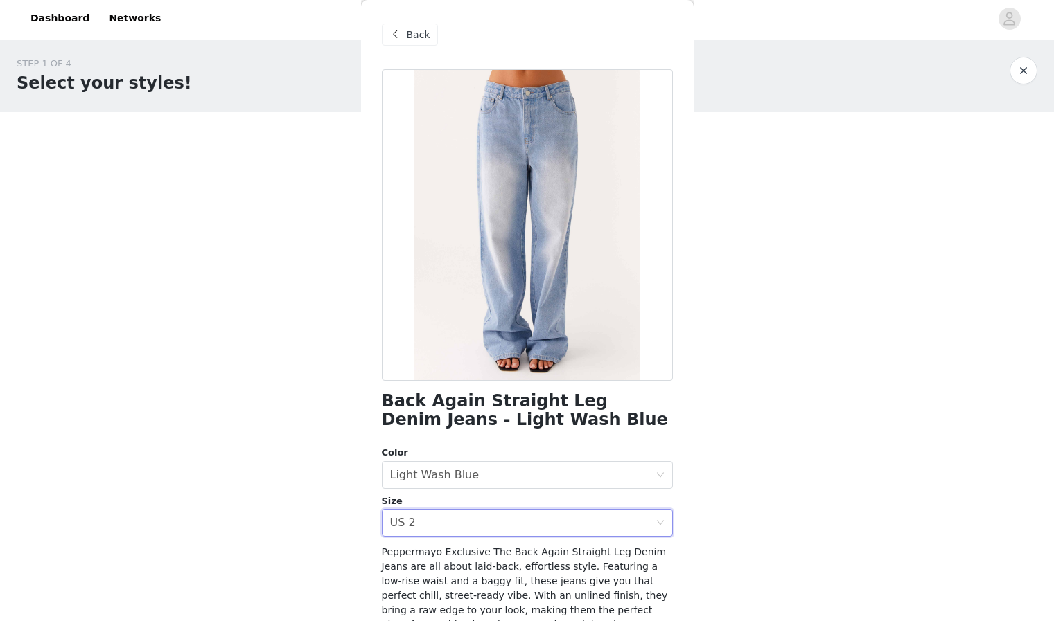
scroll to position [157, 0]
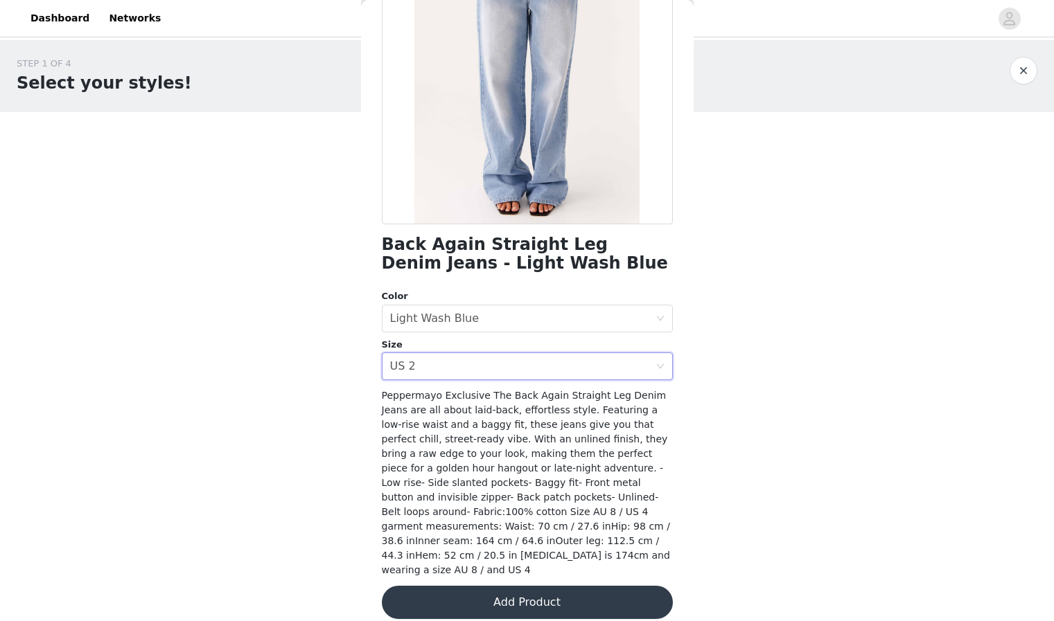
click at [535, 586] on button "Add Product" at bounding box center [527, 602] width 291 height 33
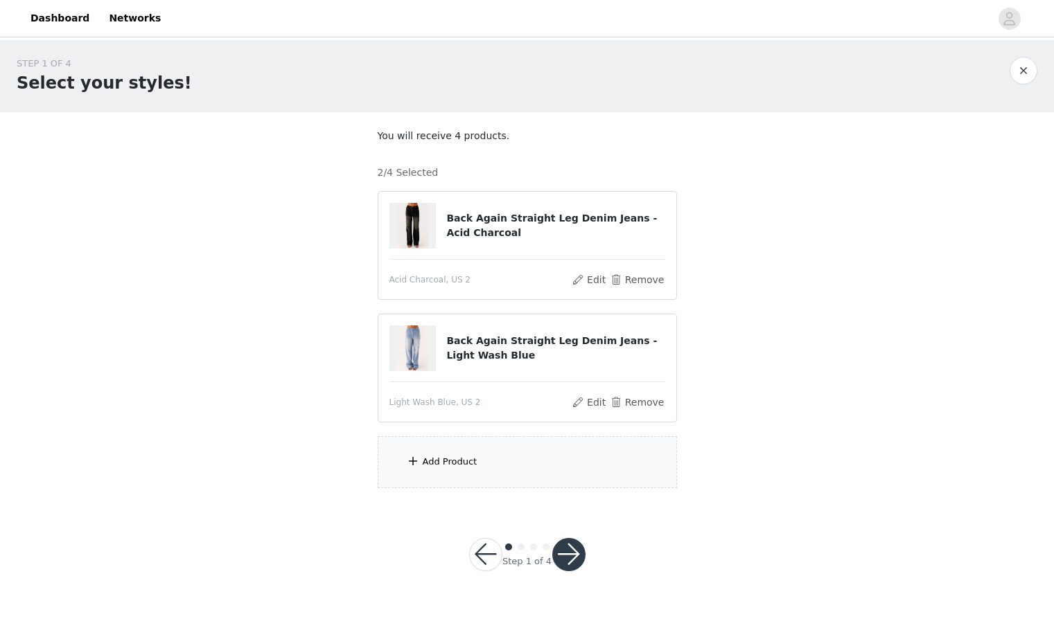
click at [502, 451] on div "Add Product" at bounding box center [527, 462] width 299 height 52
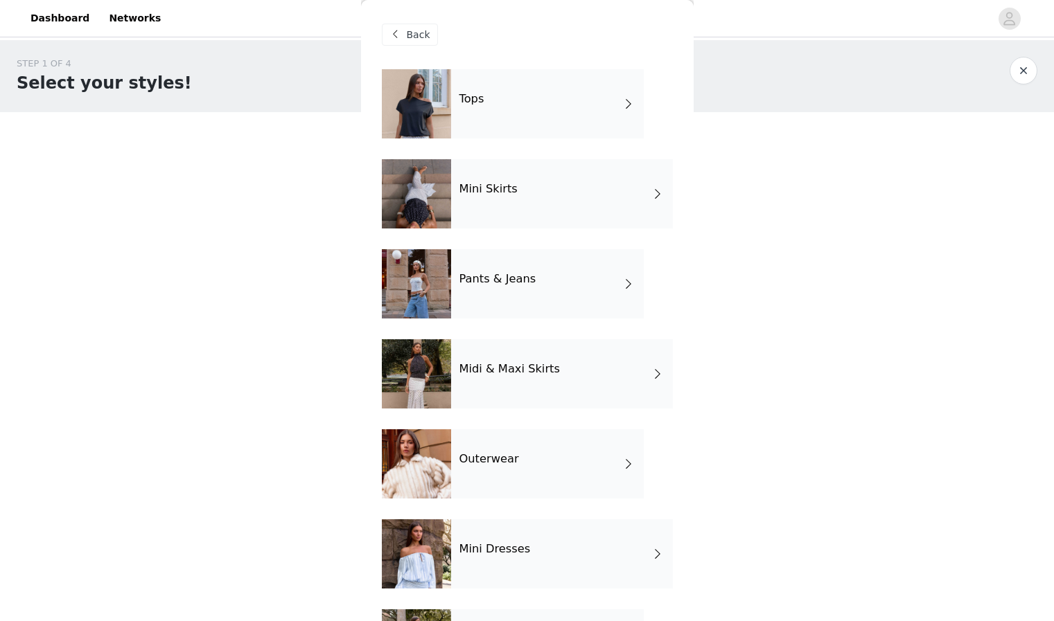
click at [483, 457] on h4 "Outerwear" at bounding box center [489, 459] width 60 height 12
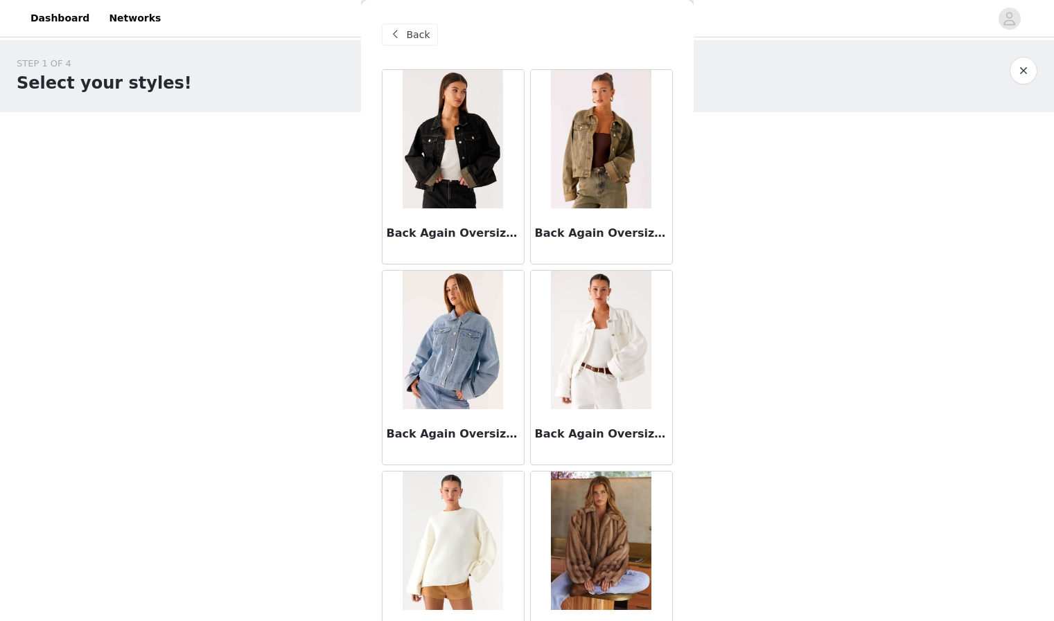
click at [463, 186] on img at bounding box center [452, 139] width 100 height 139
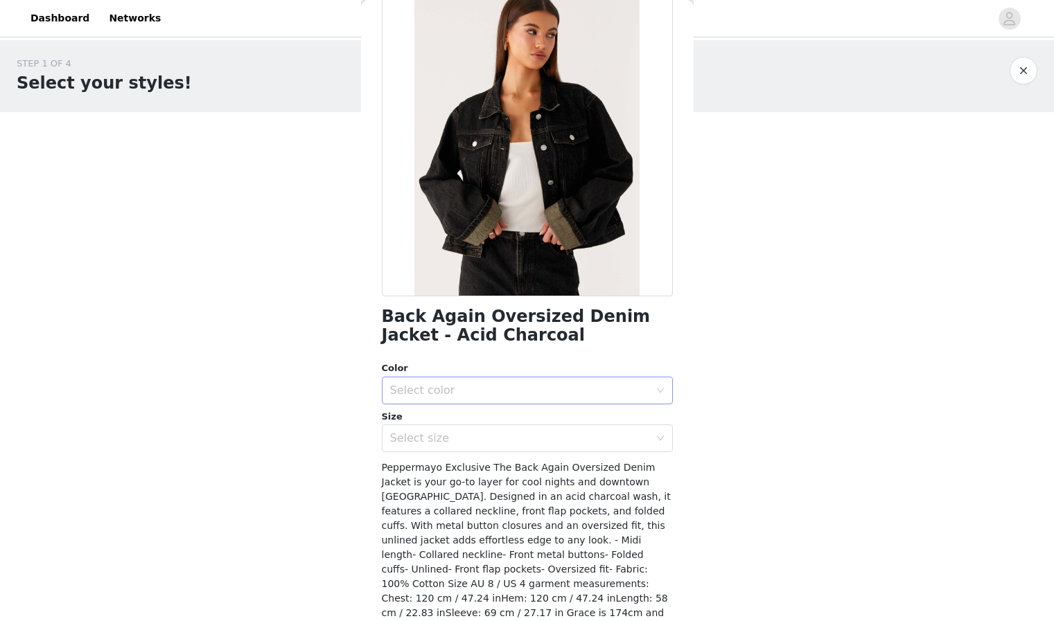
scroll to position [85, 0]
click at [455, 391] on div "Select color" at bounding box center [519, 390] width 259 height 14
click at [445, 420] on li "Acid Charcoal" at bounding box center [527, 420] width 291 height 22
click at [444, 440] on div "Select size" at bounding box center [519, 438] width 259 height 14
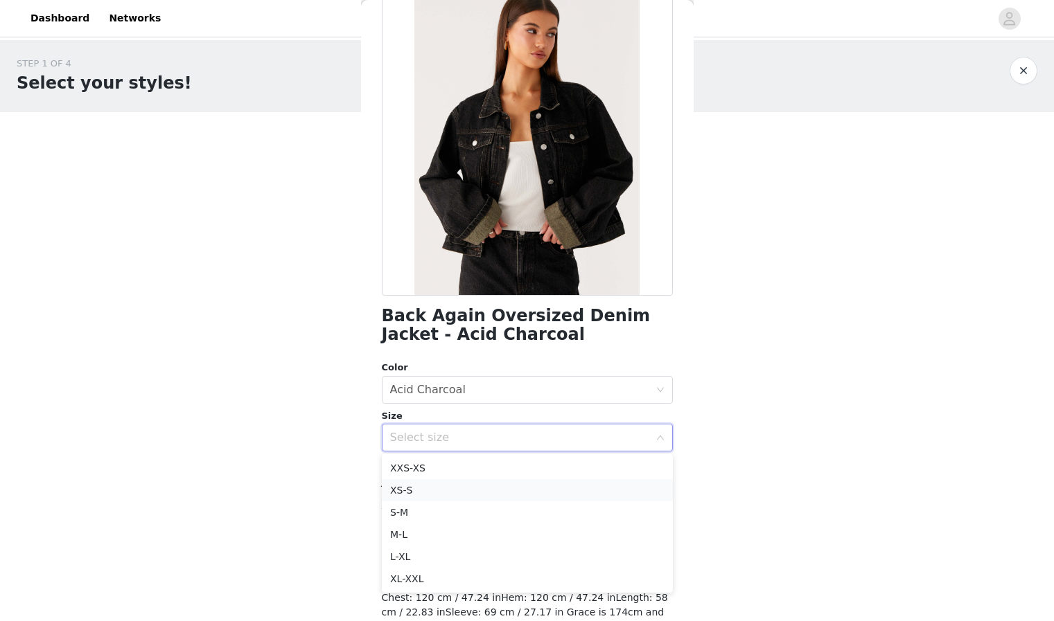
click at [428, 490] on li "XS-S" at bounding box center [527, 490] width 291 height 22
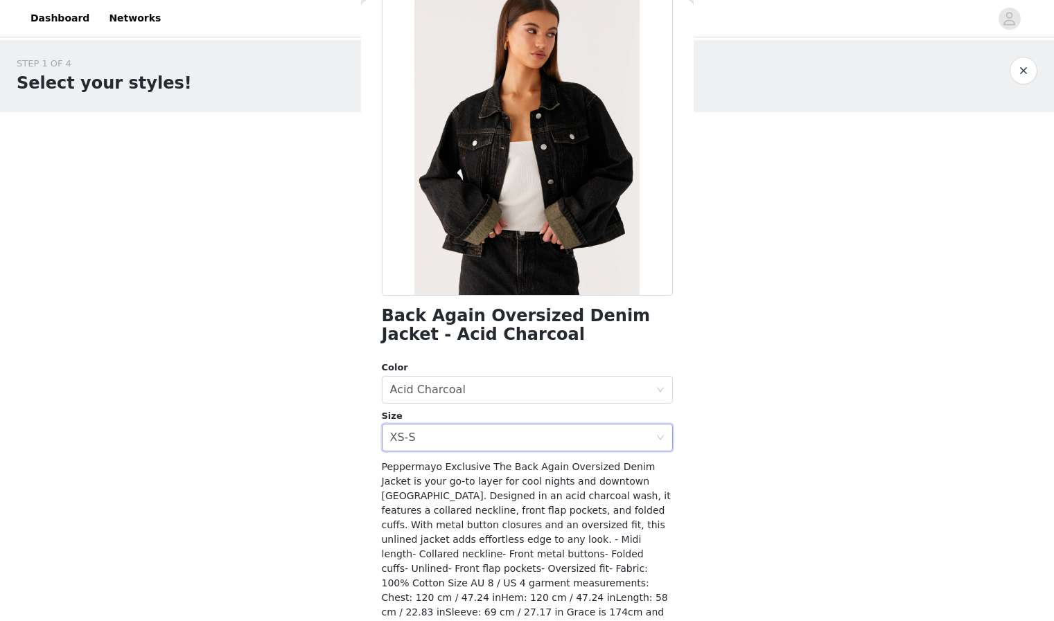
scroll to position [142, 0]
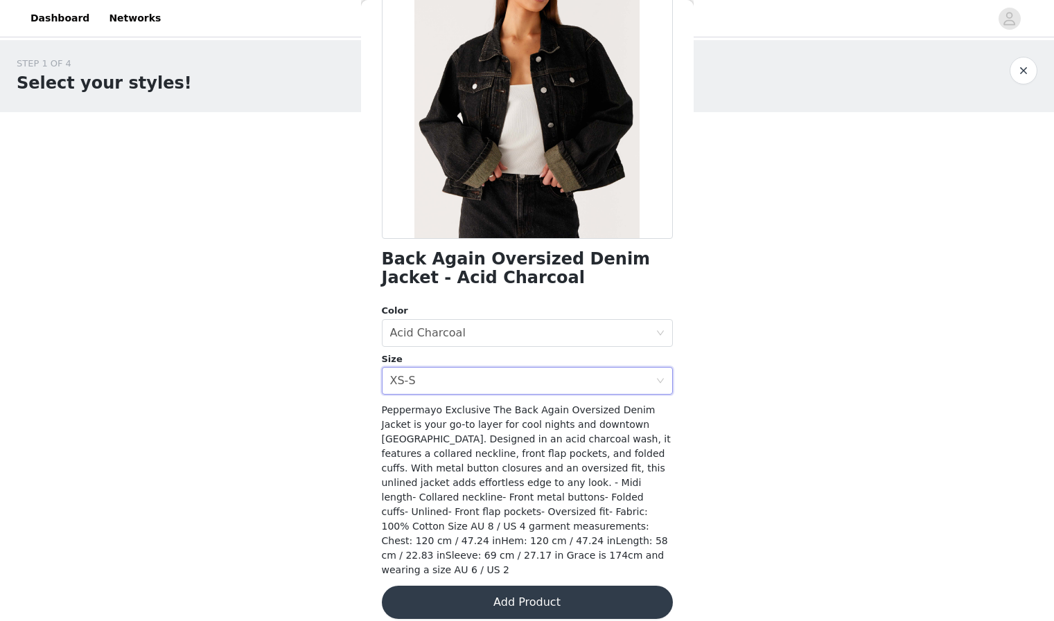
click at [536, 586] on button "Add Product" at bounding box center [527, 602] width 291 height 33
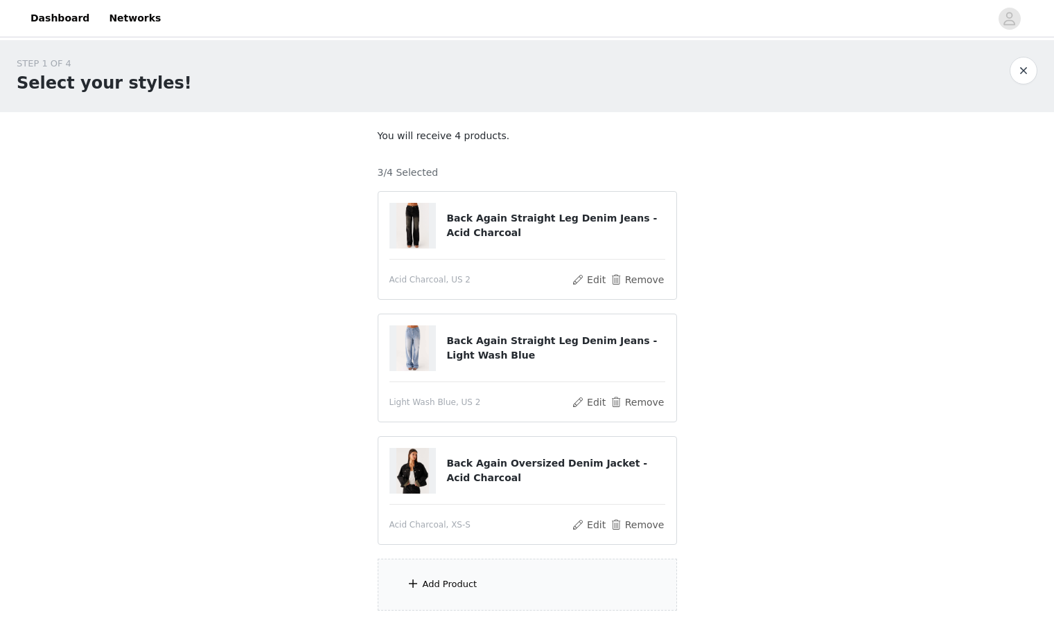
scroll to position [105, 0]
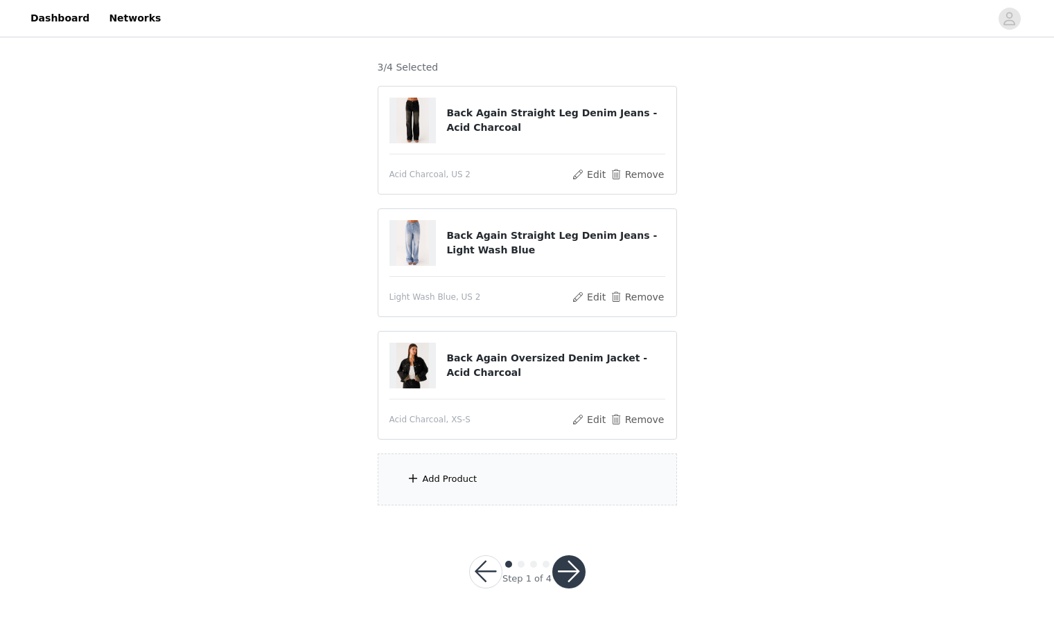
click at [465, 486] on div "Add Product" at bounding box center [450, 479] width 55 height 14
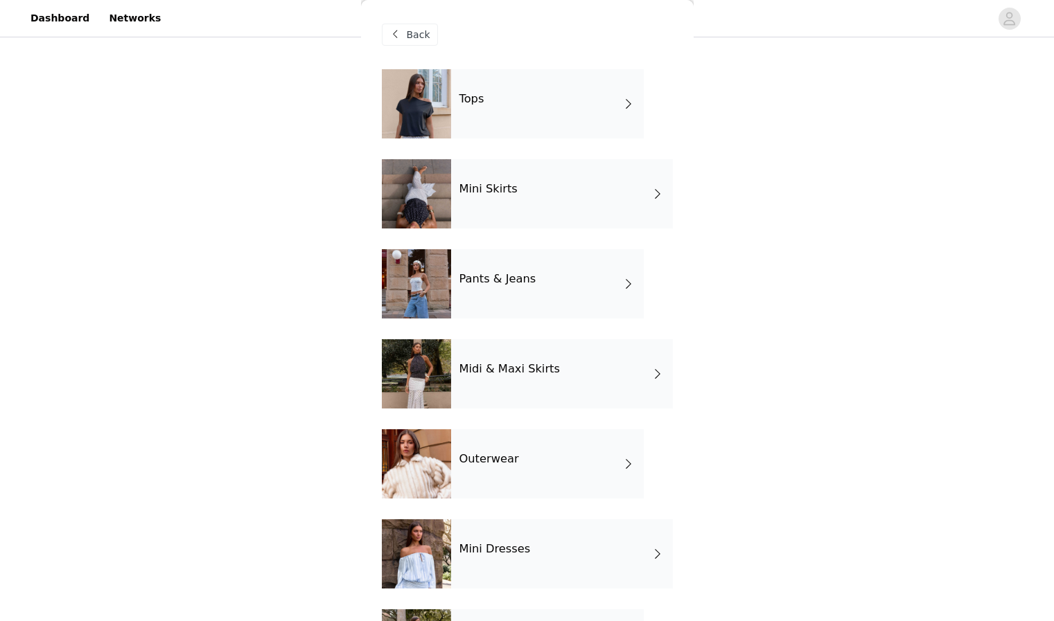
click at [522, 100] on div "Tops" at bounding box center [547, 103] width 193 height 69
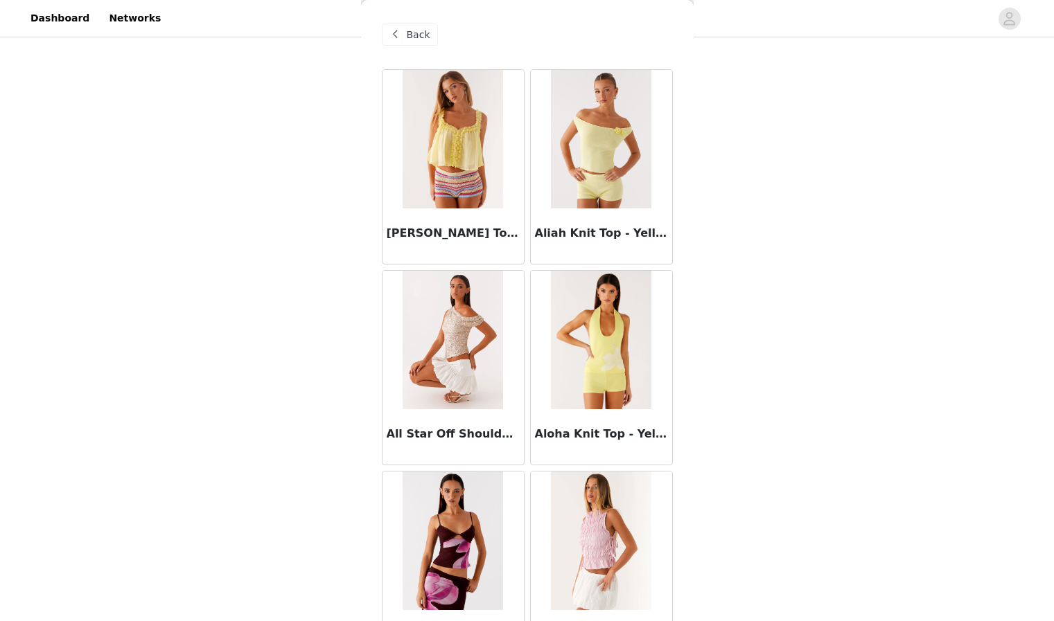
click at [405, 35] on div "Back" at bounding box center [410, 35] width 56 height 22
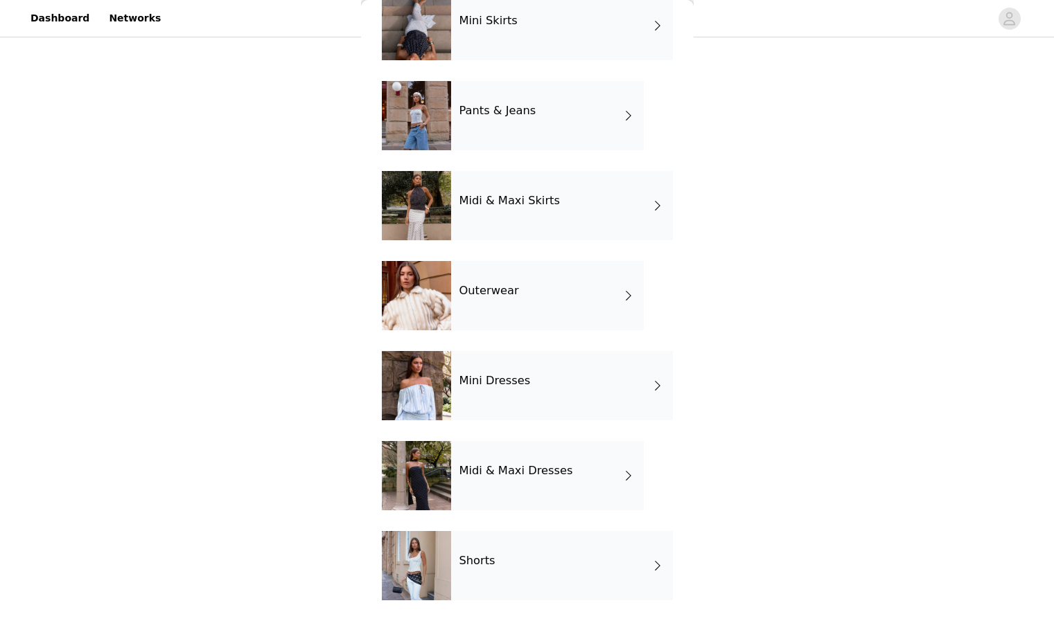
scroll to position [168, 0]
click at [484, 297] on h4 "Outerwear" at bounding box center [489, 291] width 60 height 12
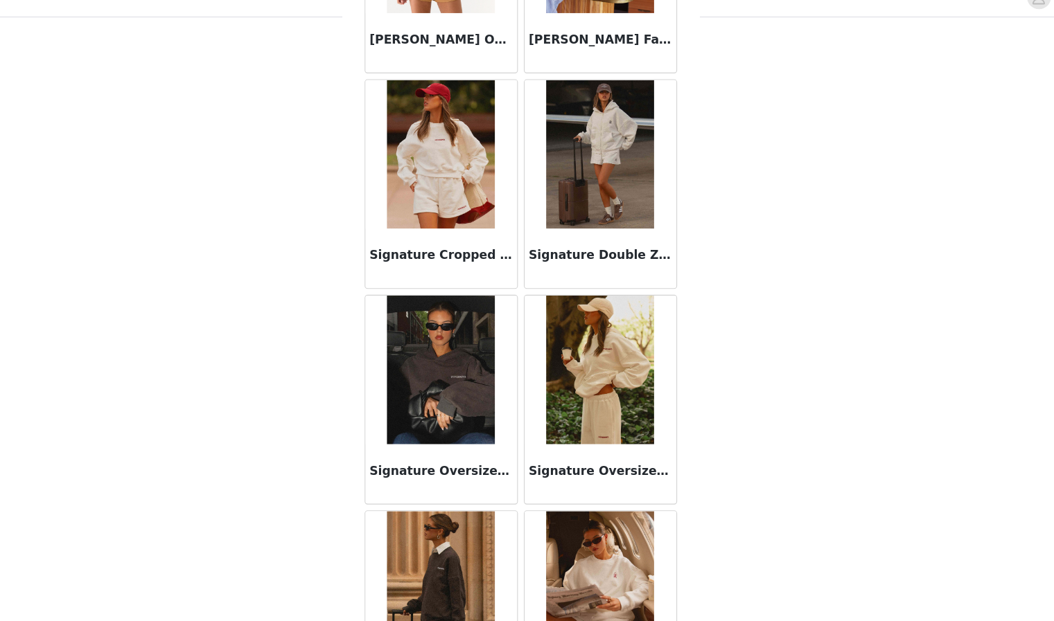
scroll to position [842, 0]
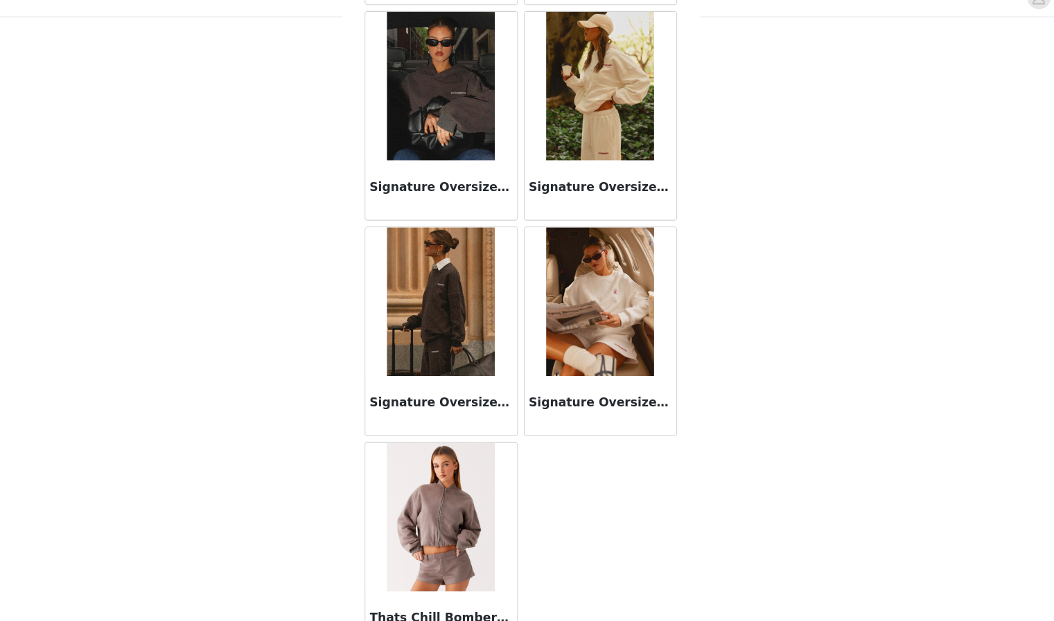
click at [462, 315] on img at bounding box center [452, 302] width 100 height 139
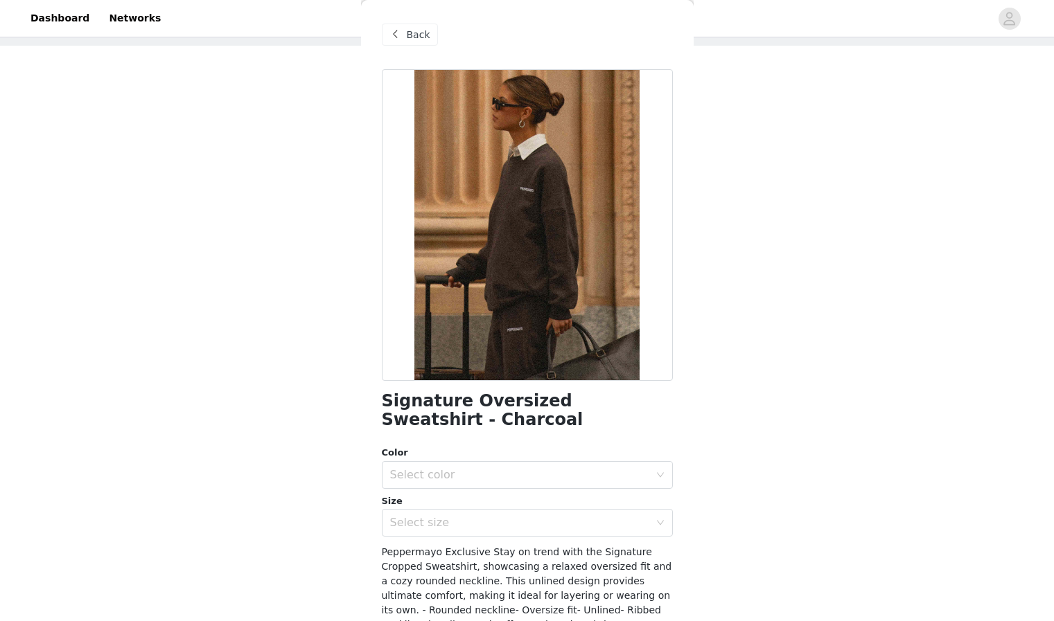
scroll to position [64, 0]
click at [421, 28] on span "Back" at bounding box center [419, 35] width 24 height 15
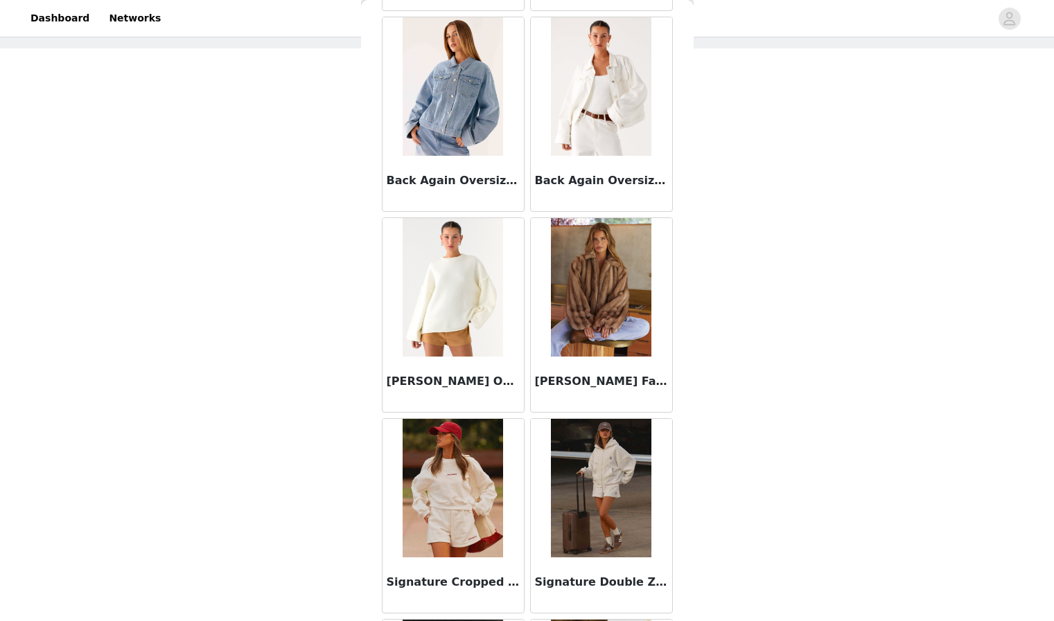
scroll to position [256, 0]
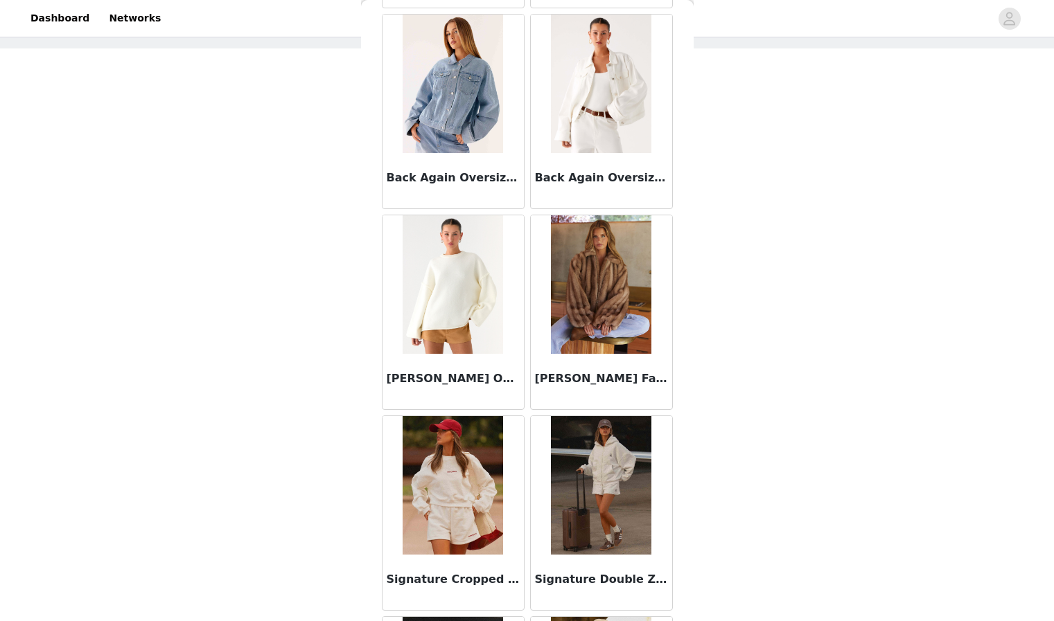
click at [624, 283] on img at bounding box center [601, 284] width 100 height 139
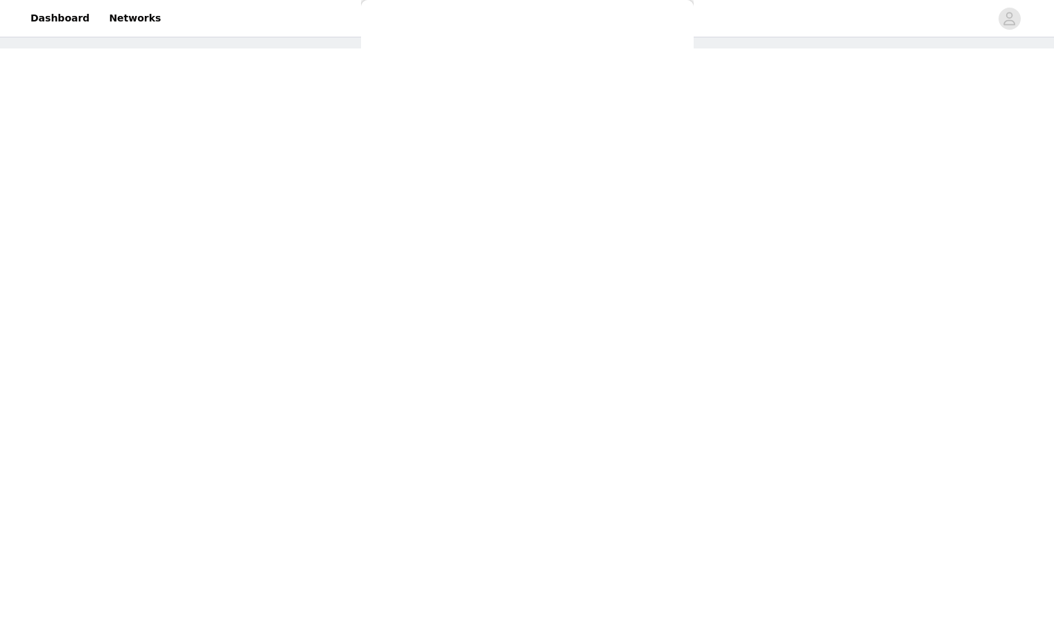
scroll to position [0, 0]
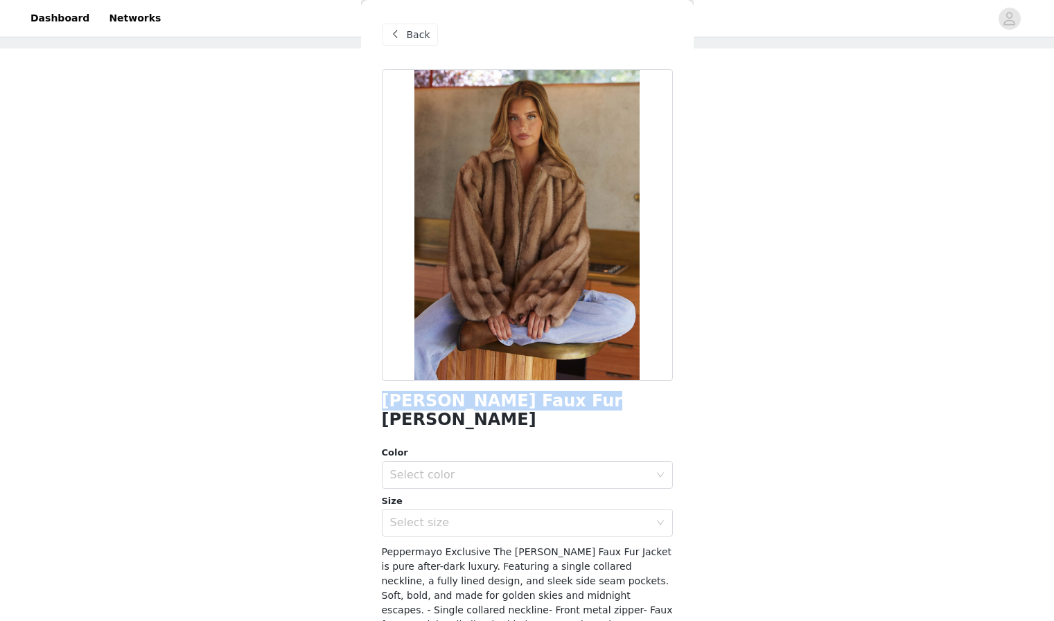
drag, startPoint x: 384, startPoint y: 403, endPoint x: 554, endPoint y: 399, distance: 169.8
click at [554, 399] on h1 "[PERSON_NAME] Faux Fur [PERSON_NAME]" at bounding box center [527, 410] width 291 height 37
copy h1 "[PERSON_NAME] Faux Fur Jacket"
click at [481, 468] on div "Select color" at bounding box center [519, 475] width 259 height 14
click at [469, 487] on li "Brown" at bounding box center [527, 487] width 291 height 22
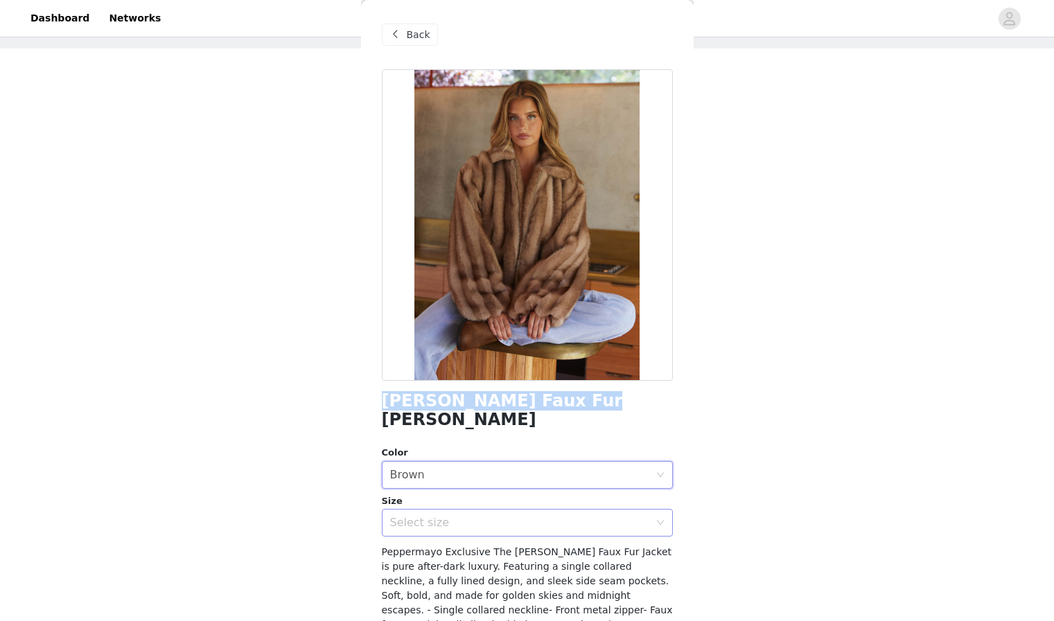
click at [469, 516] on div "Select size" at bounding box center [519, 523] width 259 height 14
click at [763, 294] on div "STEP 1 OF 4 Select your styles! You will receive 4 products. 3/4 Selected Back …" at bounding box center [527, 269] width 1054 height 587
click at [467, 516] on div "Select size" at bounding box center [519, 523] width 259 height 14
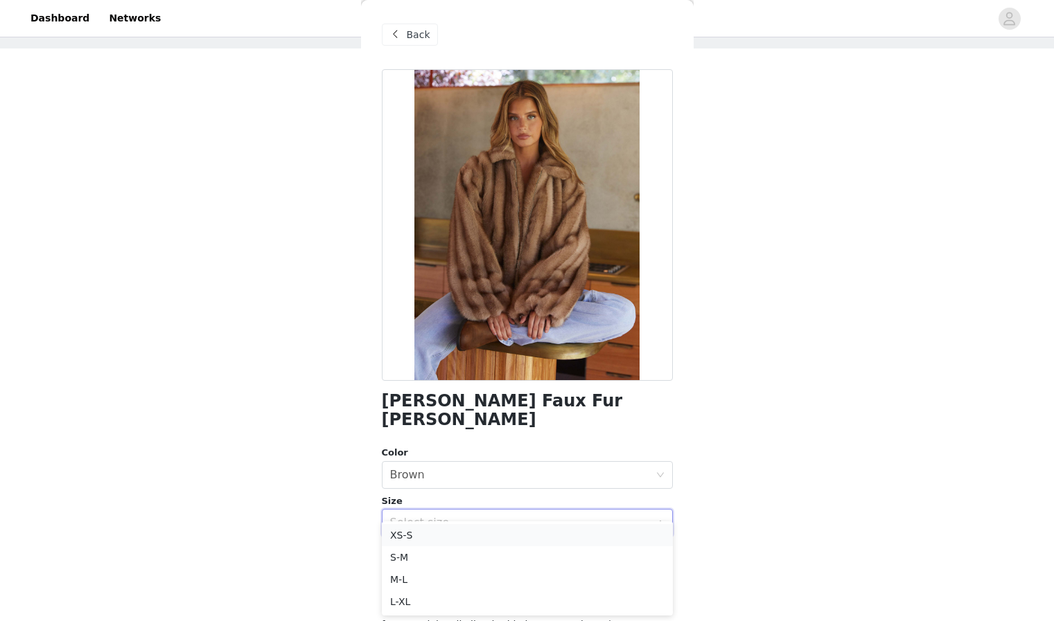
click at [454, 538] on li "XS-S" at bounding box center [527, 535] width 291 height 22
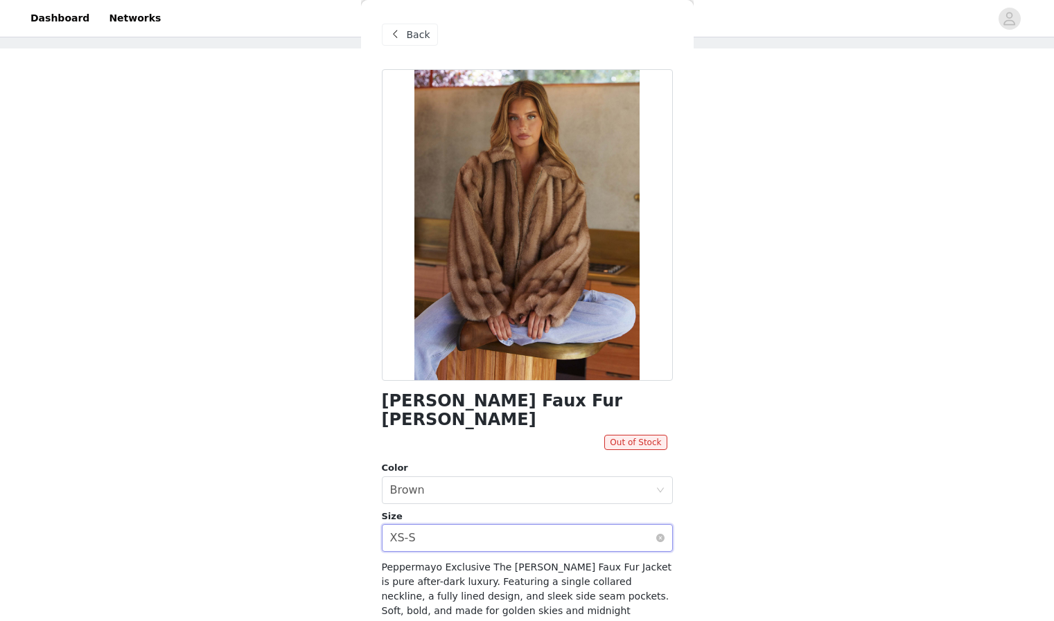
click at [617, 525] on div "Select size XS-S" at bounding box center [522, 538] width 265 height 26
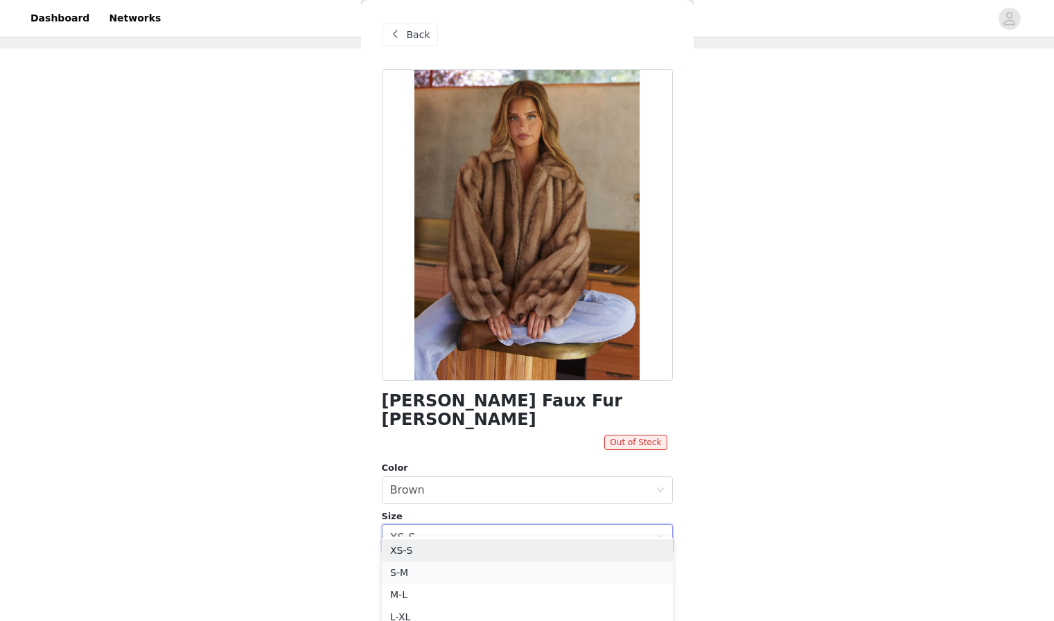
click at [427, 579] on li "S-M" at bounding box center [527, 573] width 291 height 22
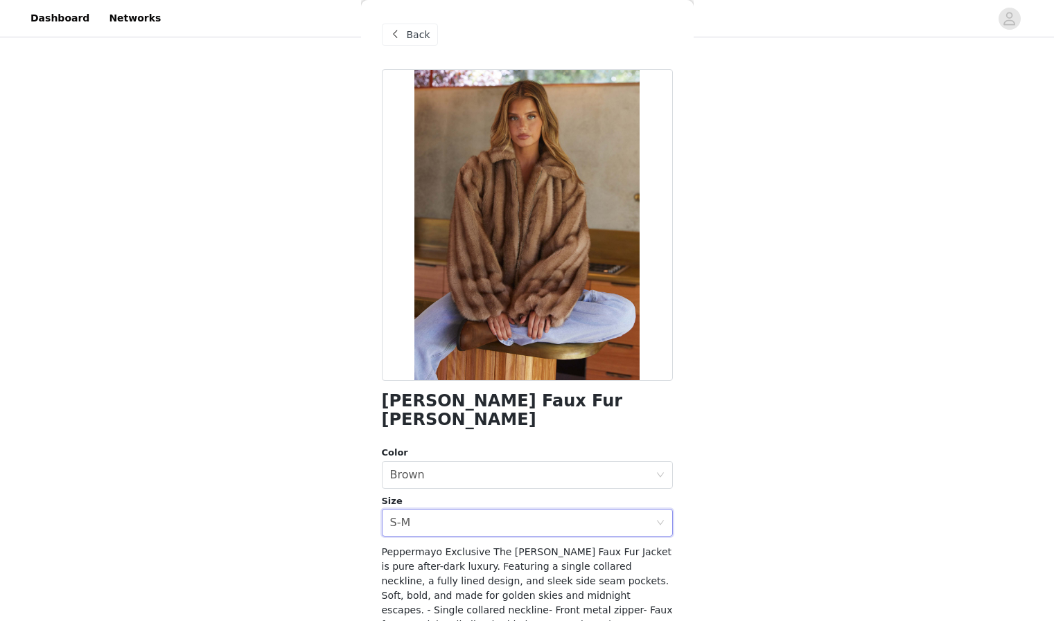
scroll to position [109, 0]
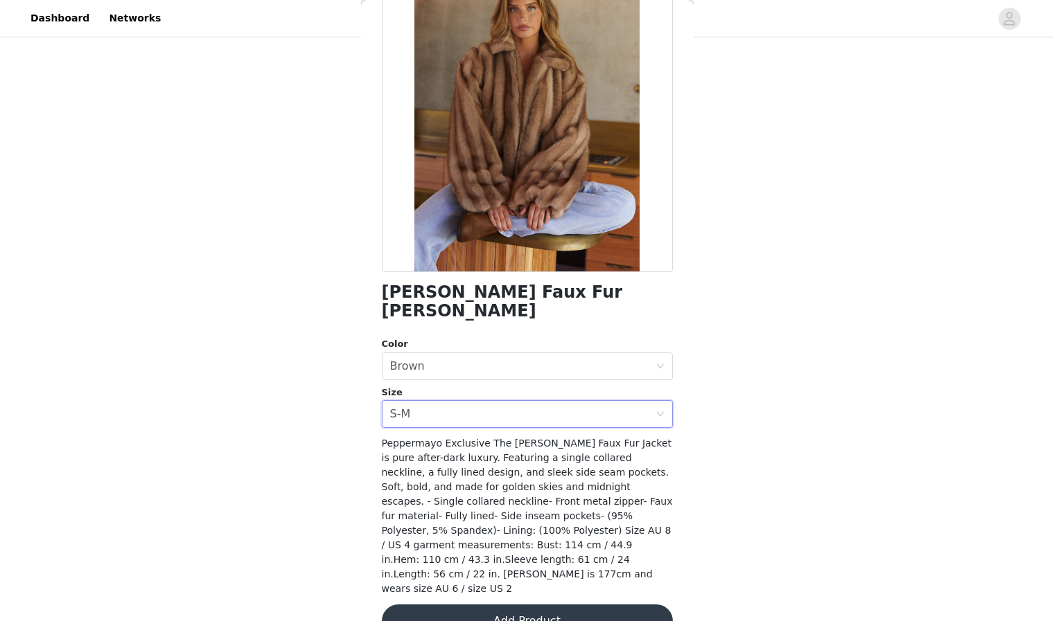
click at [529, 605] on button "Add Product" at bounding box center [527, 621] width 291 height 33
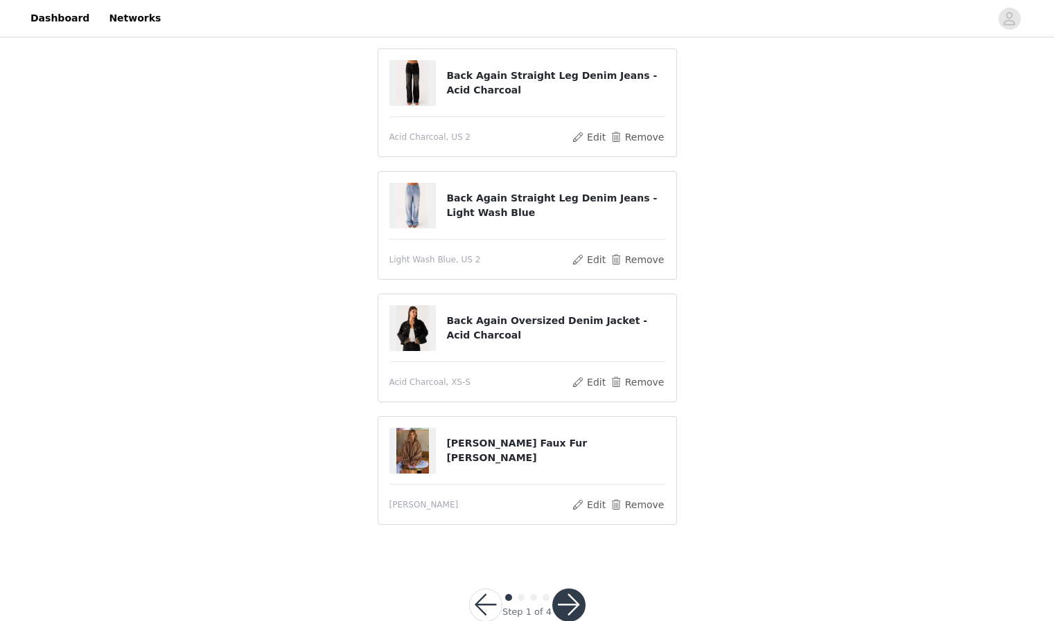
click at [570, 601] on button "button" at bounding box center [568, 605] width 33 height 33
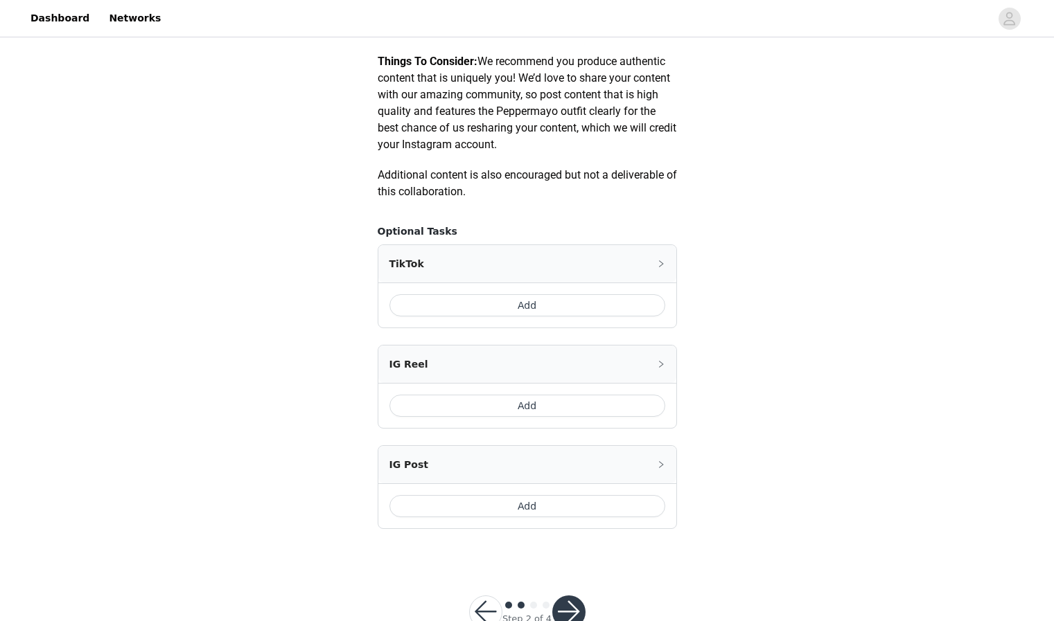
scroll to position [728, 0]
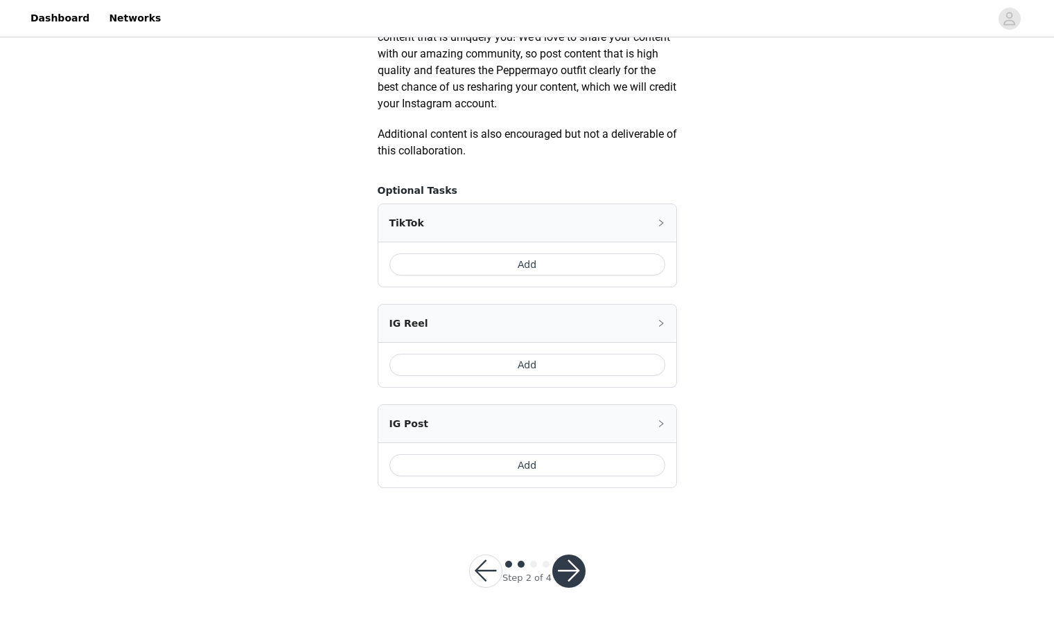
click at [575, 578] on button "button" at bounding box center [568, 571] width 33 height 33
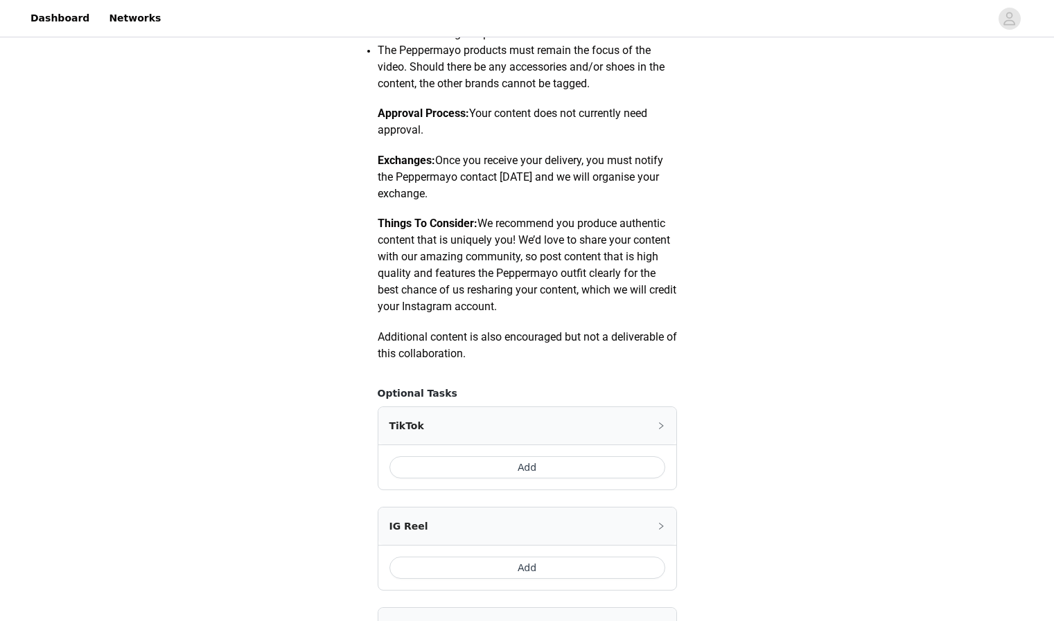
scroll to position [546, 0]
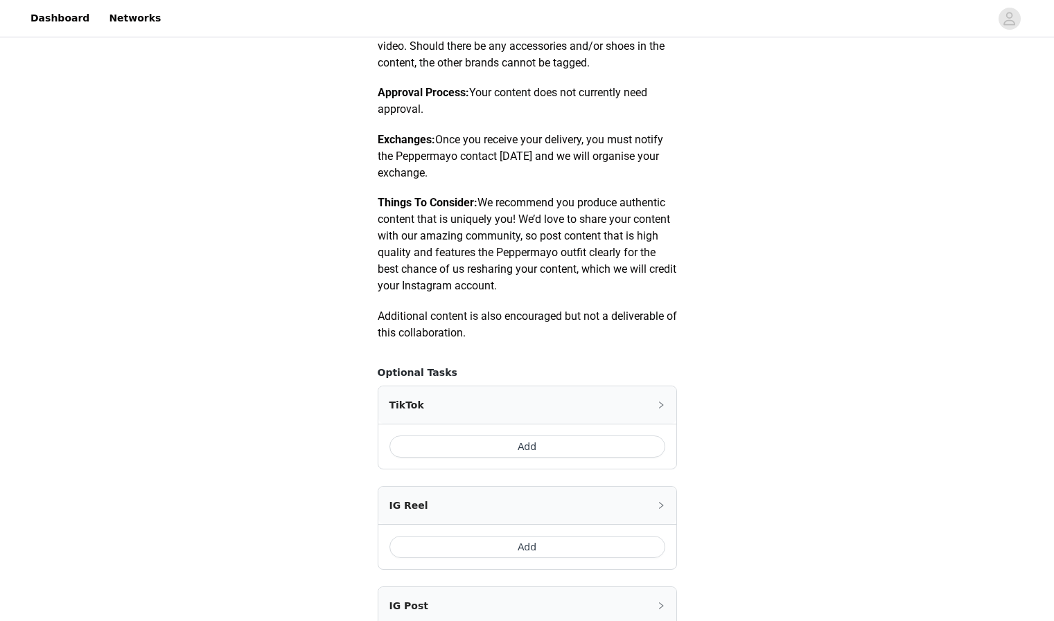
click at [599, 444] on button "Add" at bounding box center [527, 447] width 276 height 22
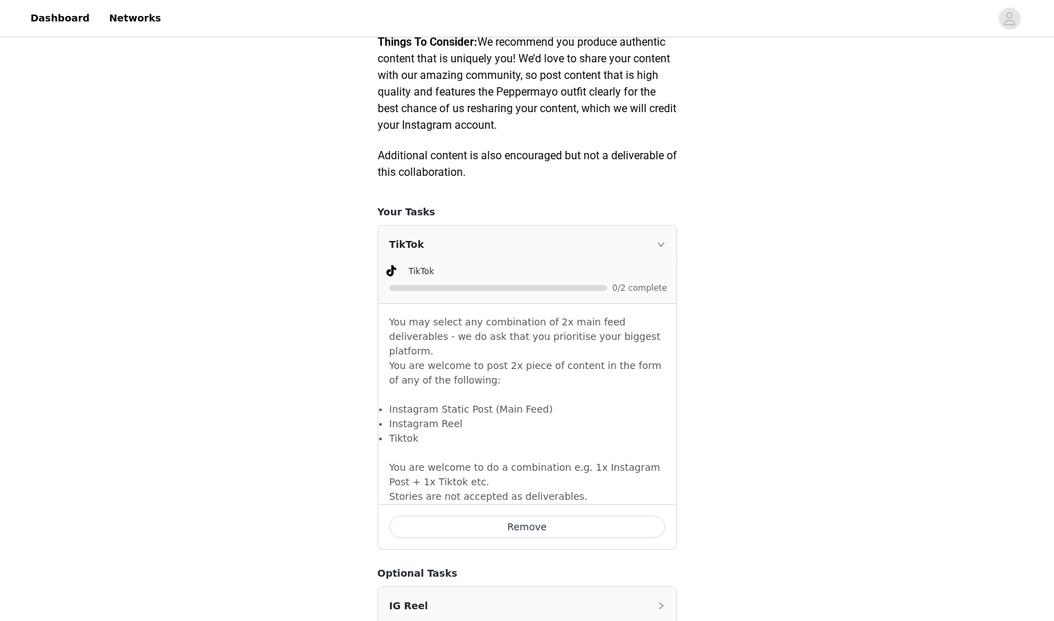
scroll to position [975, 0]
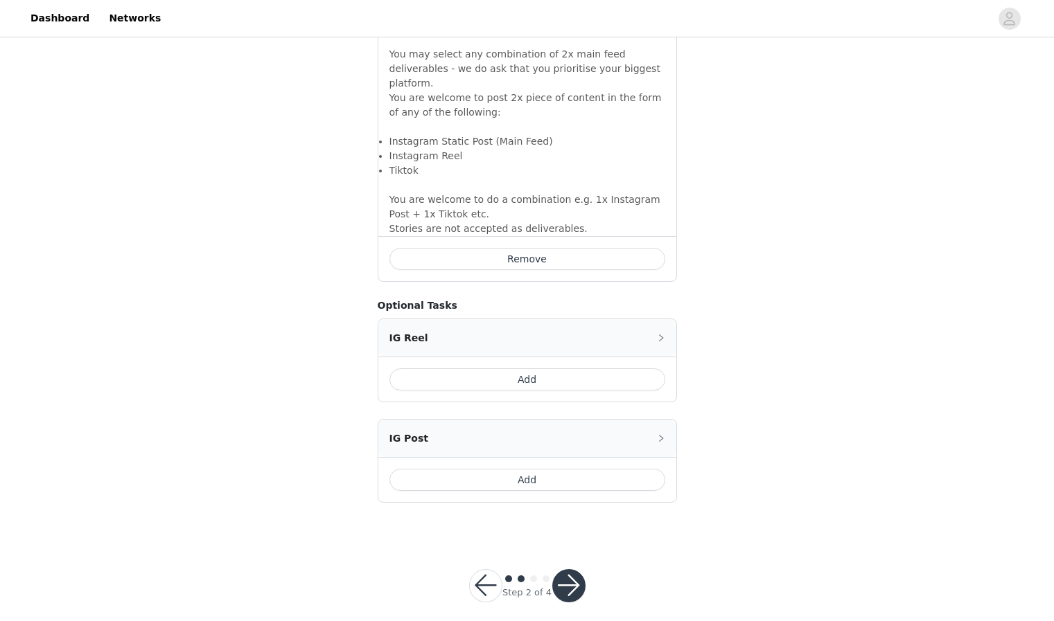
click at [541, 469] on button "Add" at bounding box center [527, 480] width 276 height 22
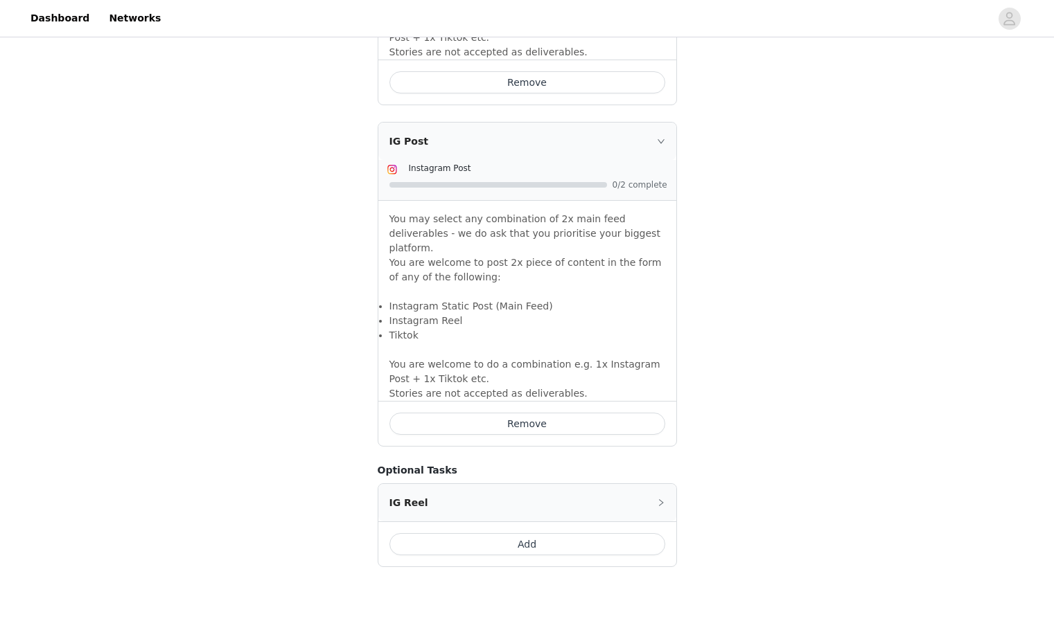
scroll to position [1201, 0]
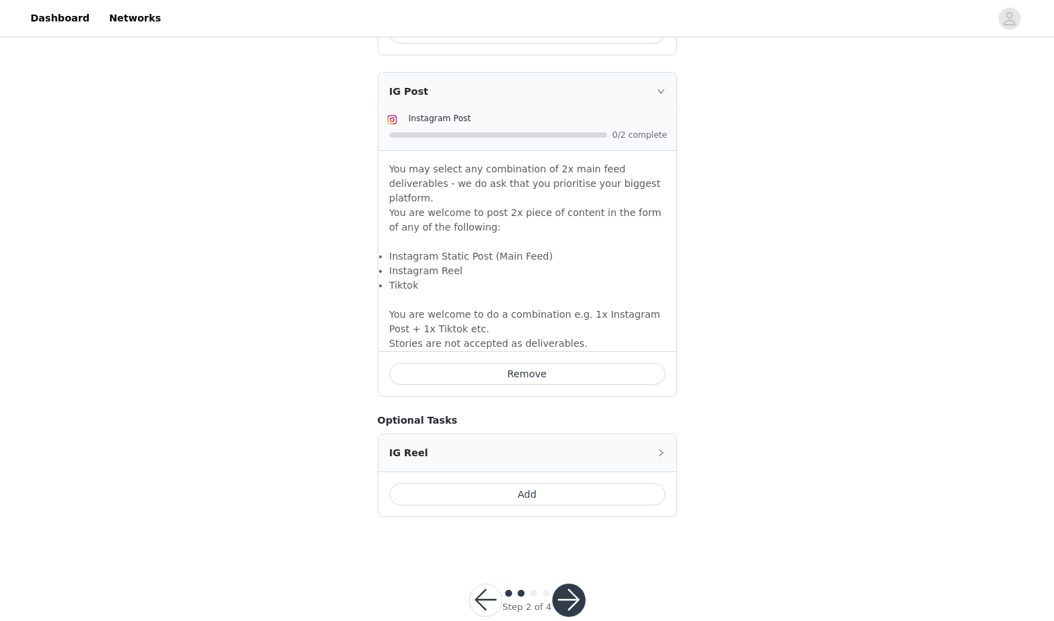
click at [571, 584] on button "button" at bounding box center [568, 600] width 33 height 33
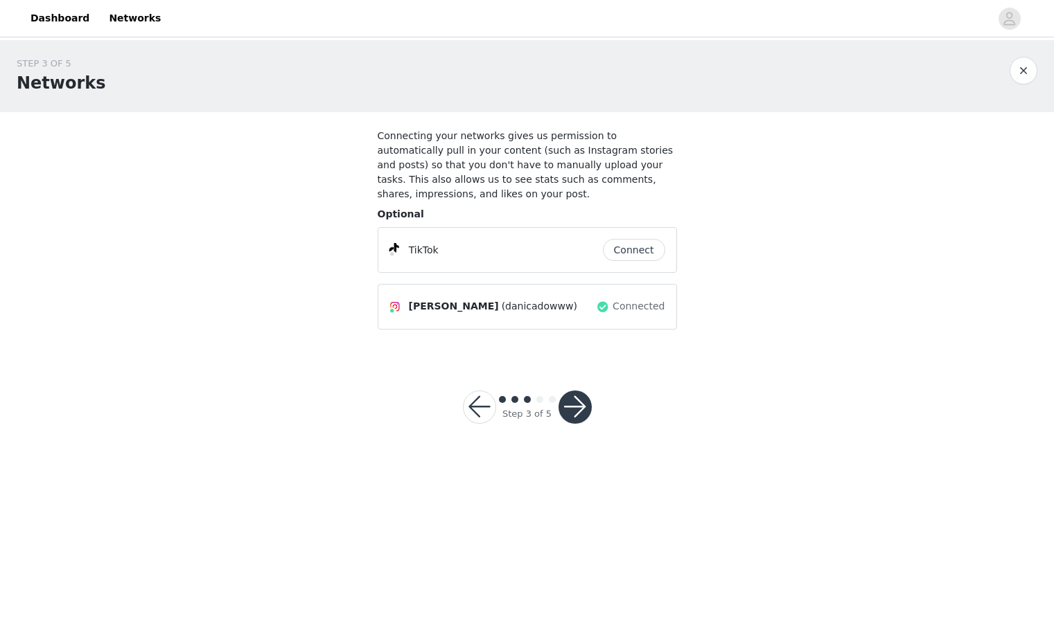
click at [571, 405] on button "button" at bounding box center [574, 407] width 33 height 33
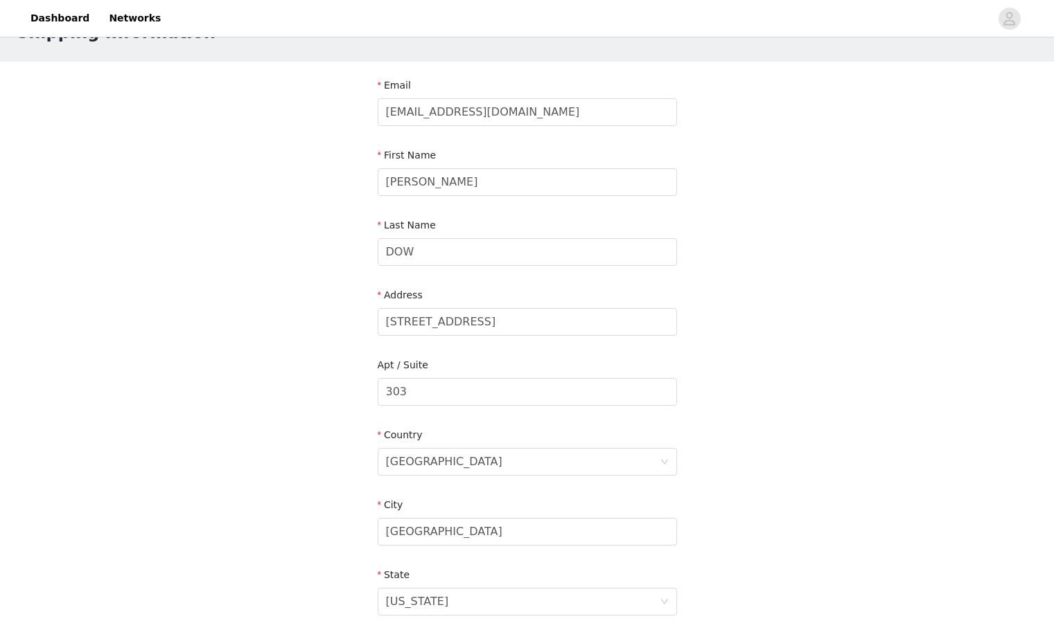
scroll to position [323, 0]
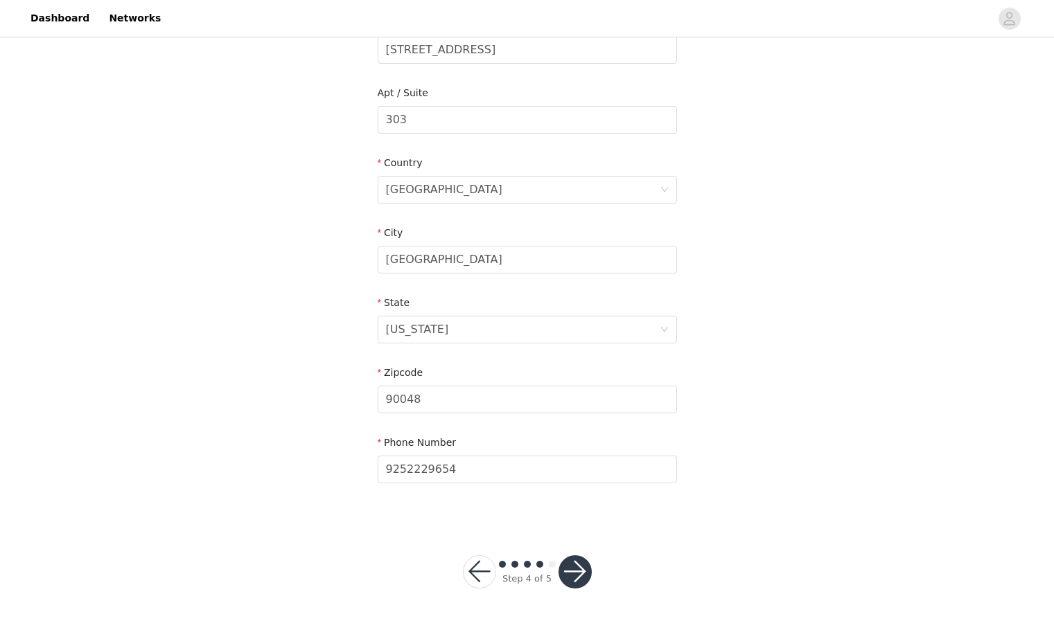
click at [576, 576] on button "button" at bounding box center [574, 572] width 33 height 33
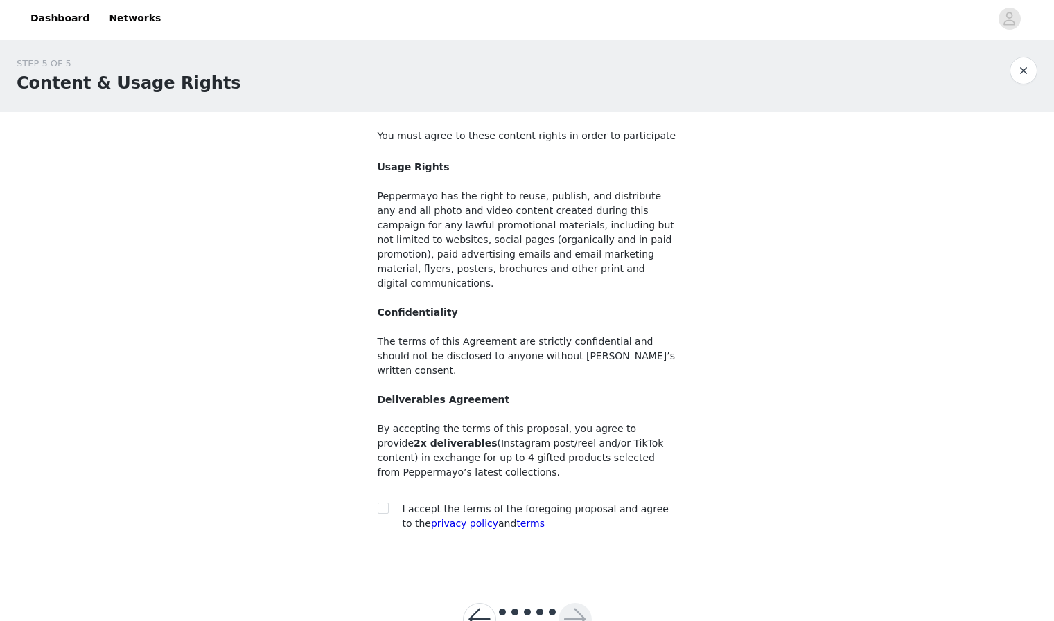
scroll to position [19, 0]
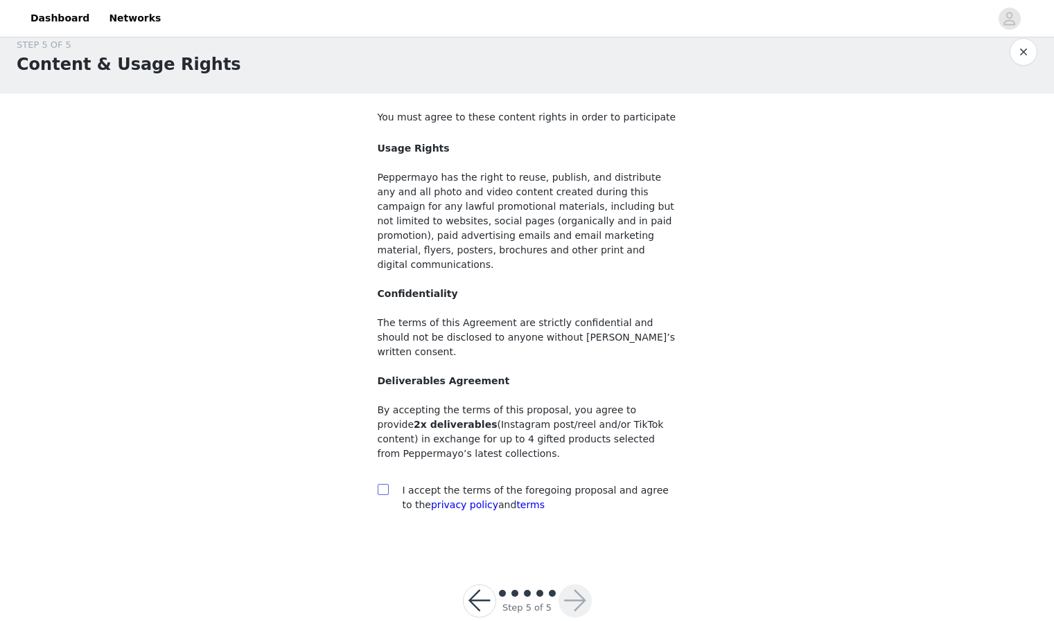
click at [386, 484] on input "checkbox" at bounding box center [383, 489] width 10 height 10
checkbox input "true"
click at [579, 585] on button "button" at bounding box center [574, 601] width 33 height 33
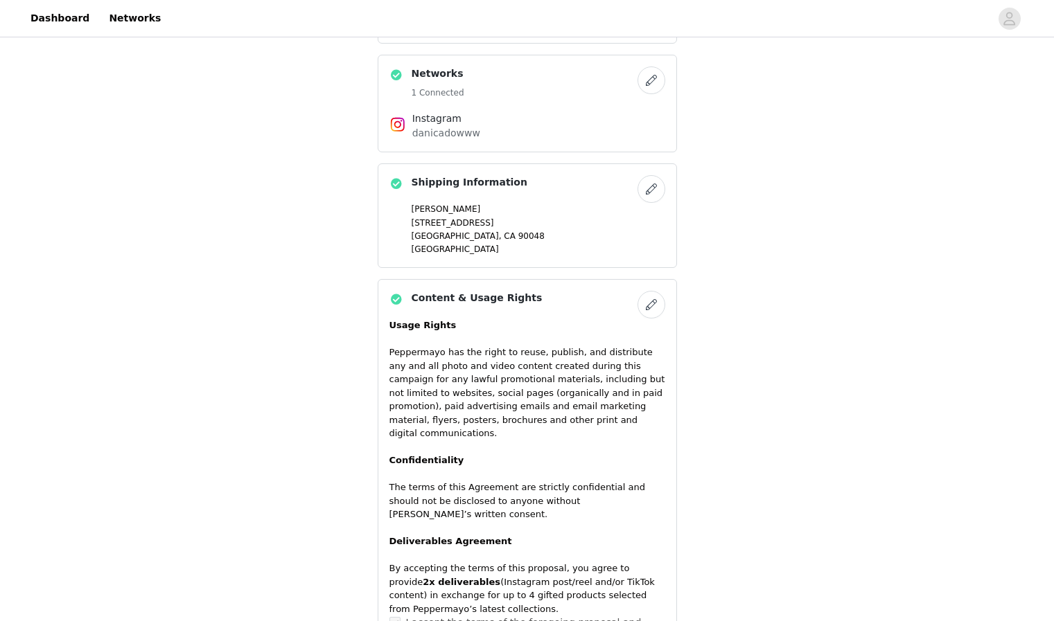
scroll to position [1044, 0]
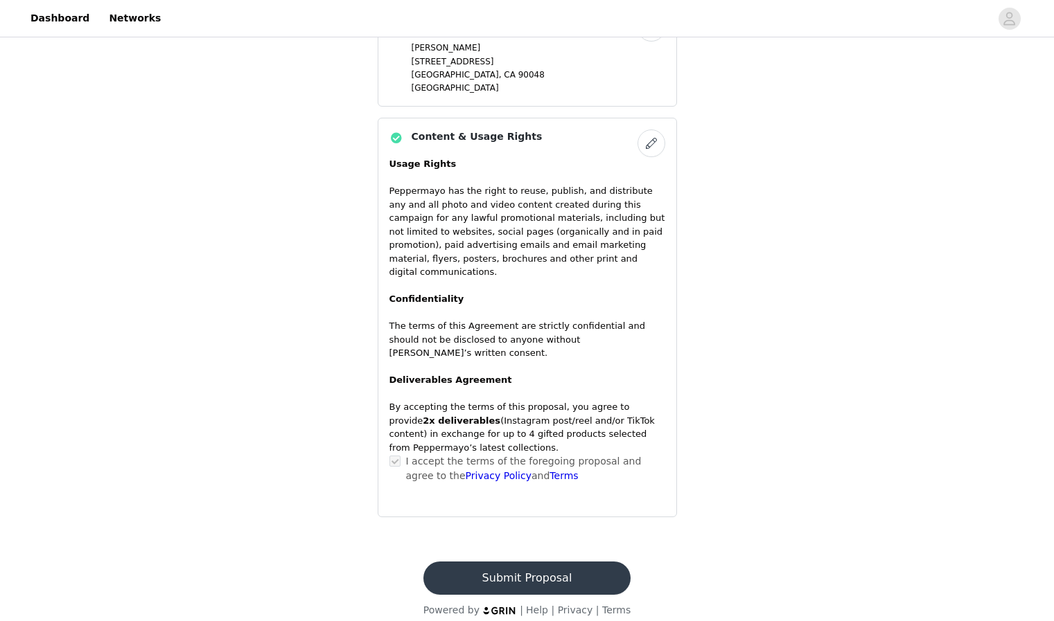
click at [546, 563] on button "Submit Proposal" at bounding box center [526, 578] width 207 height 33
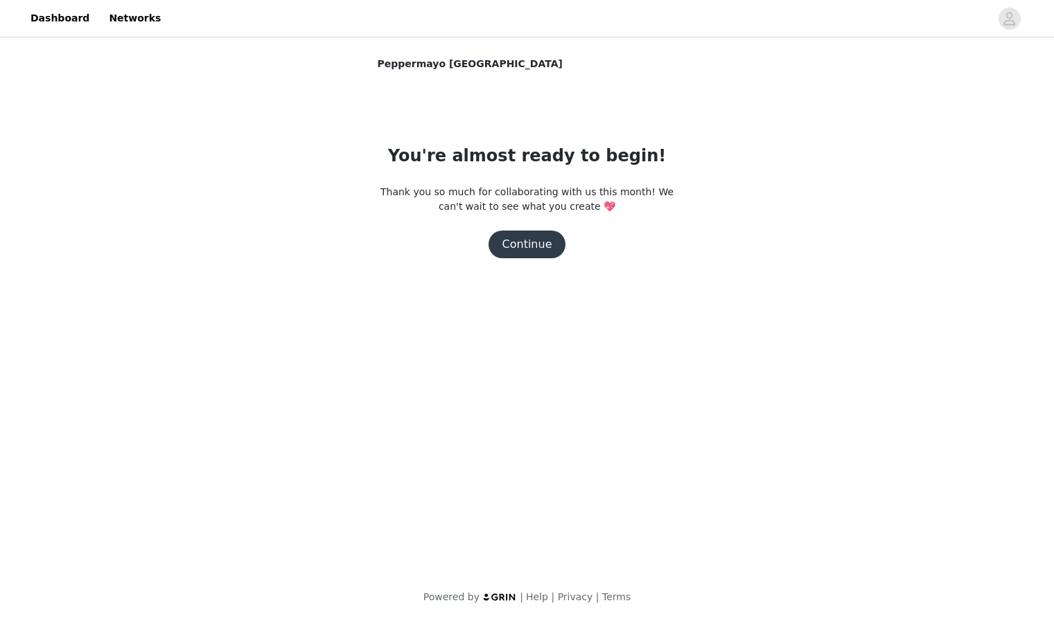
scroll to position [0, 0]
click at [531, 237] on button "Continue" at bounding box center [527, 245] width 78 height 28
